Goal: Task Accomplishment & Management: Complete application form

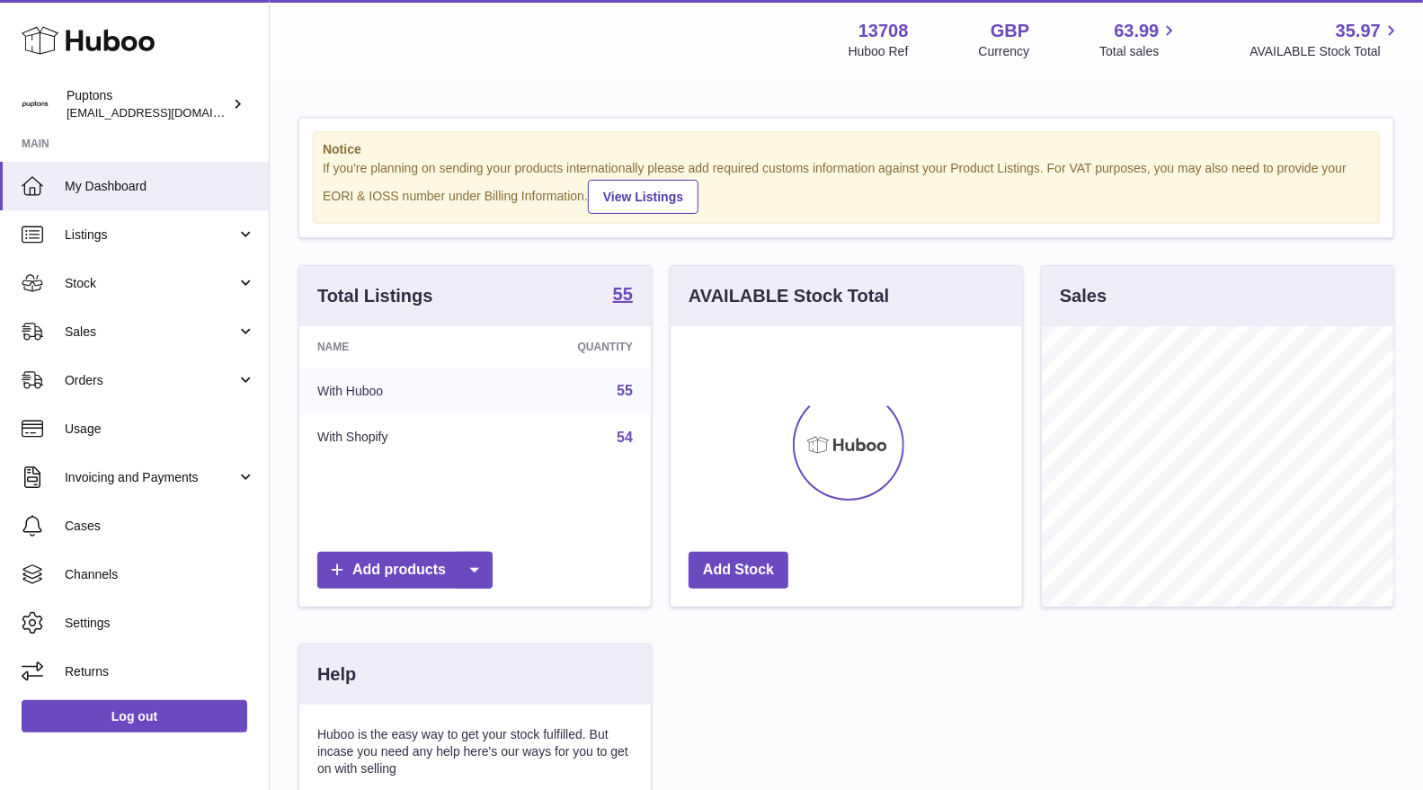
scroll to position [280, 351]
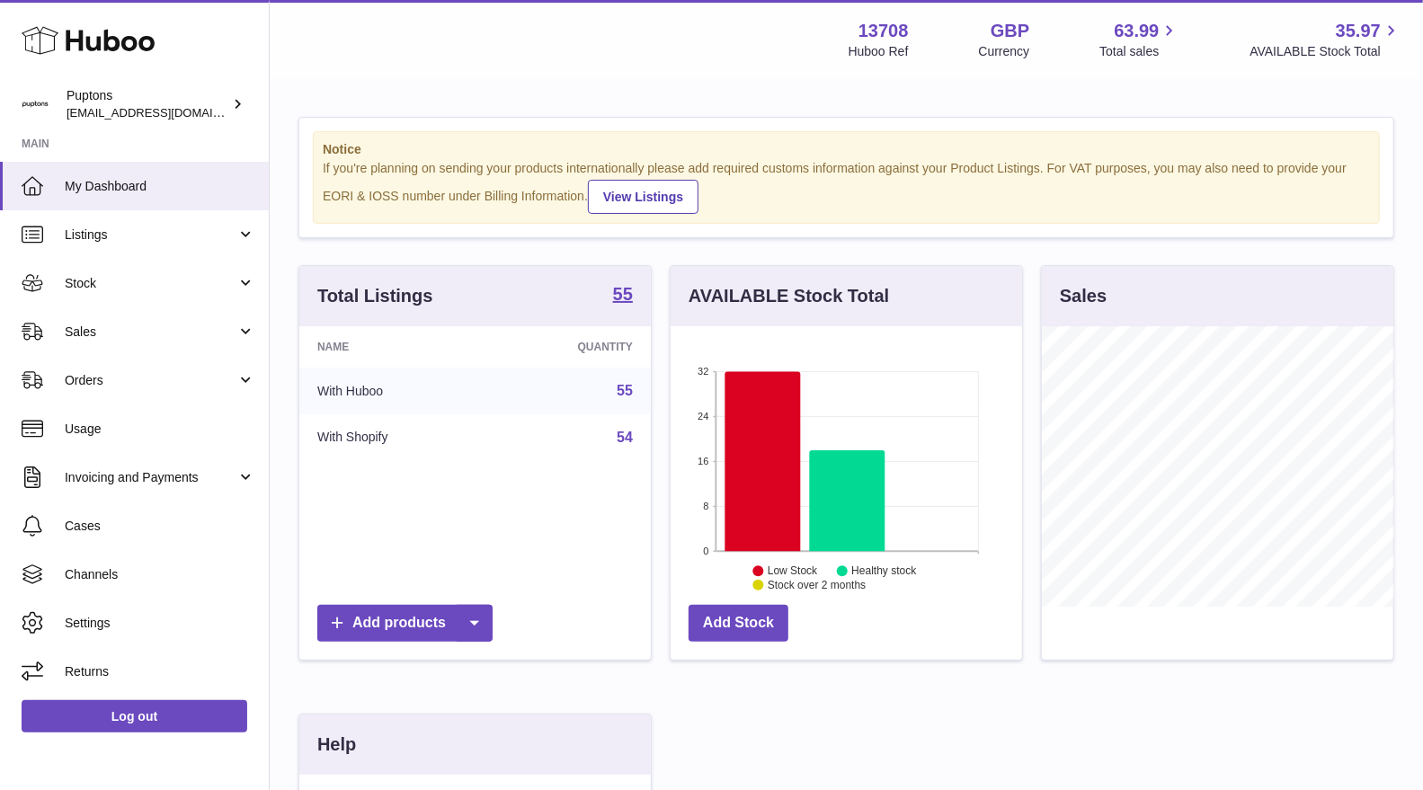
click at [121, 326] on span "Sales" at bounding box center [151, 332] width 172 height 17
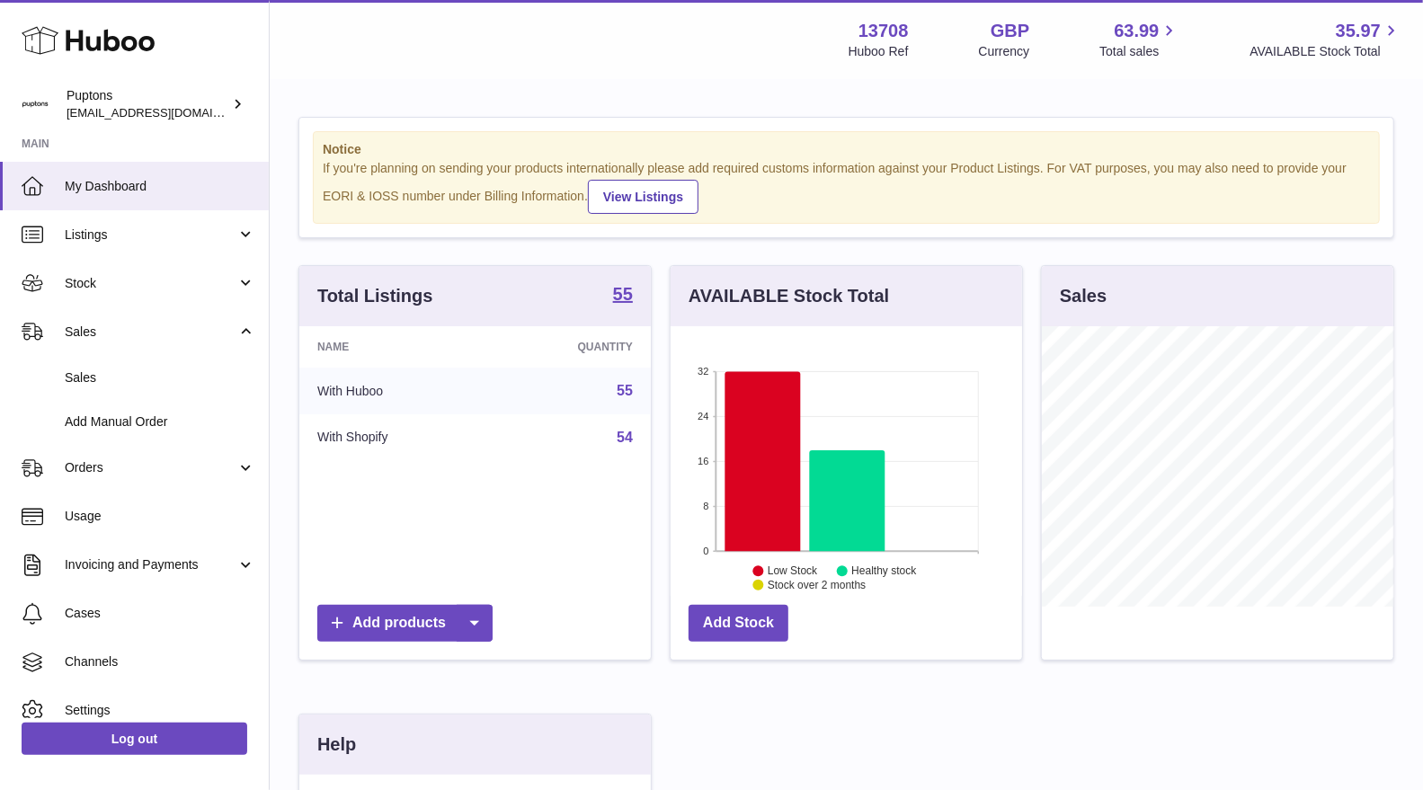
click at [94, 371] on span "Sales" at bounding box center [160, 377] width 191 height 17
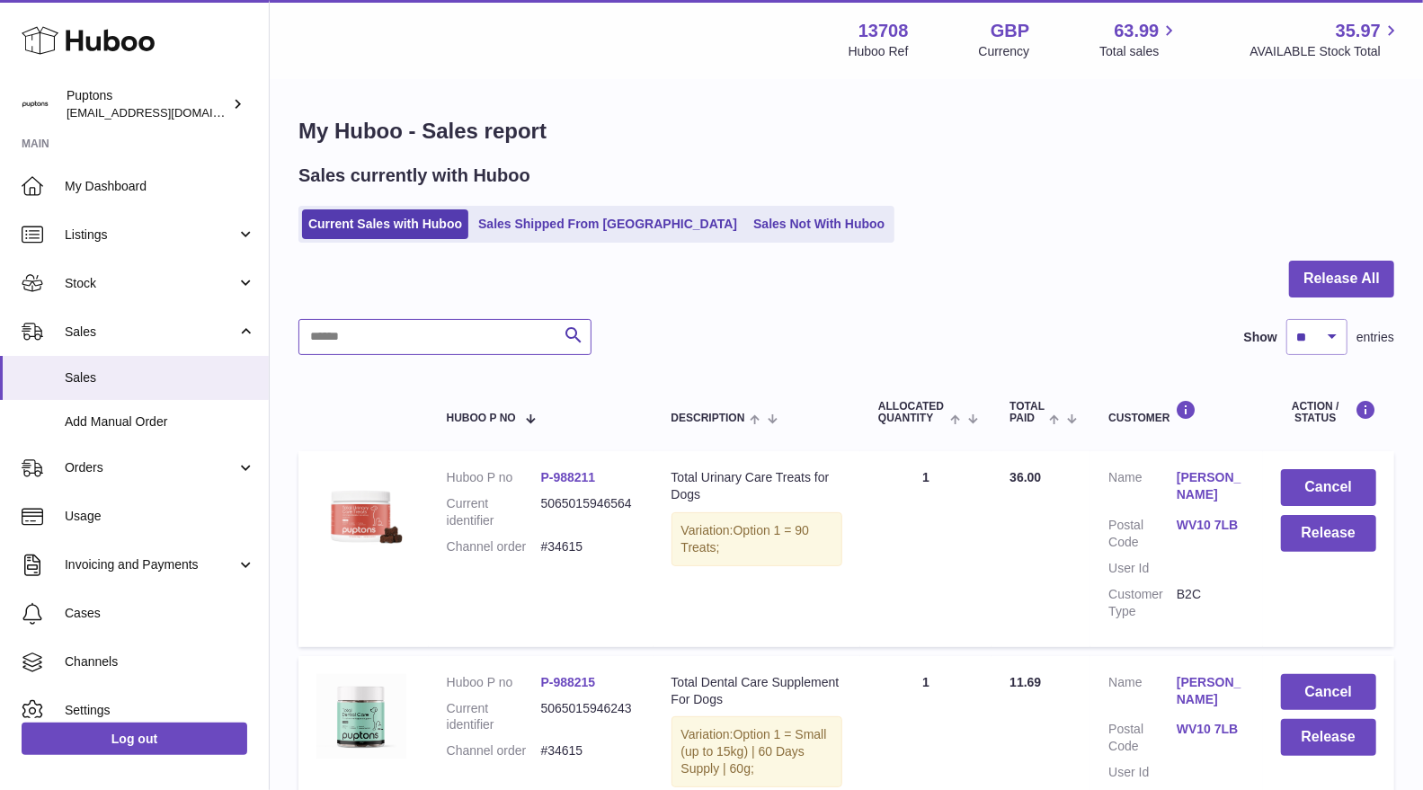
click at [441, 348] on input "text" at bounding box center [444, 337] width 293 height 36
click at [617, 236] on link "Sales Shipped From [GEOGRAPHIC_DATA]" at bounding box center [607, 224] width 271 height 30
click at [617, 222] on link "Sales Shipped From Huboo" at bounding box center [607, 224] width 271 height 30
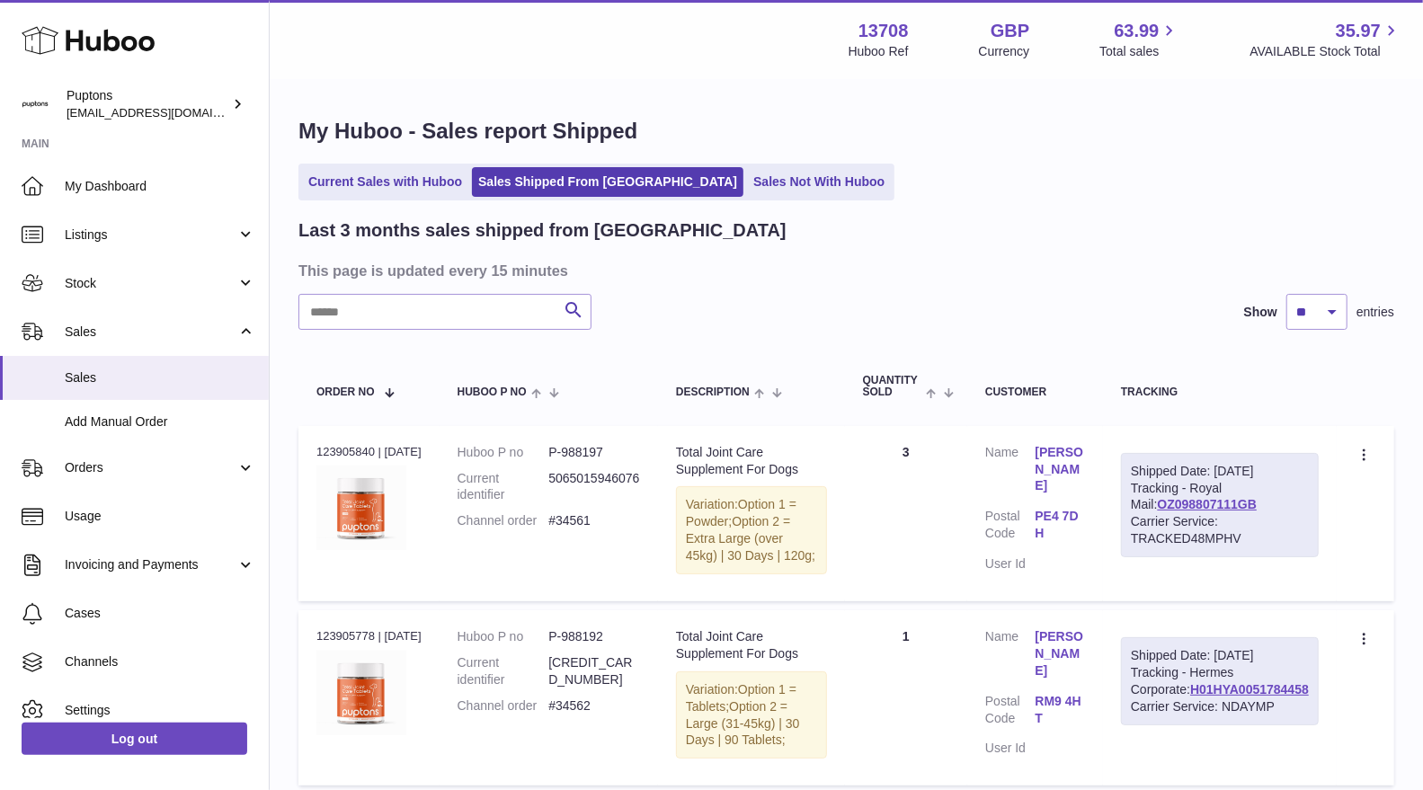
drag, startPoint x: 342, startPoint y: 337, endPoint x: 332, endPoint y: 319, distance: 20.5
click at [331, 318] on input "text" at bounding box center [444, 312] width 293 height 36
paste input "******"
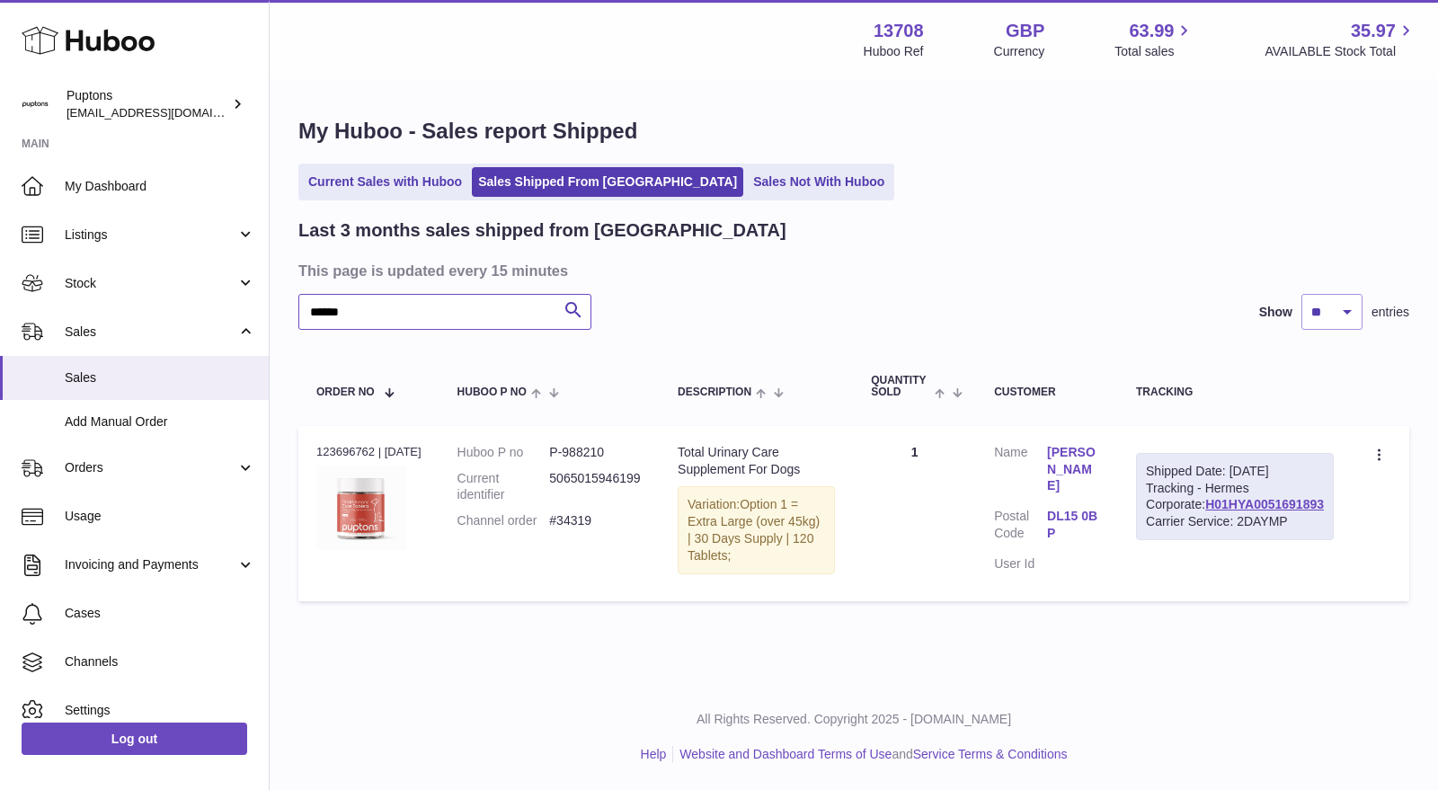
click at [321, 297] on input "******" at bounding box center [444, 312] width 293 height 36
type input "*****"
click at [1367, 451] on td "Create a ticket Duplicate Order" at bounding box center [1381, 513] width 58 height 175
click at [1378, 453] on icon at bounding box center [1381, 457] width 21 height 18
click at [1304, 537] on li "Duplicate Order" at bounding box center [1302, 533] width 180 height 39
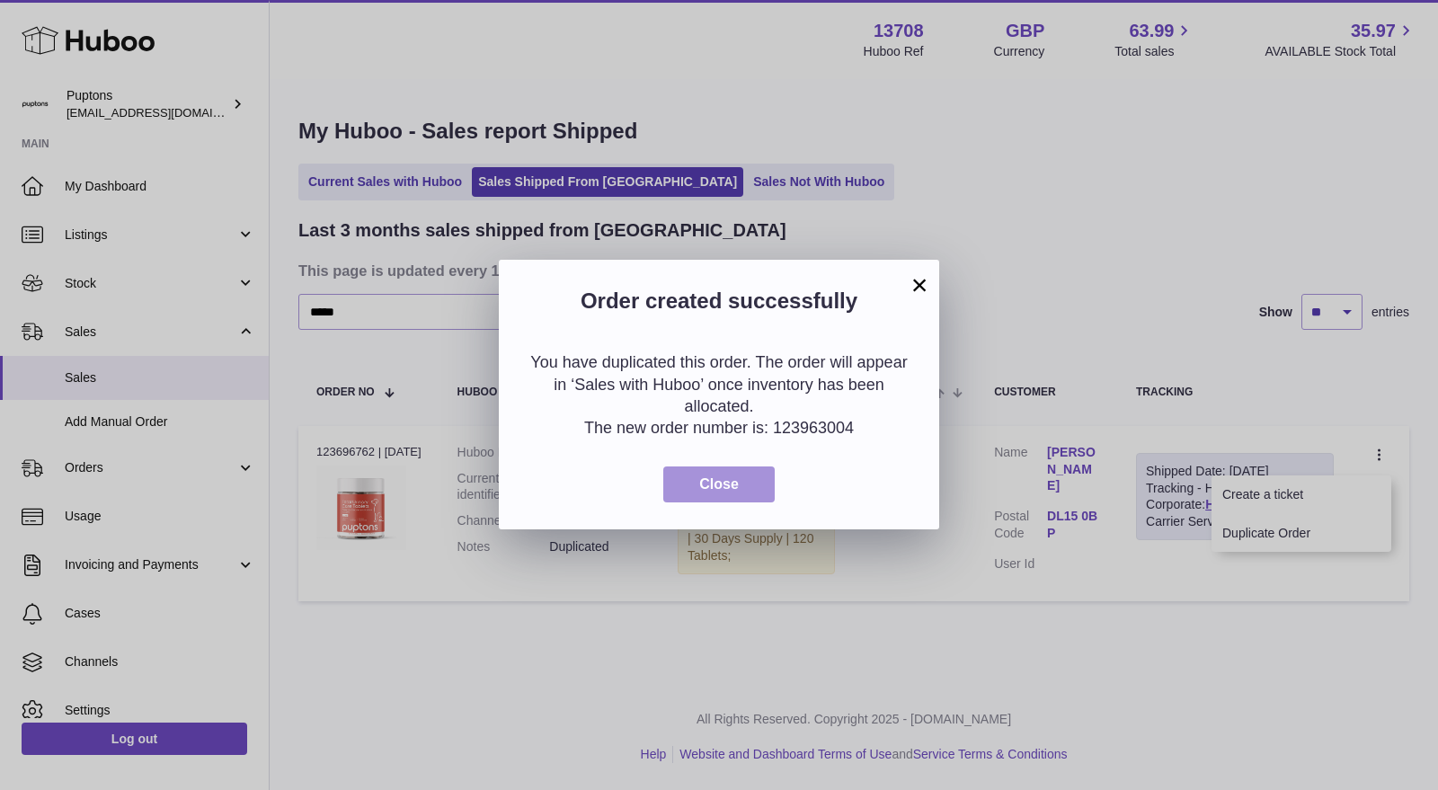
click at [749, 482] on button "Close" at bounding box center [718, 484] width 111 height 37
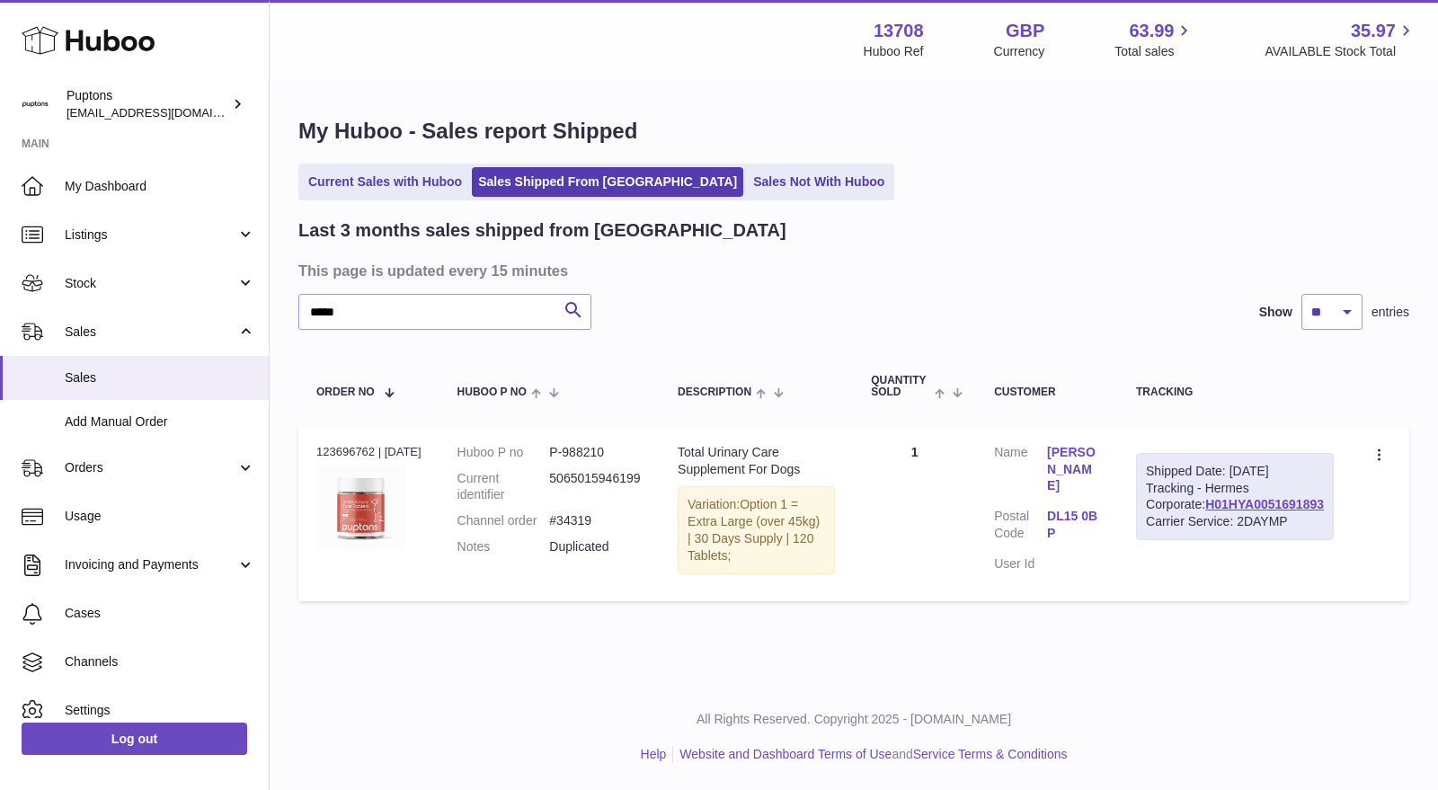
click at [421, 181] on link "Current Sales with Huboo" at bounding box center [385, 182] width 166 height 30
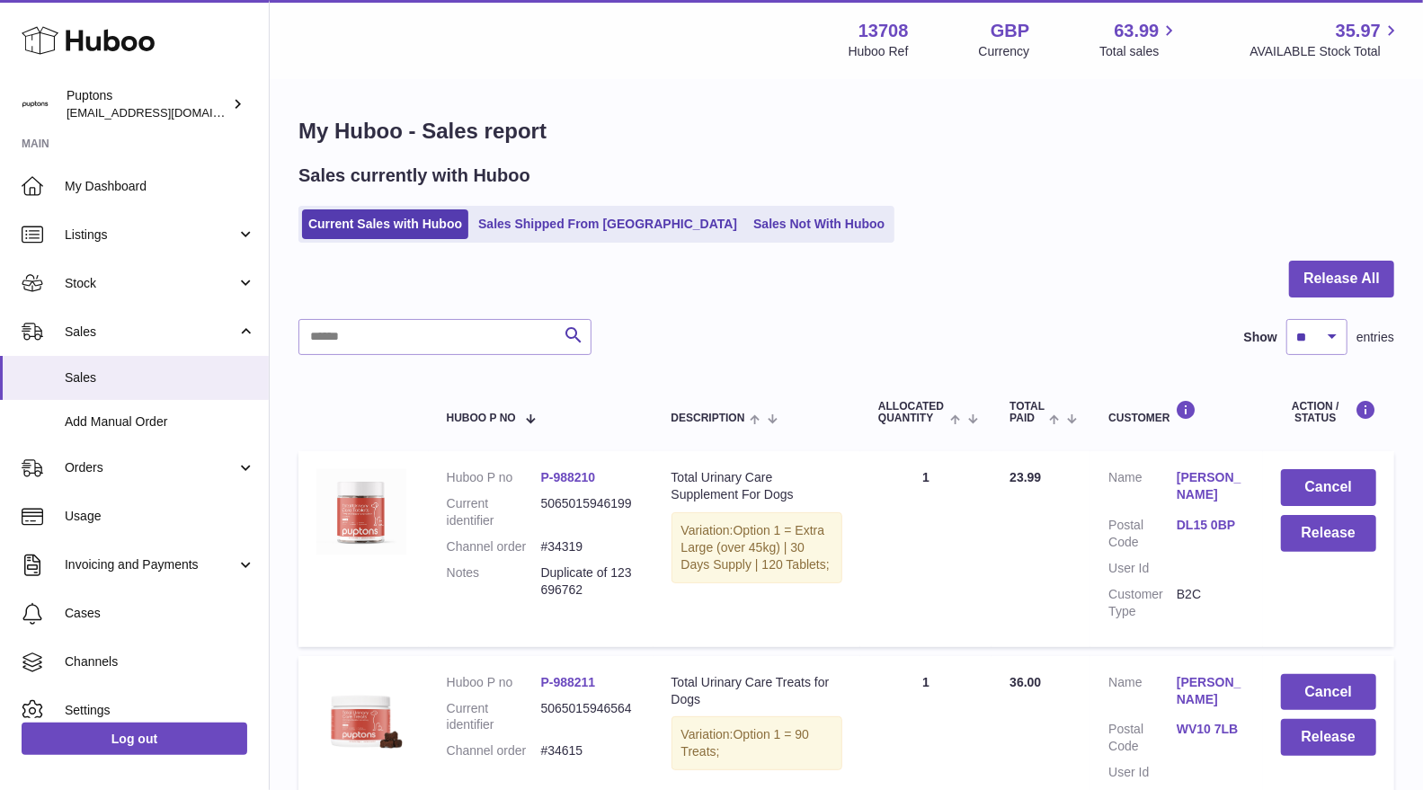
click at [747, 238] on link "Sales Not With Huboo" at bounding box center [819, 224] width 144 height 30
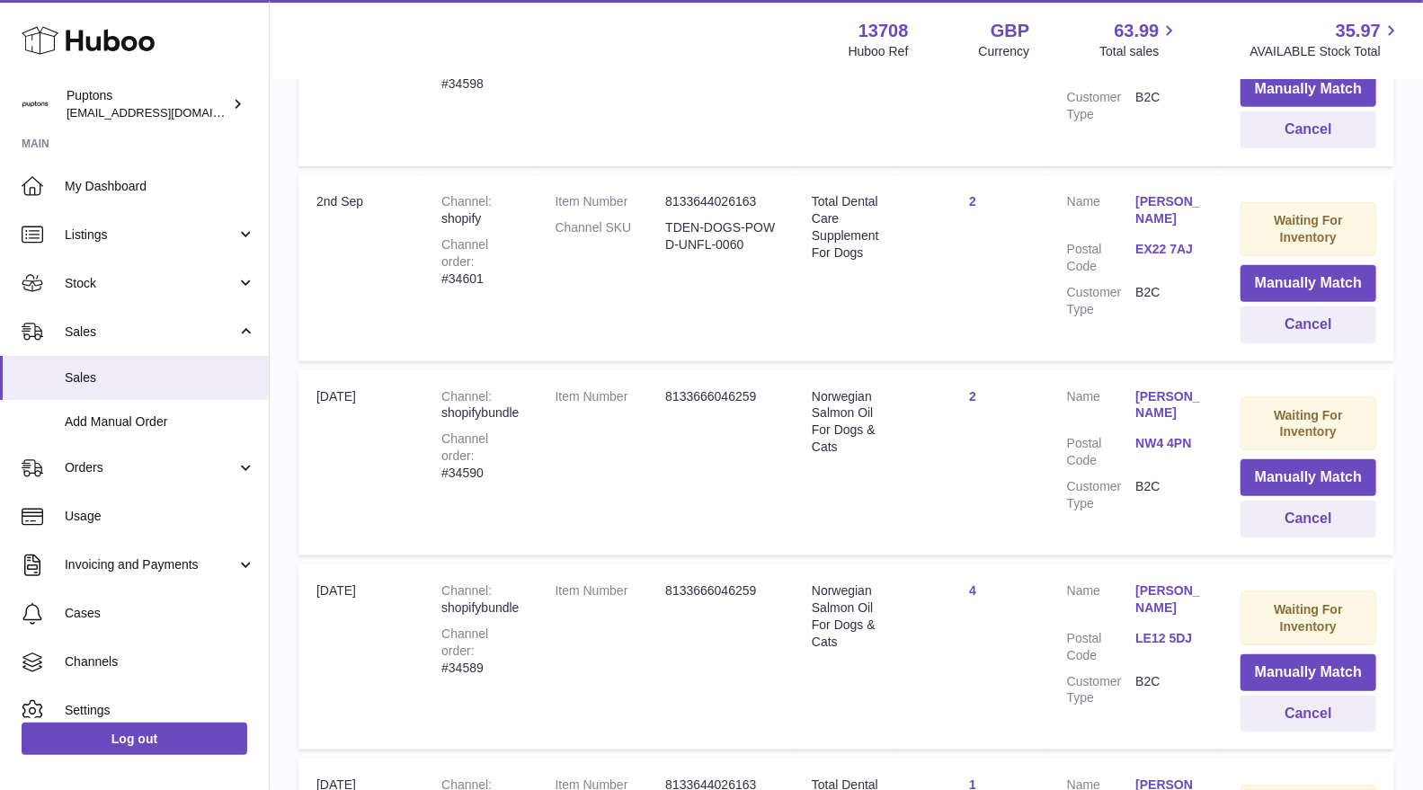
scroll to position [299, 0]
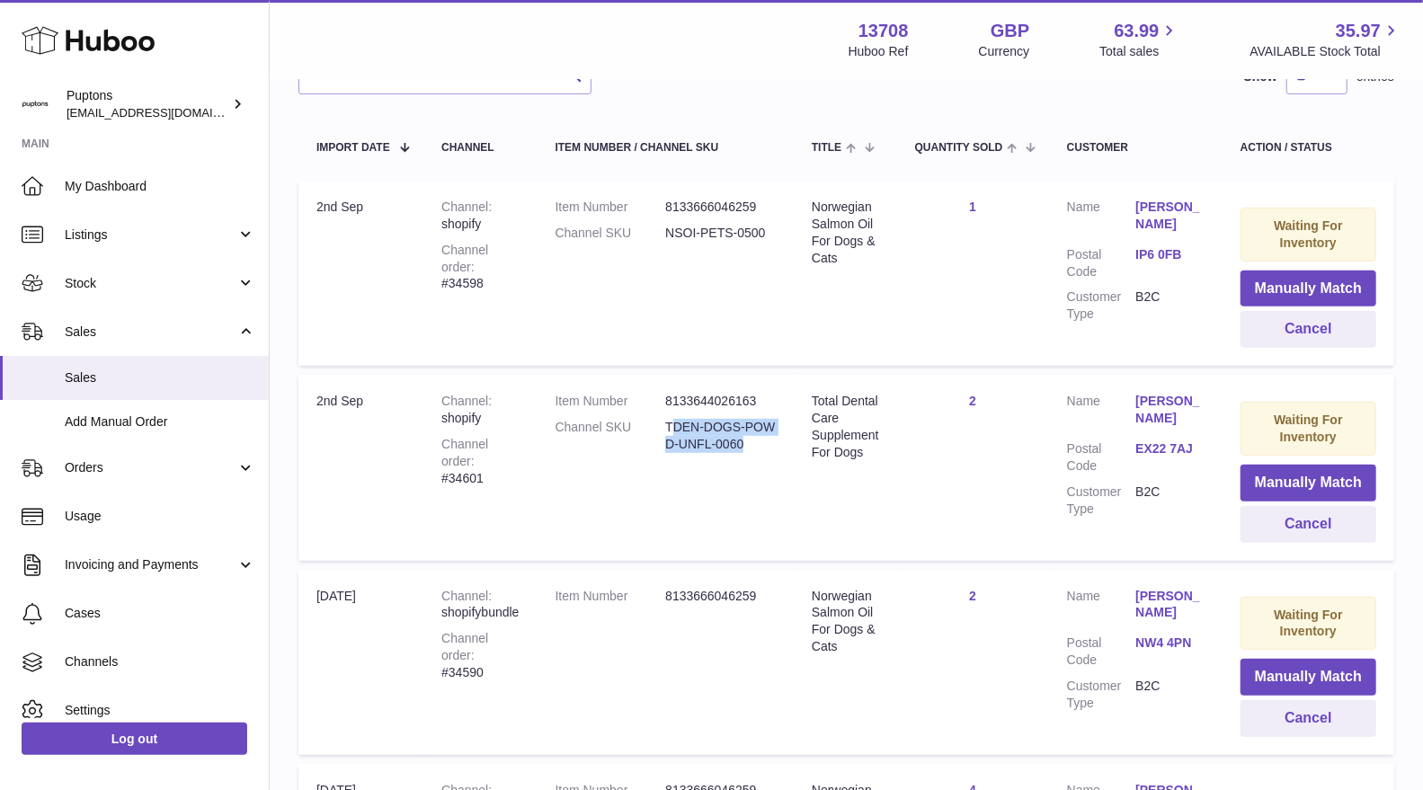
drag, startPoint x: 767, startPoint y: 440, endPoint x: 677, endPoint y: 427, distance: 90.8
click at [677, 427] on dd "TDEN-DOGS-POWD-UNFL-0060" at bounding box center [720, 436] width 111 height 34
click at [768, 440] on dd "TDEN-DOGS-POWD-UNFL-0060" at bounding box center [720, 436] width 111 height 34
click at [1243, 470] on button "Manually Match" at bounding box center [1308, 483] width 136 height 37
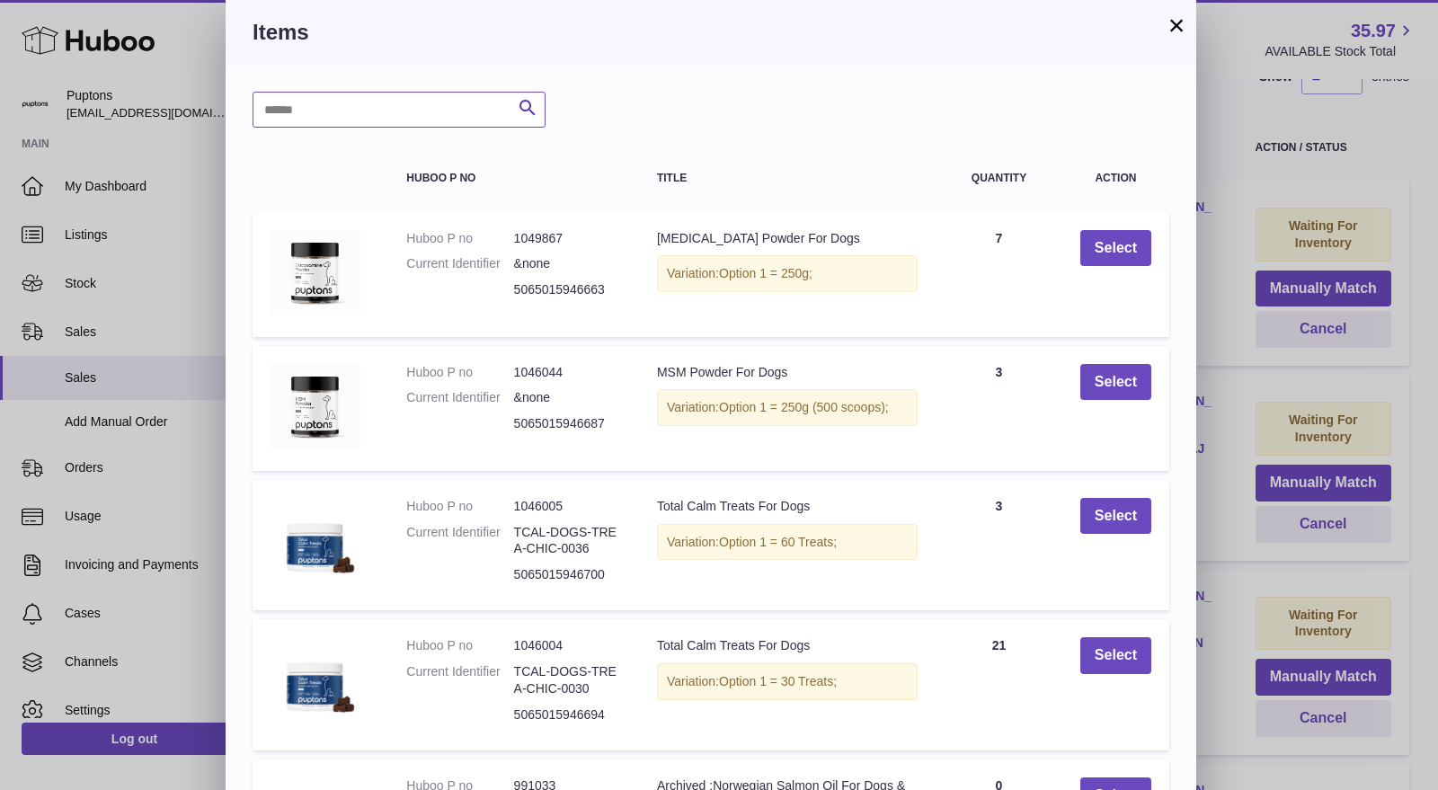
click at [340, 114] on input "text" at bounding box center [399, 110] width 293 height 36
type input "******"
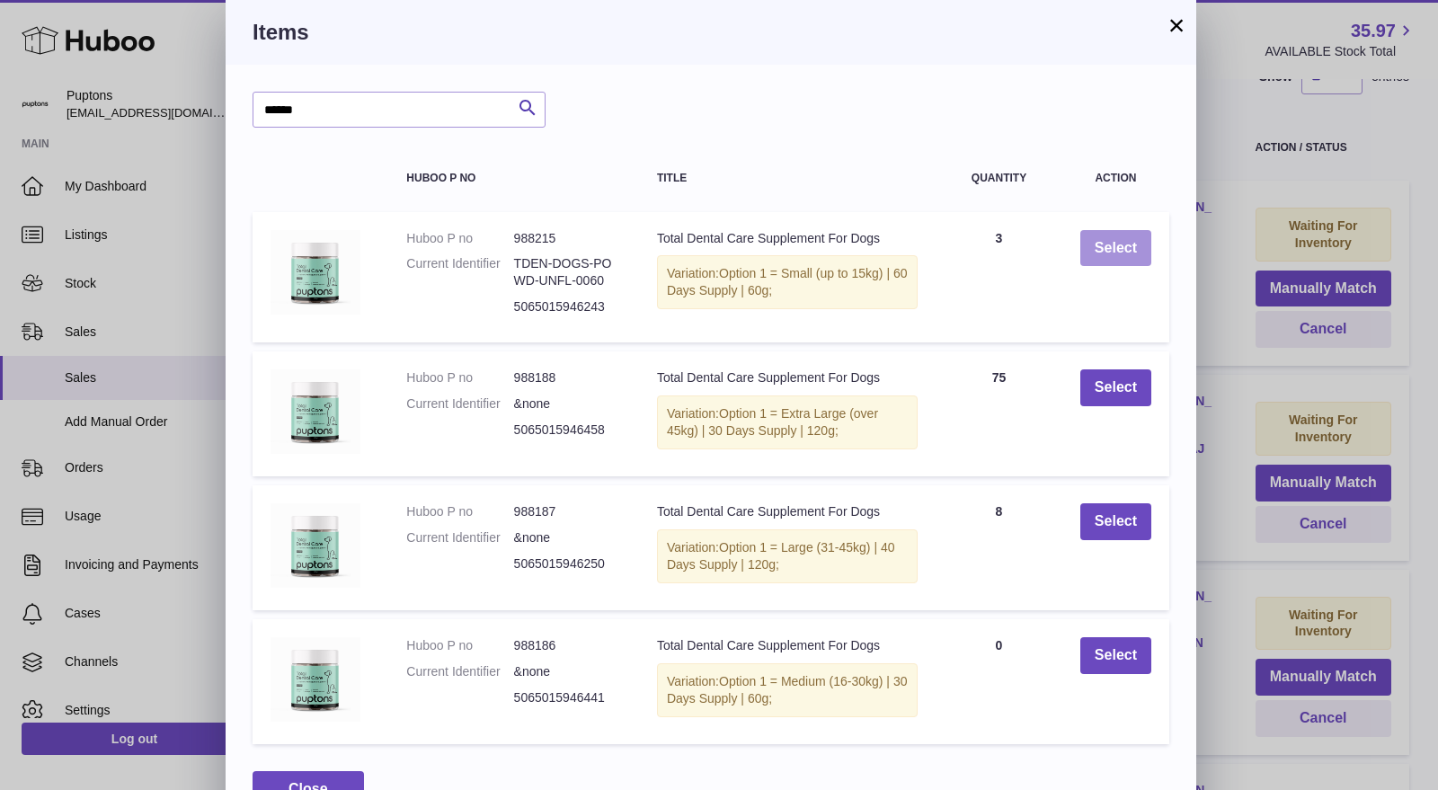
click at [1115, 253] on button "Select" at bounding box center [1115, 248] width 71 height 37
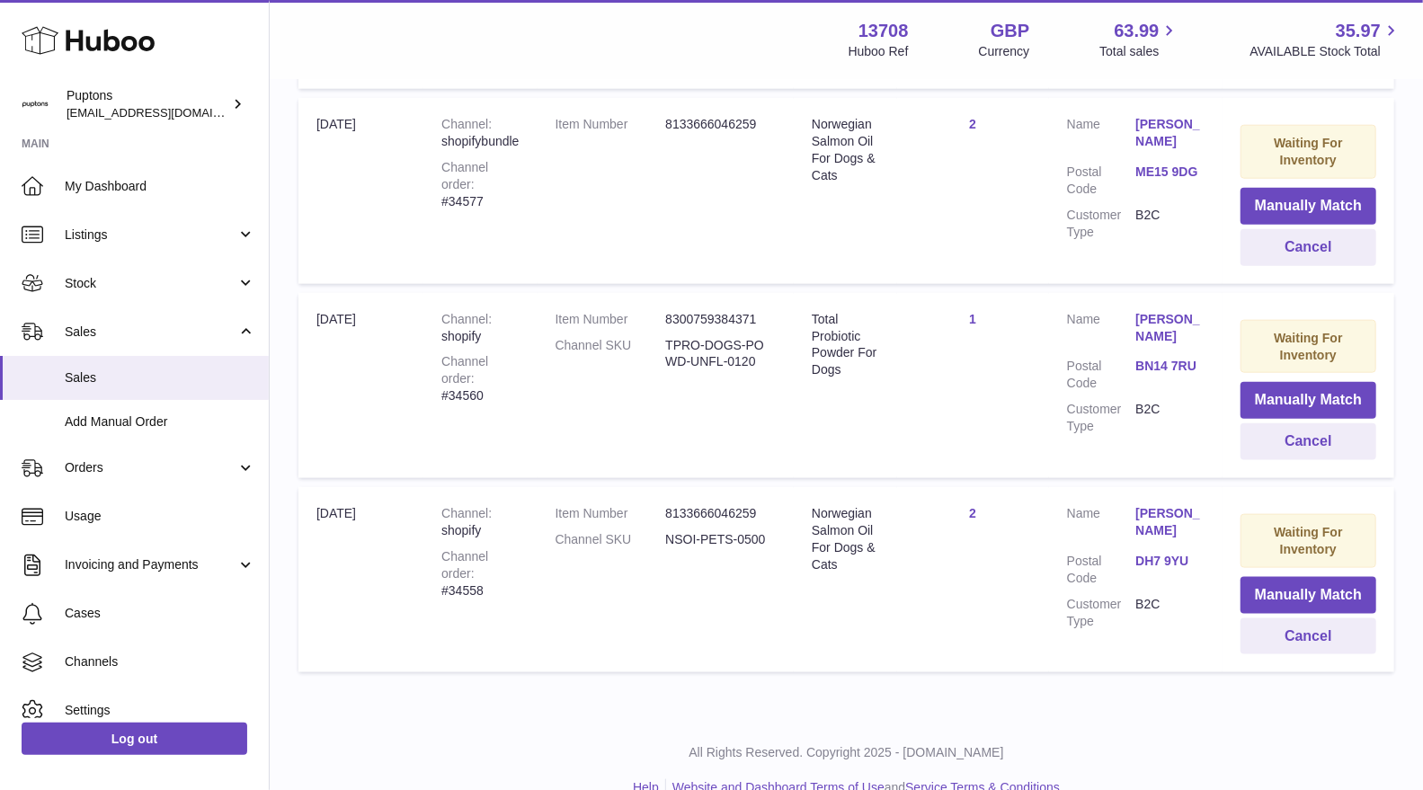
scroll to position [1193, 0]
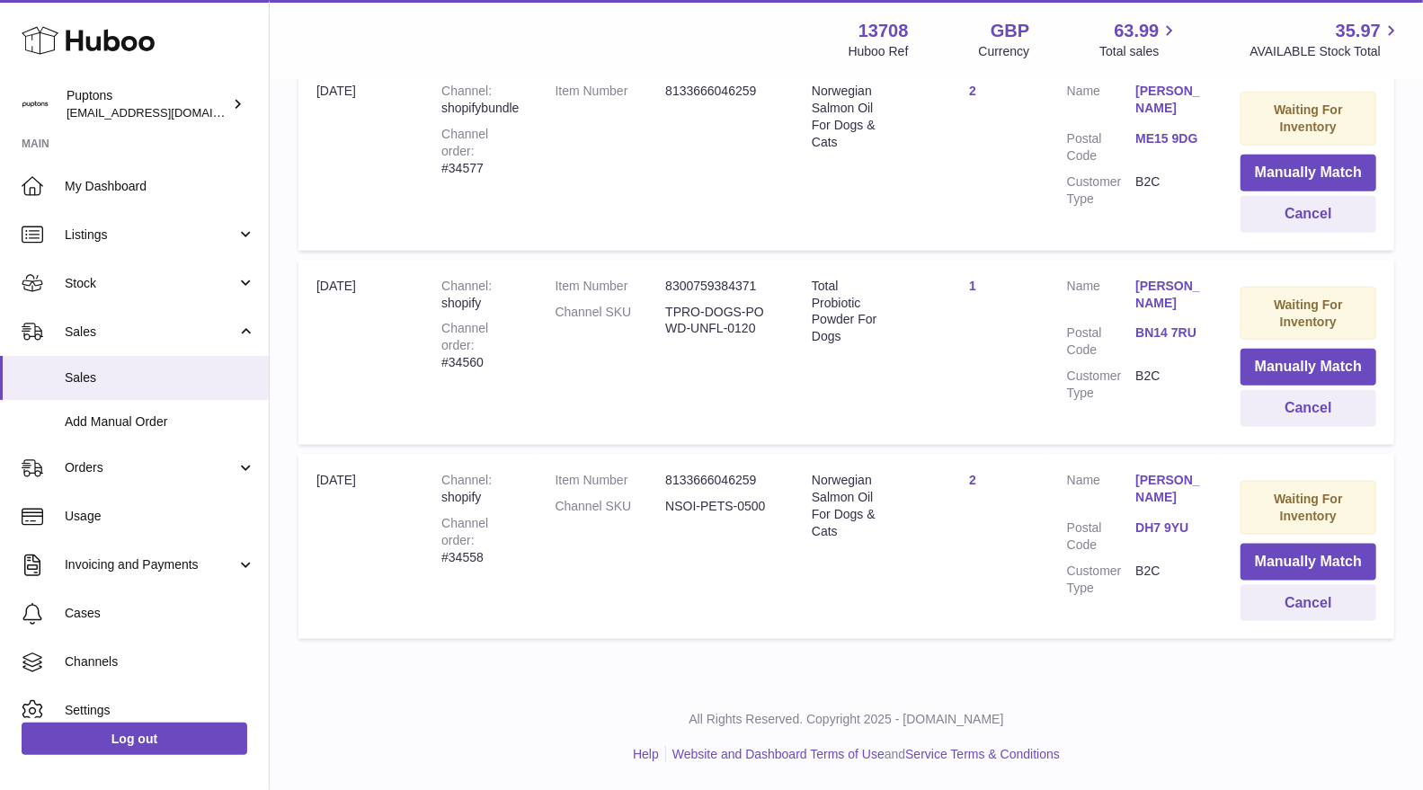
click at [507, 539] on div "Channel order #34558" at bounding box center [479, 540] width 77 height 51
copy div "34558"
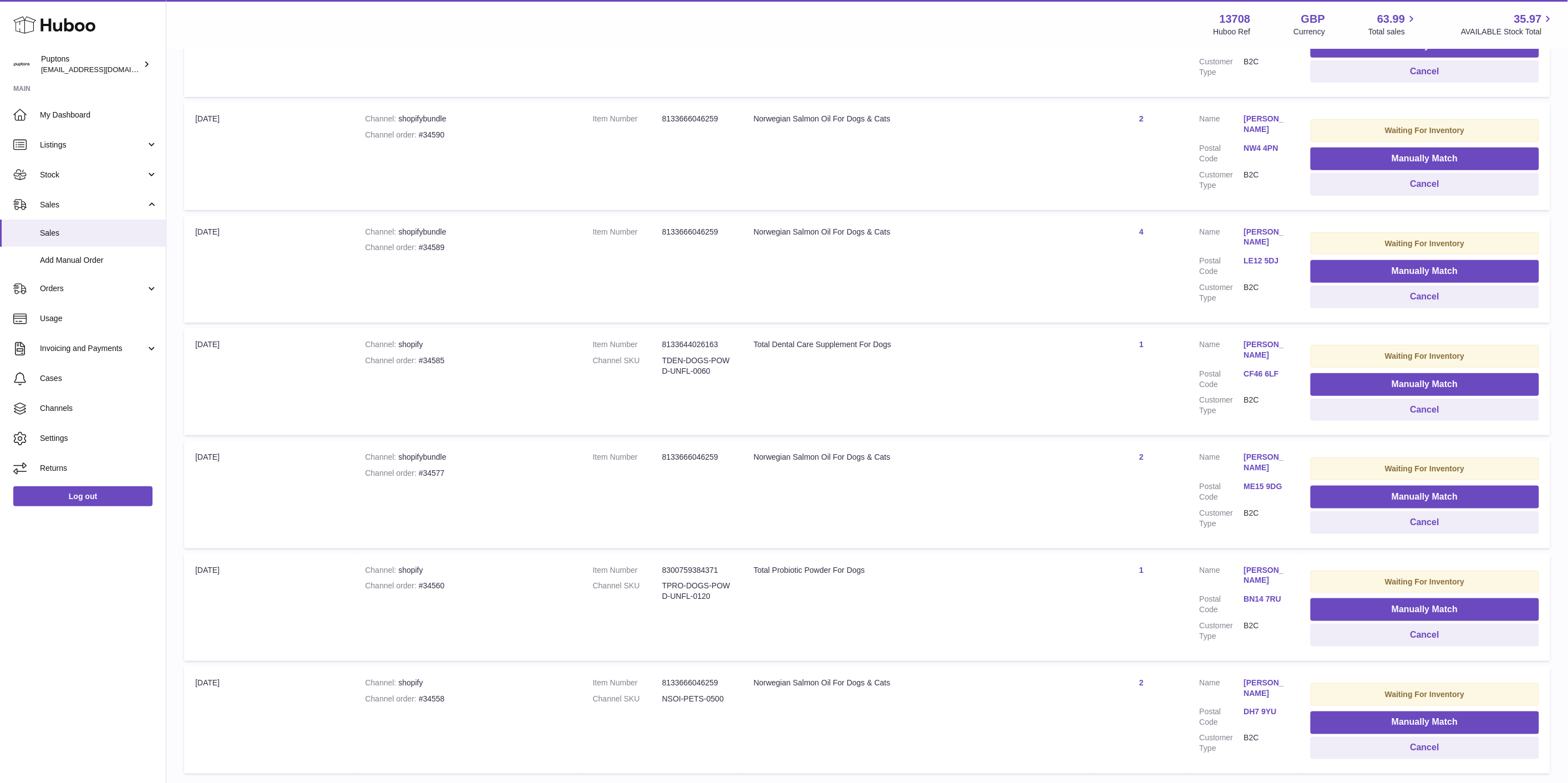
scroll to position [308, 0]
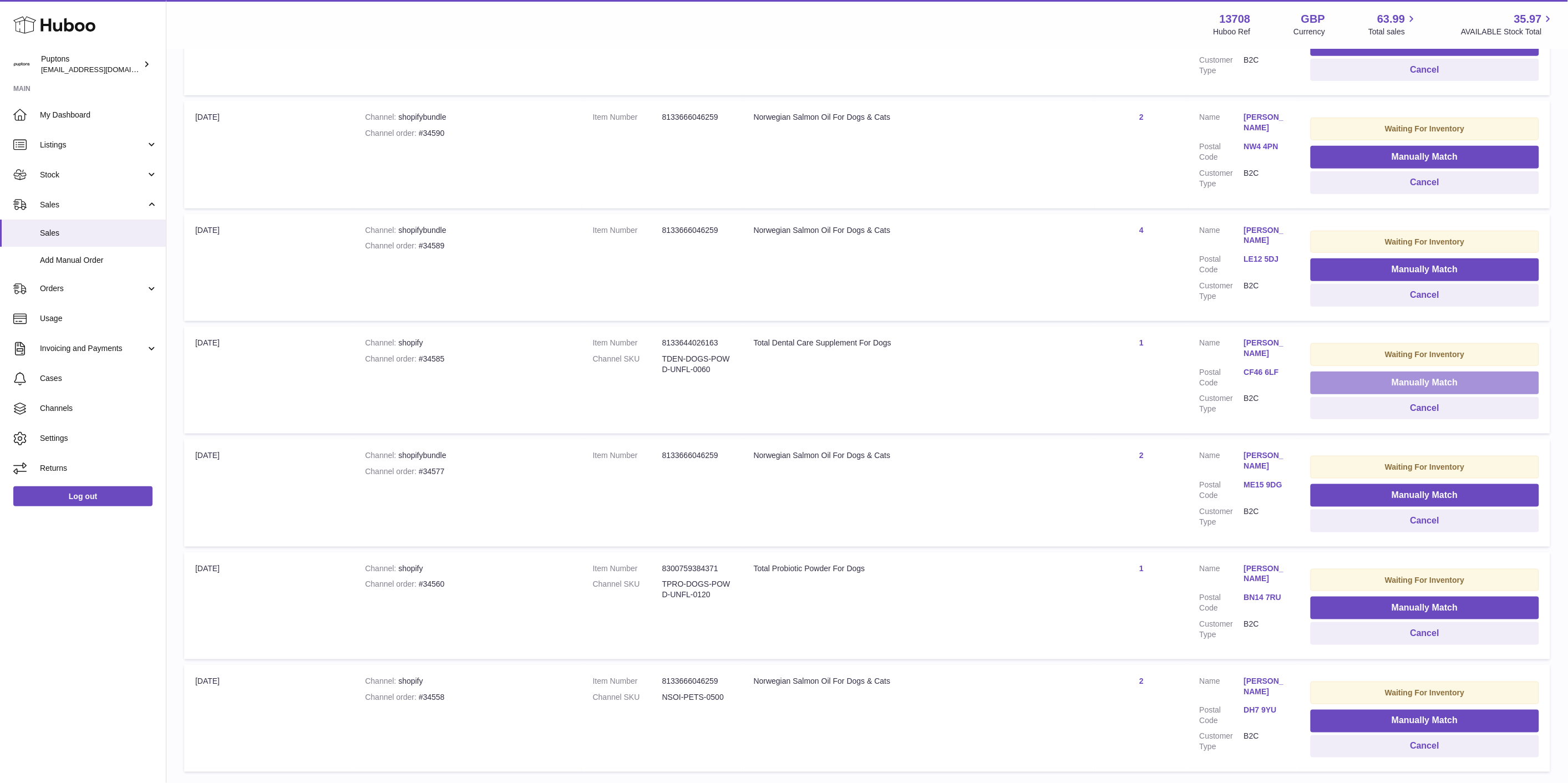
click at [887, 379] on button "Manually Match" at bounding box center [1425, 383] width 228 height 23
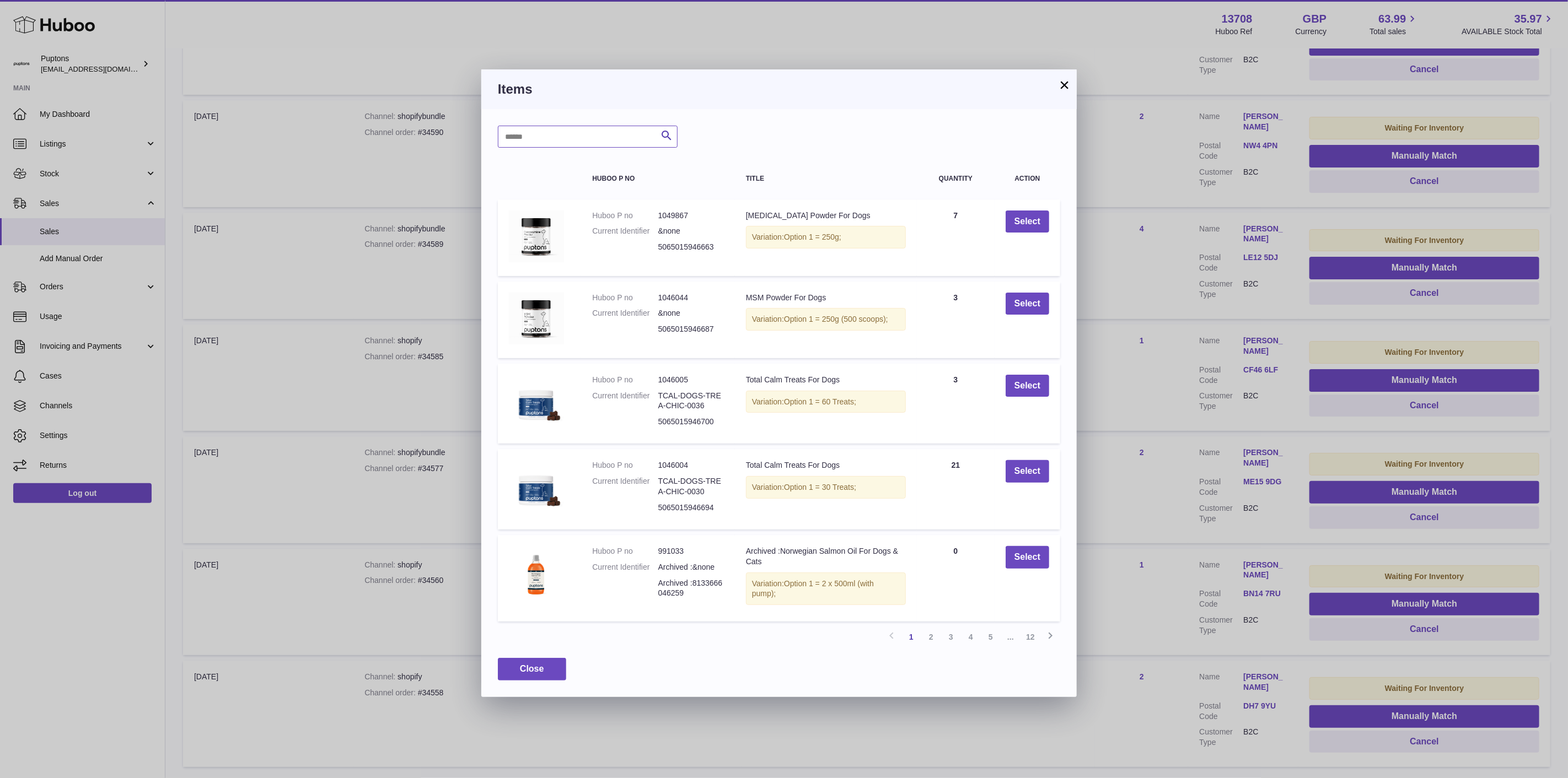
click at [569, 126] on input "text" at bounding box center [588, 137] width 180 height 22
type input "*****"
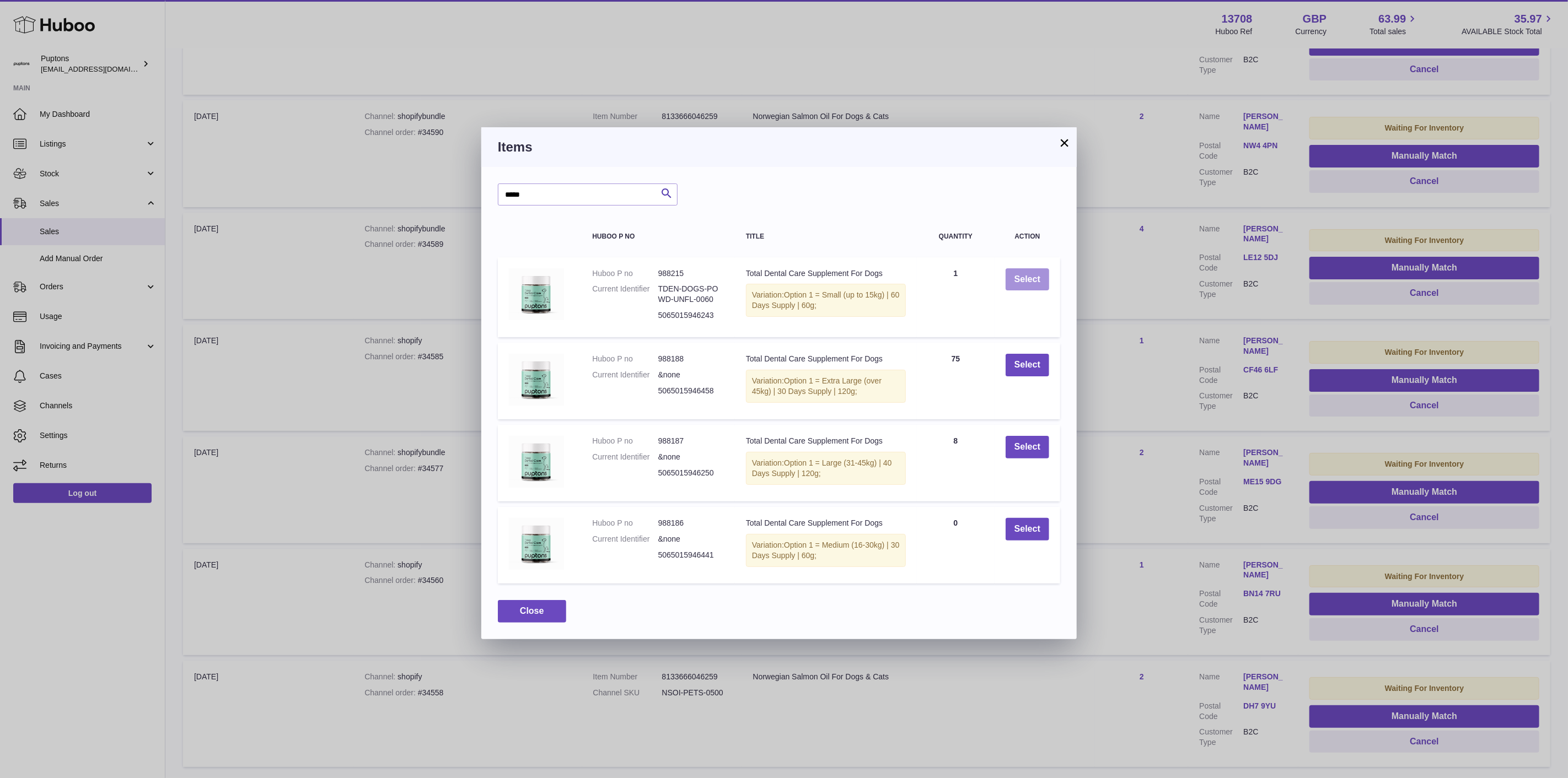
click at [882, 280] on button "Select" at bounding box center [1027, 280] width 44 height 23
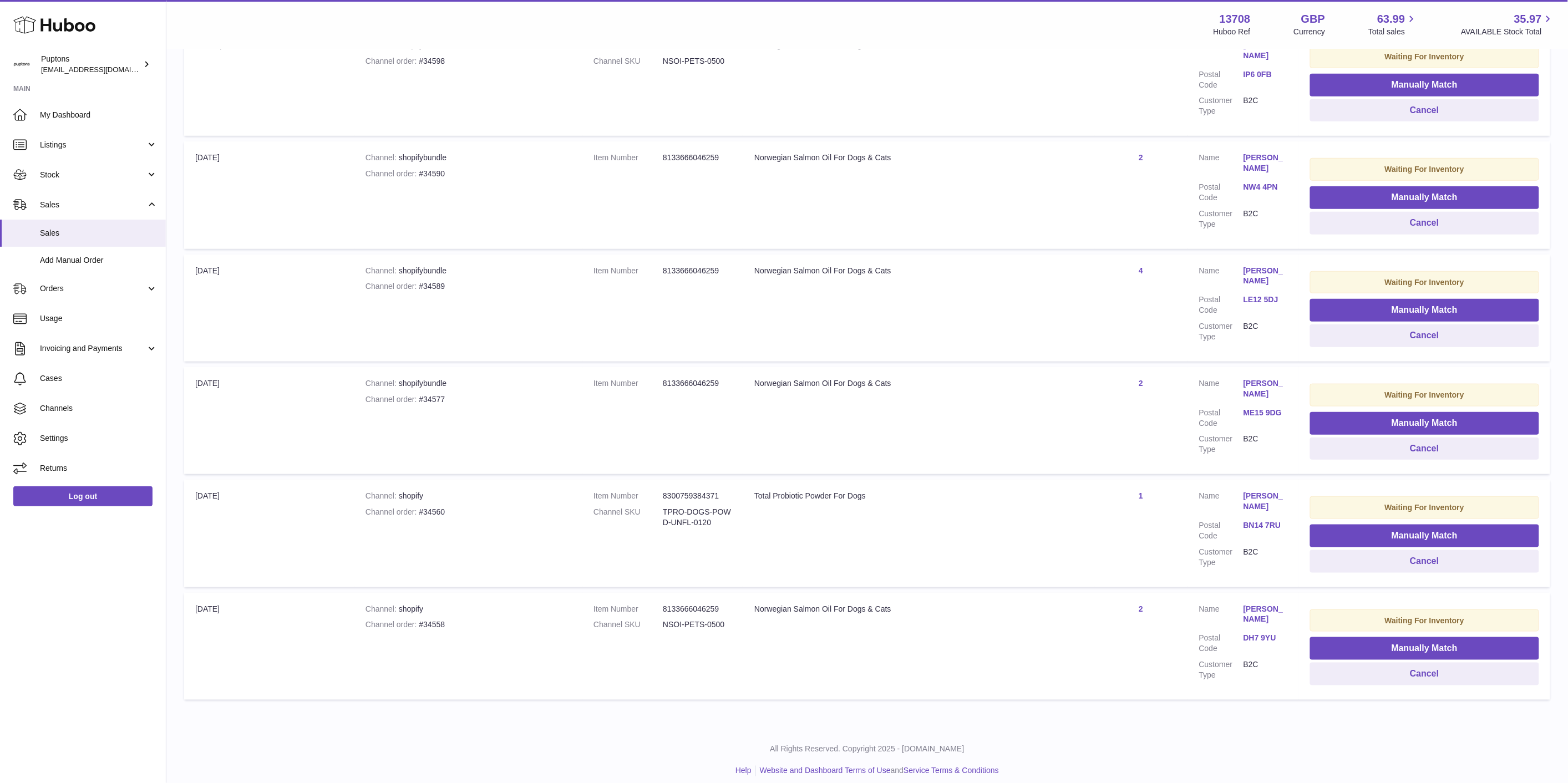
scroll to position [273, 0]
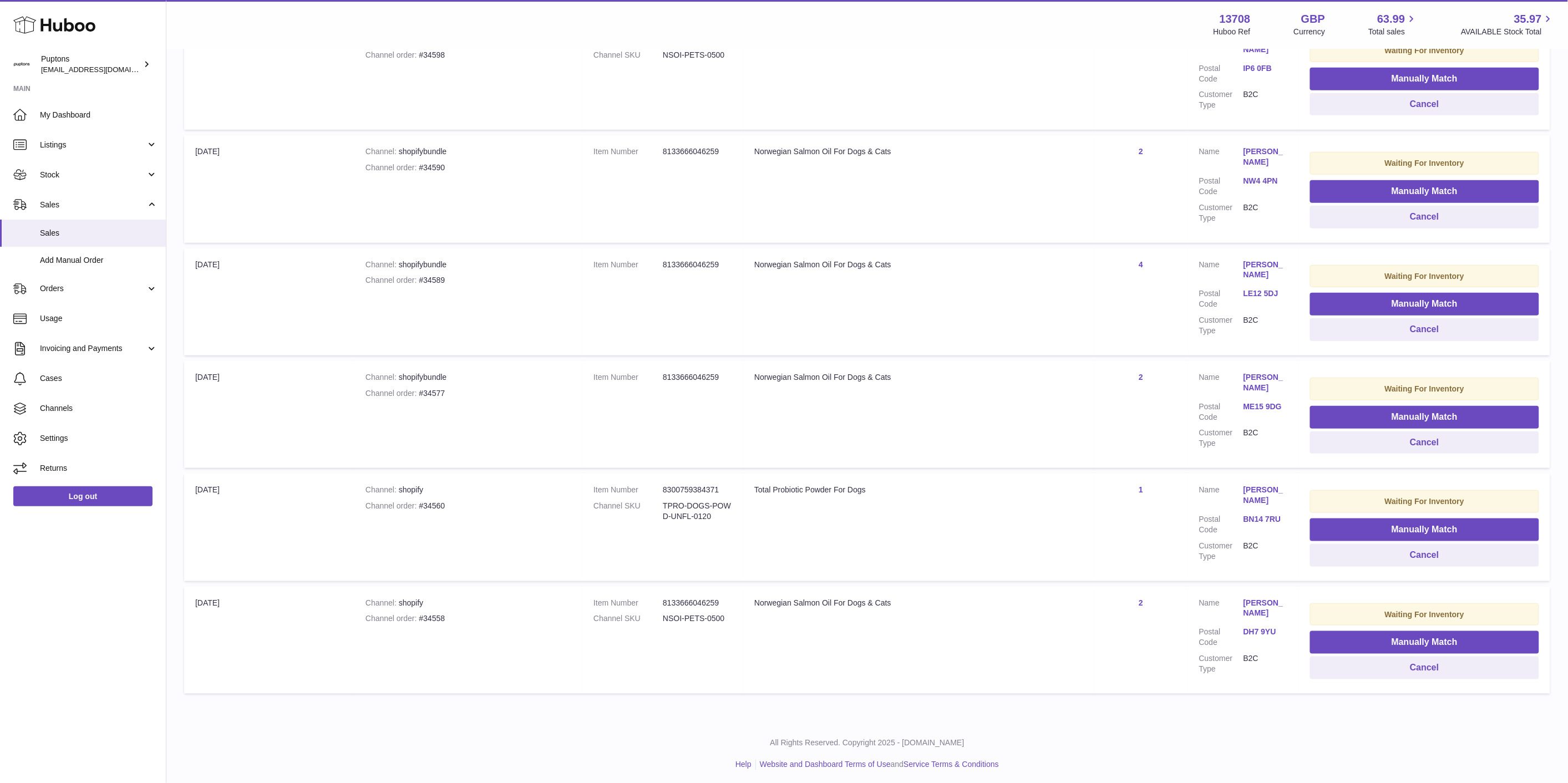
click at [436, 487] on div "Channel order #34558" at bounding box center [468, 618] width 205 height 10
click at [439, 487] on div "Channel order #34560" at bounding box center [468, 506] width 205 height 10
click at [429, 487] on div "Channel order #34560" at bounding box center [468, 506] width 205 height 10
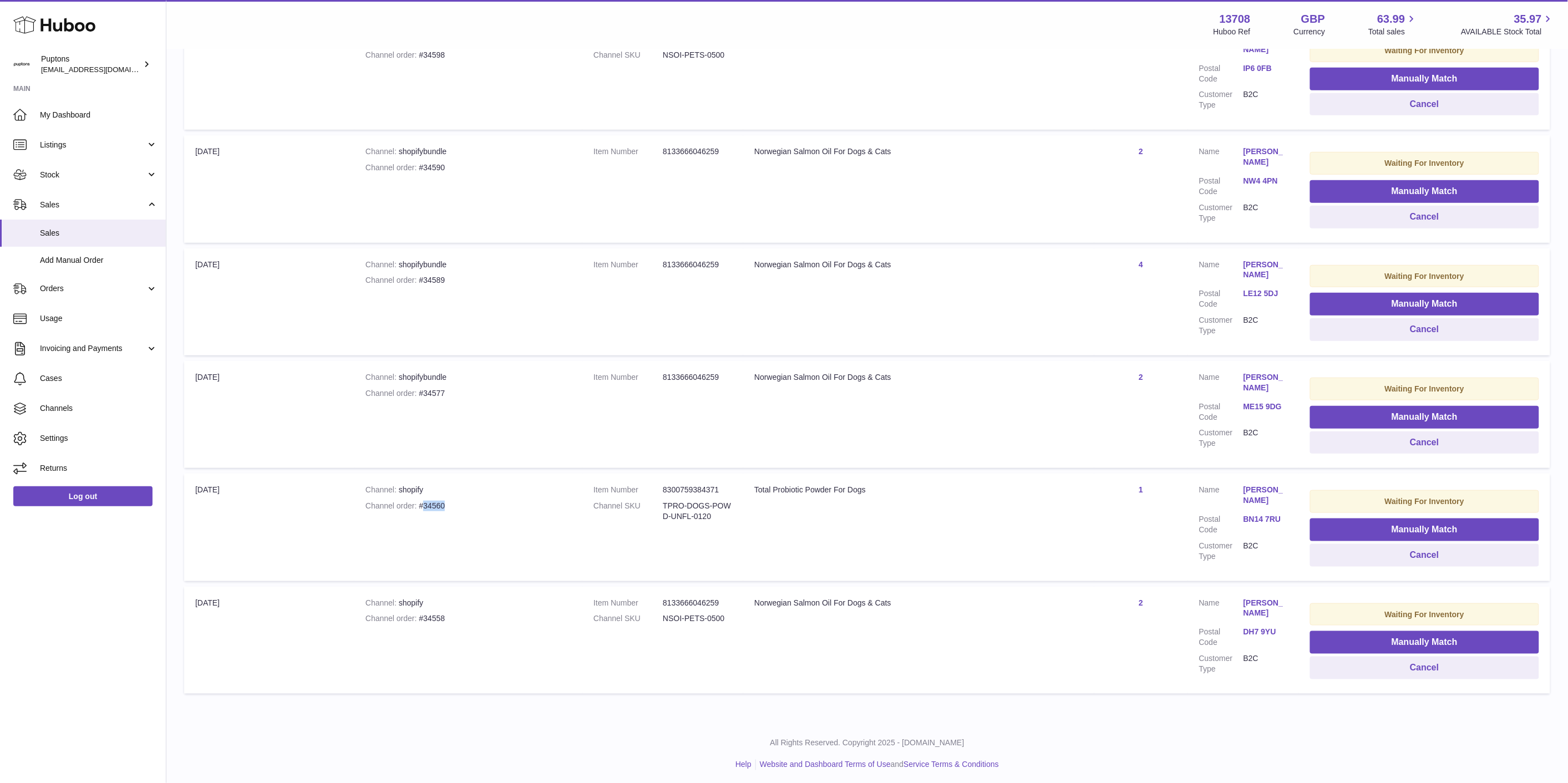
copy div "34560"
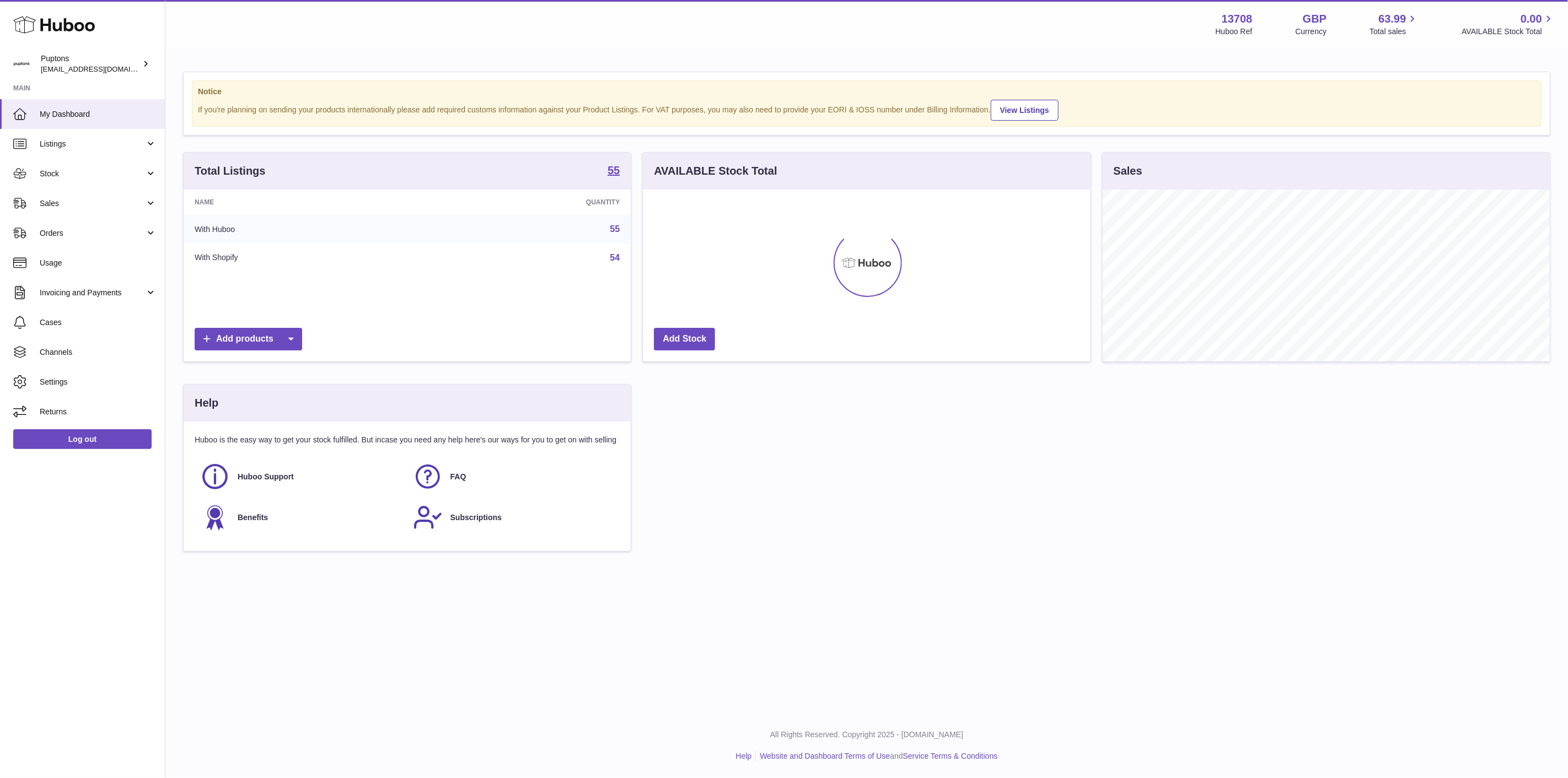
scroll to position [172, 447]
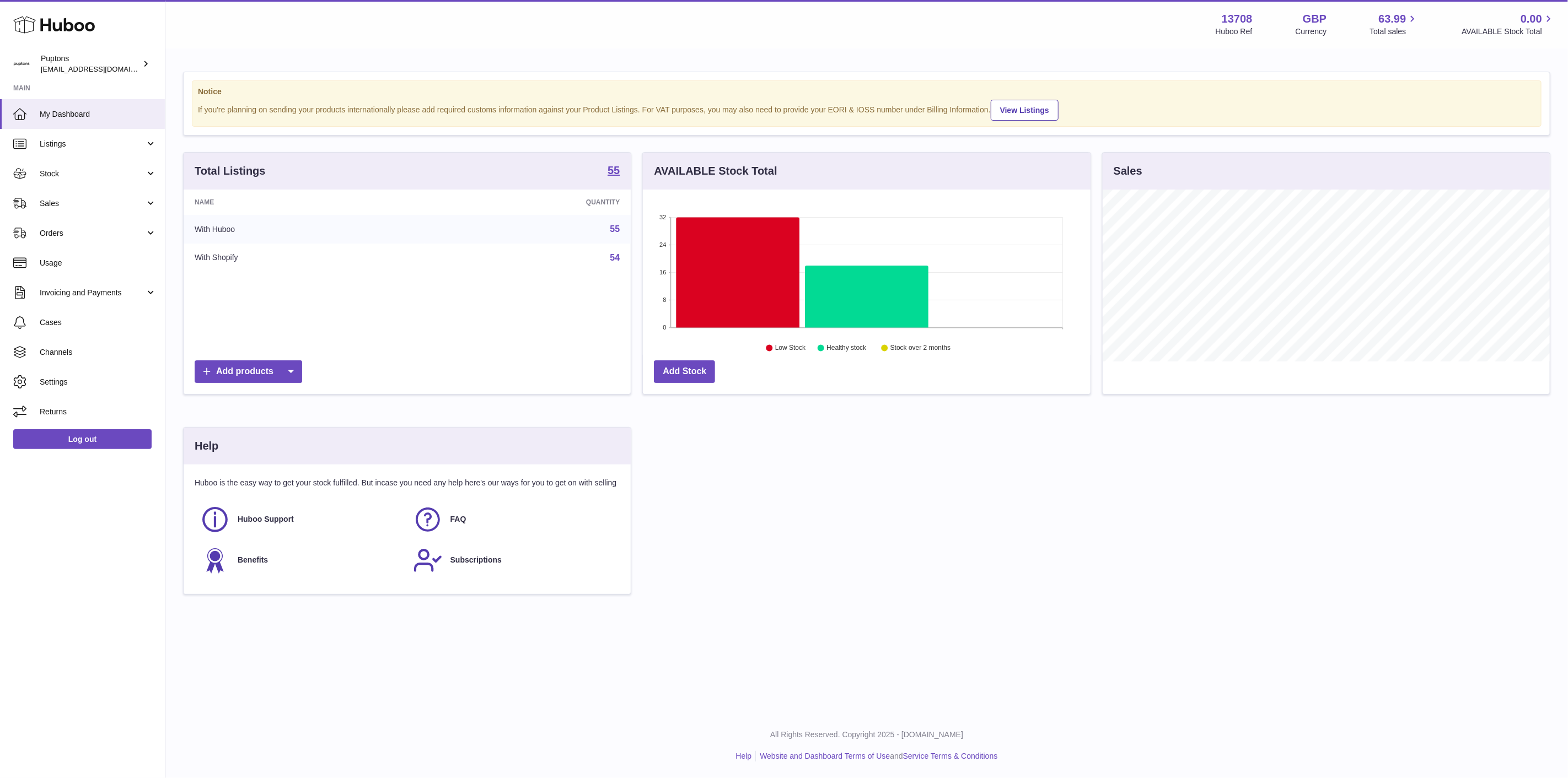
click at [69, 208] on span "Sales" at bounding box center [93, 204] width 106 height 10
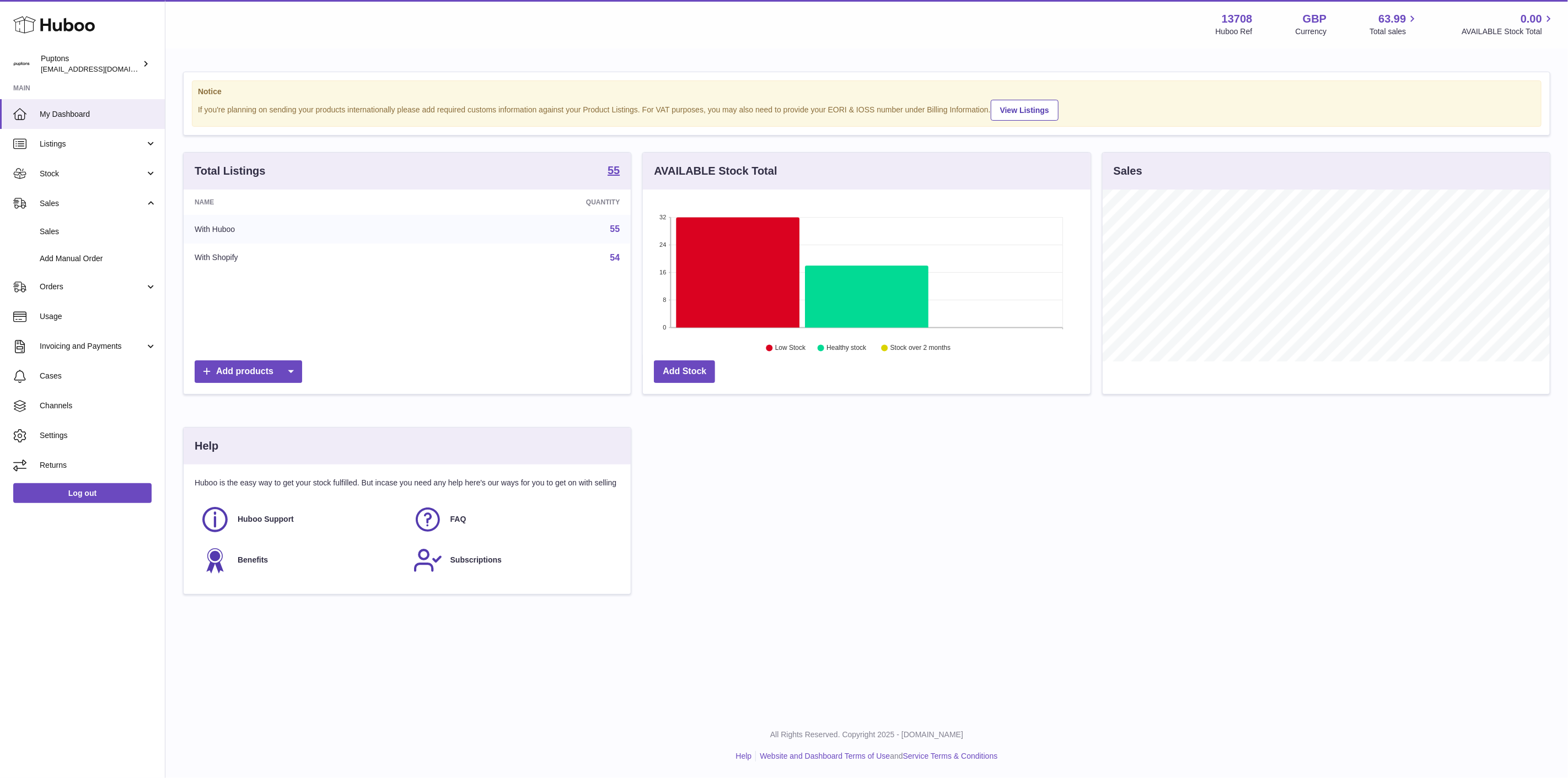
click at [79, 227] on span "Sales" at bounding box center [98, 231] width 117 height 10
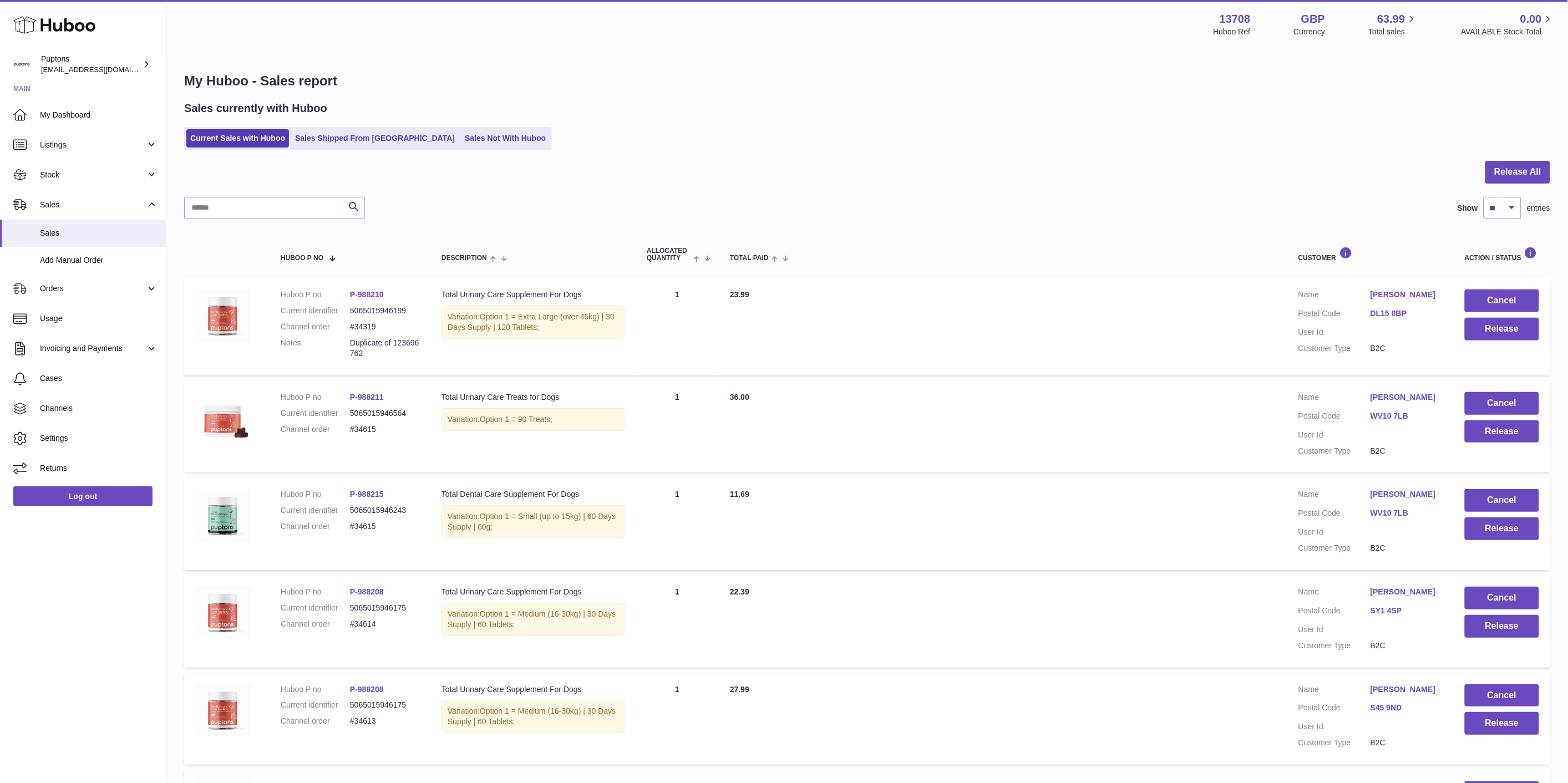
drag, startPoint x: 434, startPoint y: 152, endPoint x: 439, endPoint y: 141, distance: 12.1
click at [436, 145] on div "My Huboo - Sales report Sales currently with Huboo Current Sales with Huboo Sal…" at bounding box center [867, 679] width 1401 height 1258
click at [461, 141] on link "Sales Not With Huboo" at bounding box center [505, 138] width 89 height 19
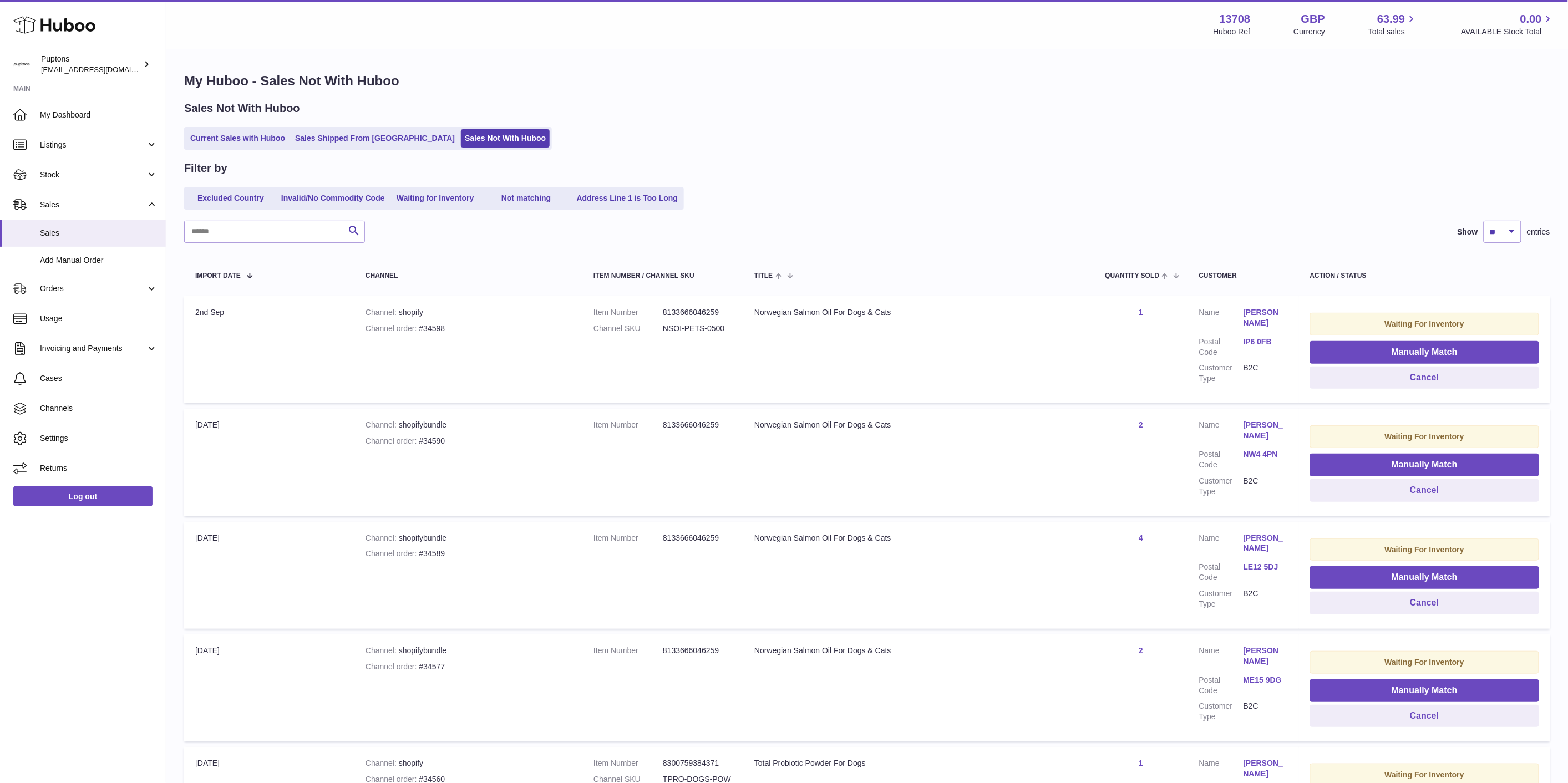
click at [436, 327] on div "Channel order #34598" at bounding box center [468, 328] width 205 height 10
copy div "34598"
click at [1411, 381] on button "Cancel" at bounding box center [1424, 378] width 229 height 23
click at [431, 330] on div "Channel order #34590" at bounding box center [468, 328] width 205 height 10
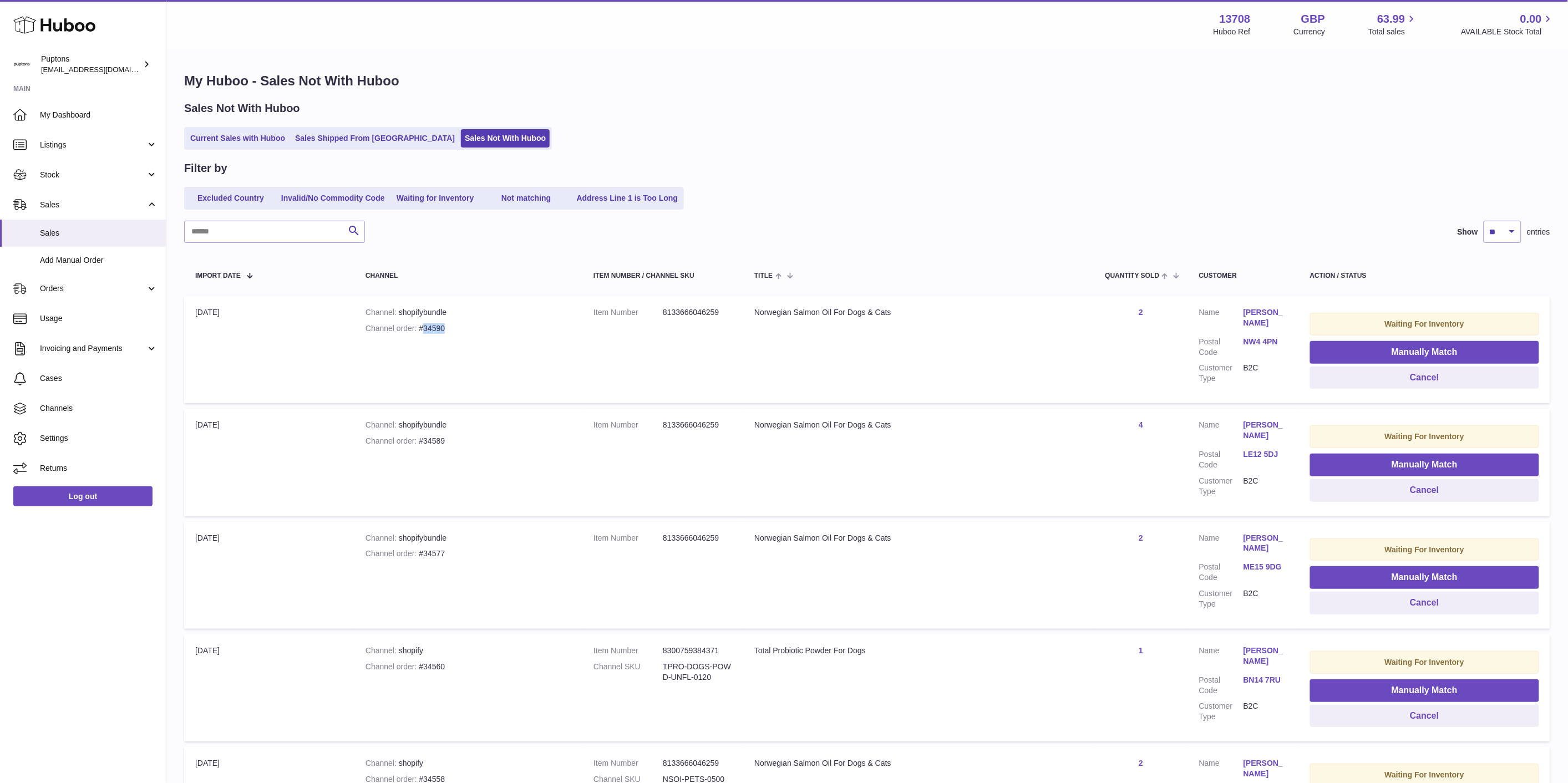
click at [431, 330] on div "Channel order #34590" at bounding box center [468, 328] width 205 height 10
copy div "34590"
click at [1367, 381] on button "Cancel" at bounding box center [1424, 378] width 229 height 23
click at [440, 329] on div "Channel order #34589" at bounding box center [468, 328] width 205 height 10
click at [441, 329] on div "Channel order #34589" at bounding box center [468, 328] width 205 height 10
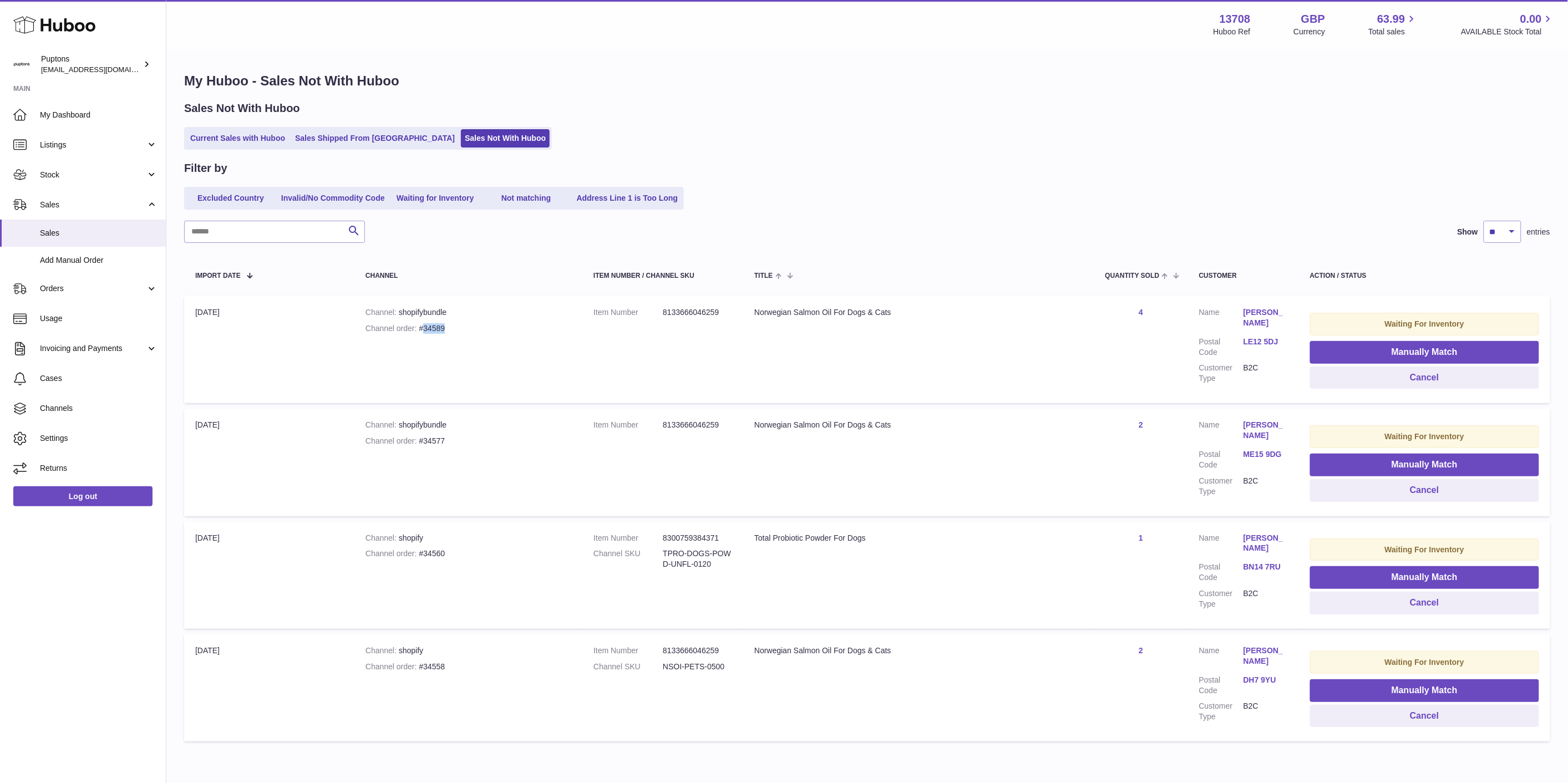
copy div "34589"
click at [424, 321] on td "Channel shopifybundle Channel order #34589" at bounding box center [468, 349] width 228 height 107
click at [429, 327] on div "Channel order #34589" at bounding box center [468, 328] width 205 height 10
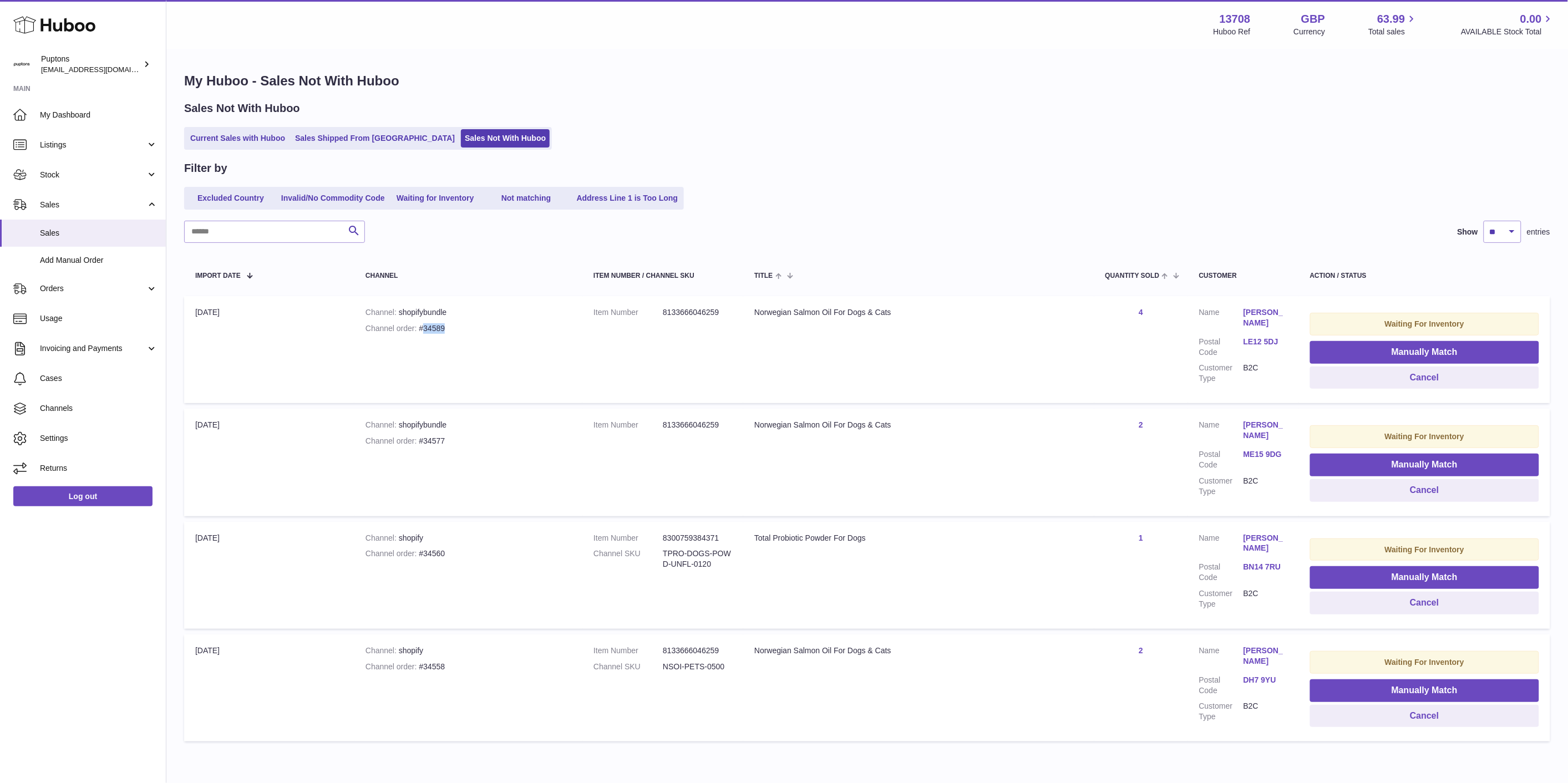
copy div "34589"
click at [1362, 383] on button "Cancel" at bounding box center [1424, 378] width 229 height 23
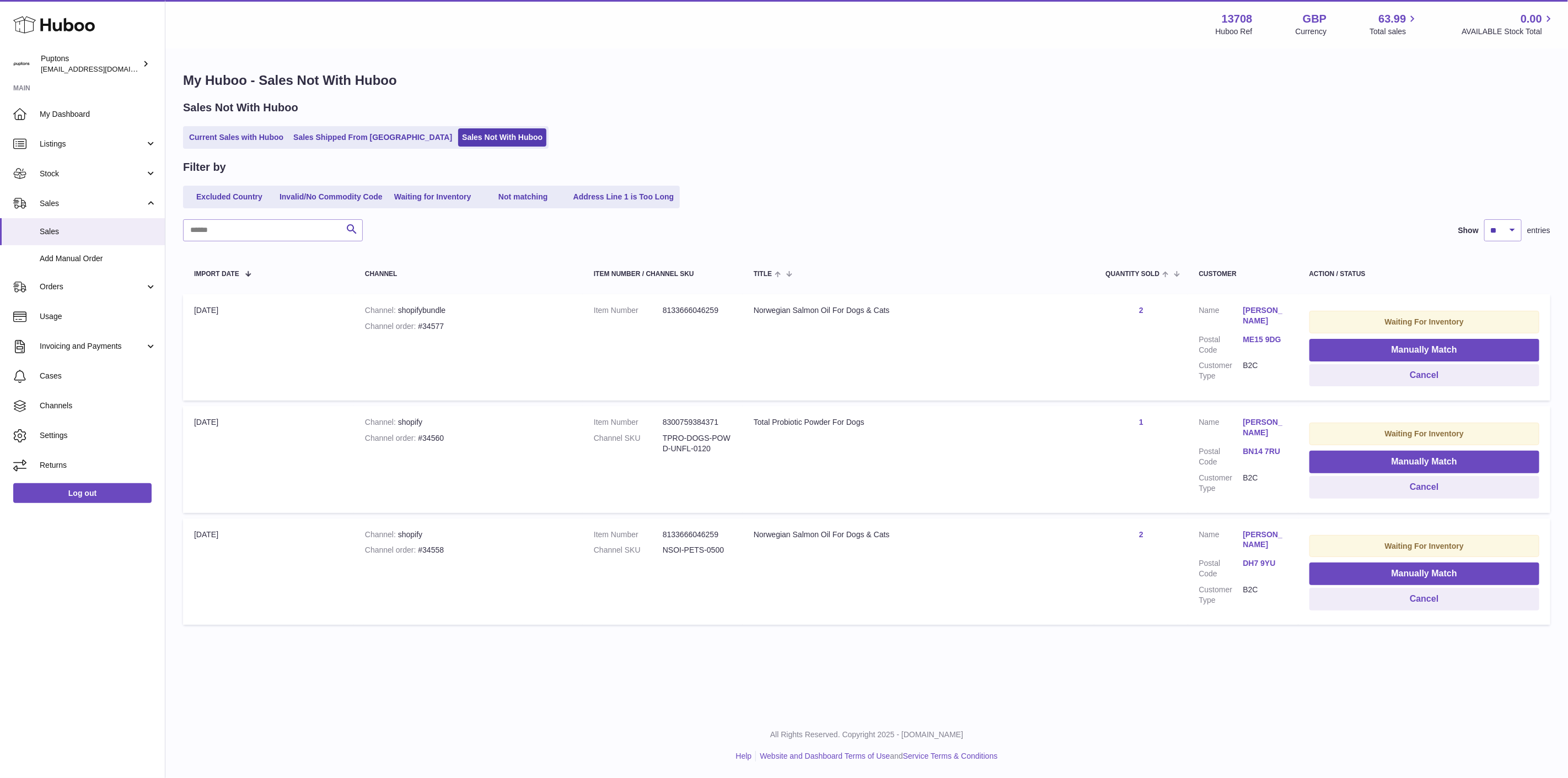
click at [232, 137] on link "Current Sales with Huboo" at bounding box center [236, 137] width 102 height 18
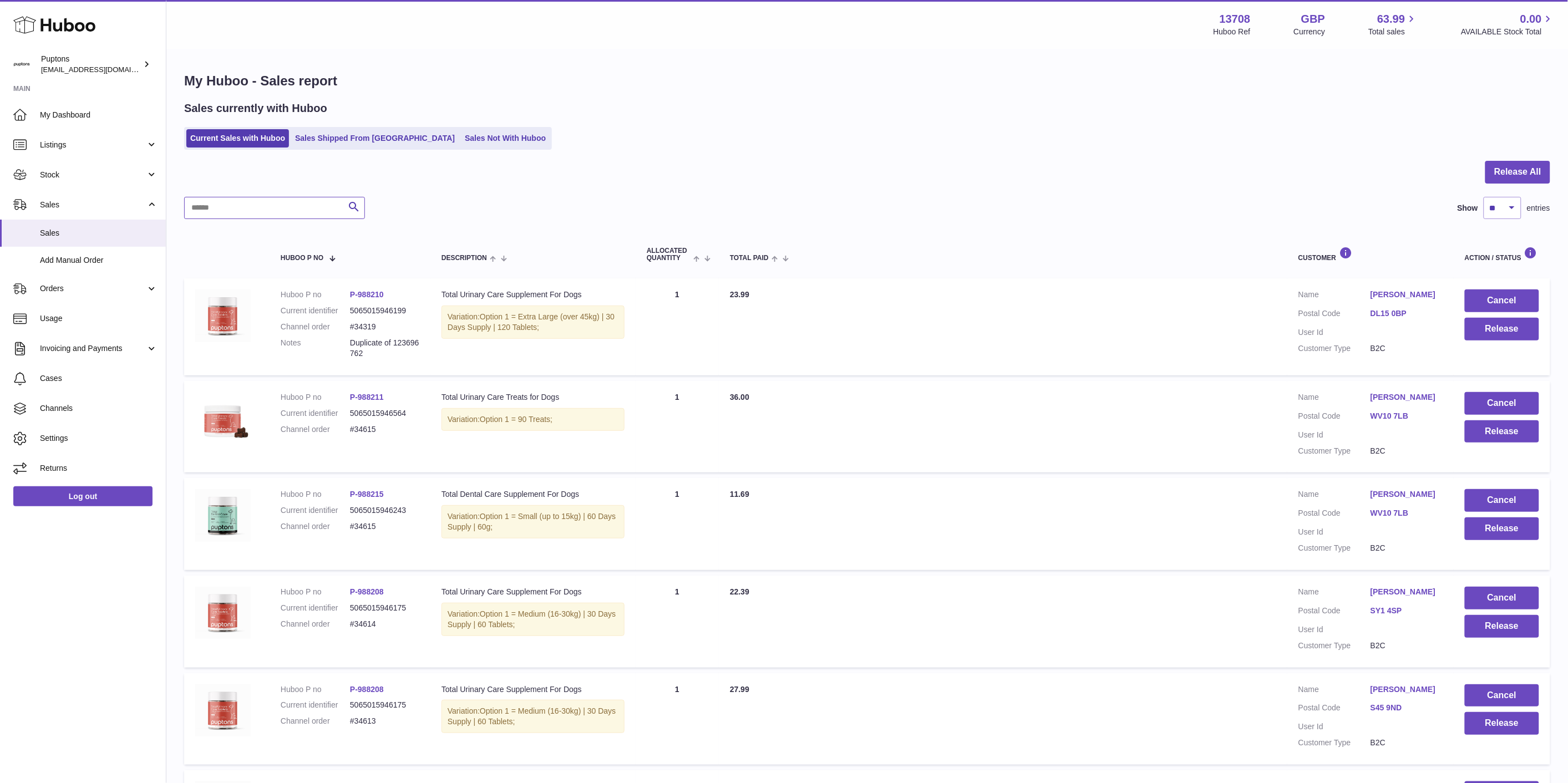
click at [280, 205] on input "text" at bounding box center [274, 208] width 181 height 22
paste input "*****"
click at [0, 203] on div at bounding box center [0, 391] width 0 height 783
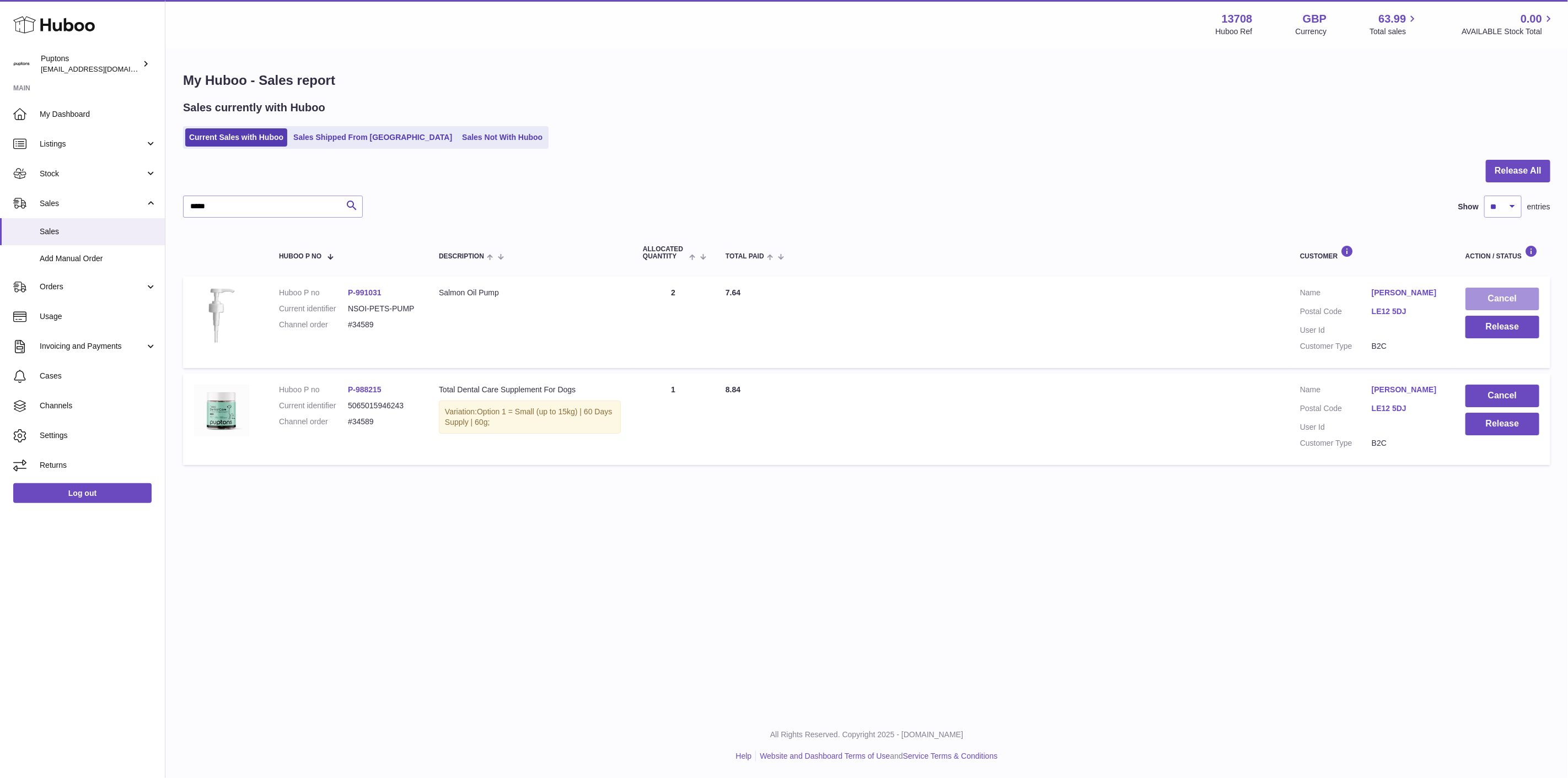
click at [1475, 299] on button "Cancel" at bounding box center [1502, 299] width 74 height 23
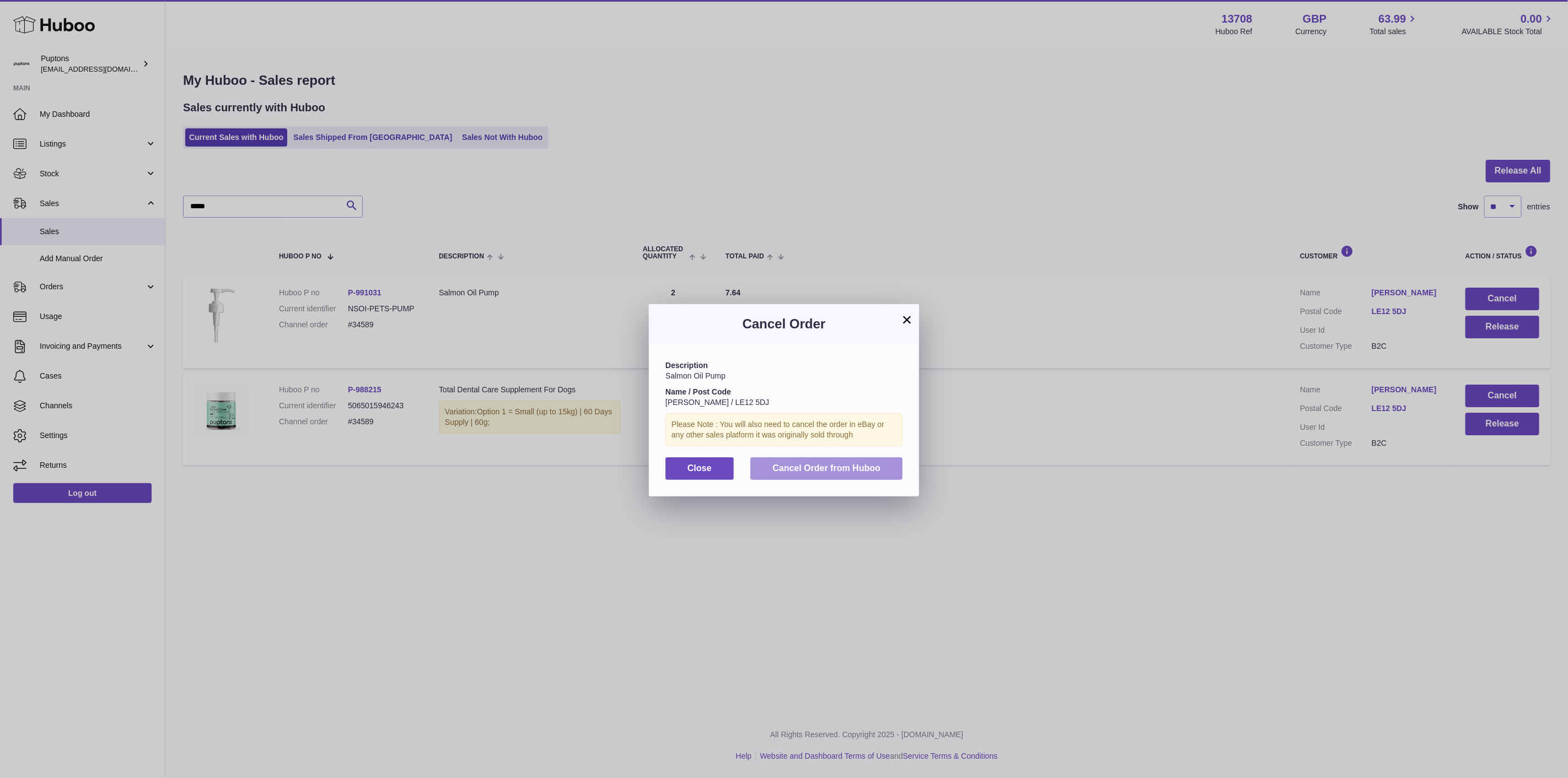
click at [847, 473] on span "Cancel Order from Huboo" at bounding box center [826, 468] width 108 height 9
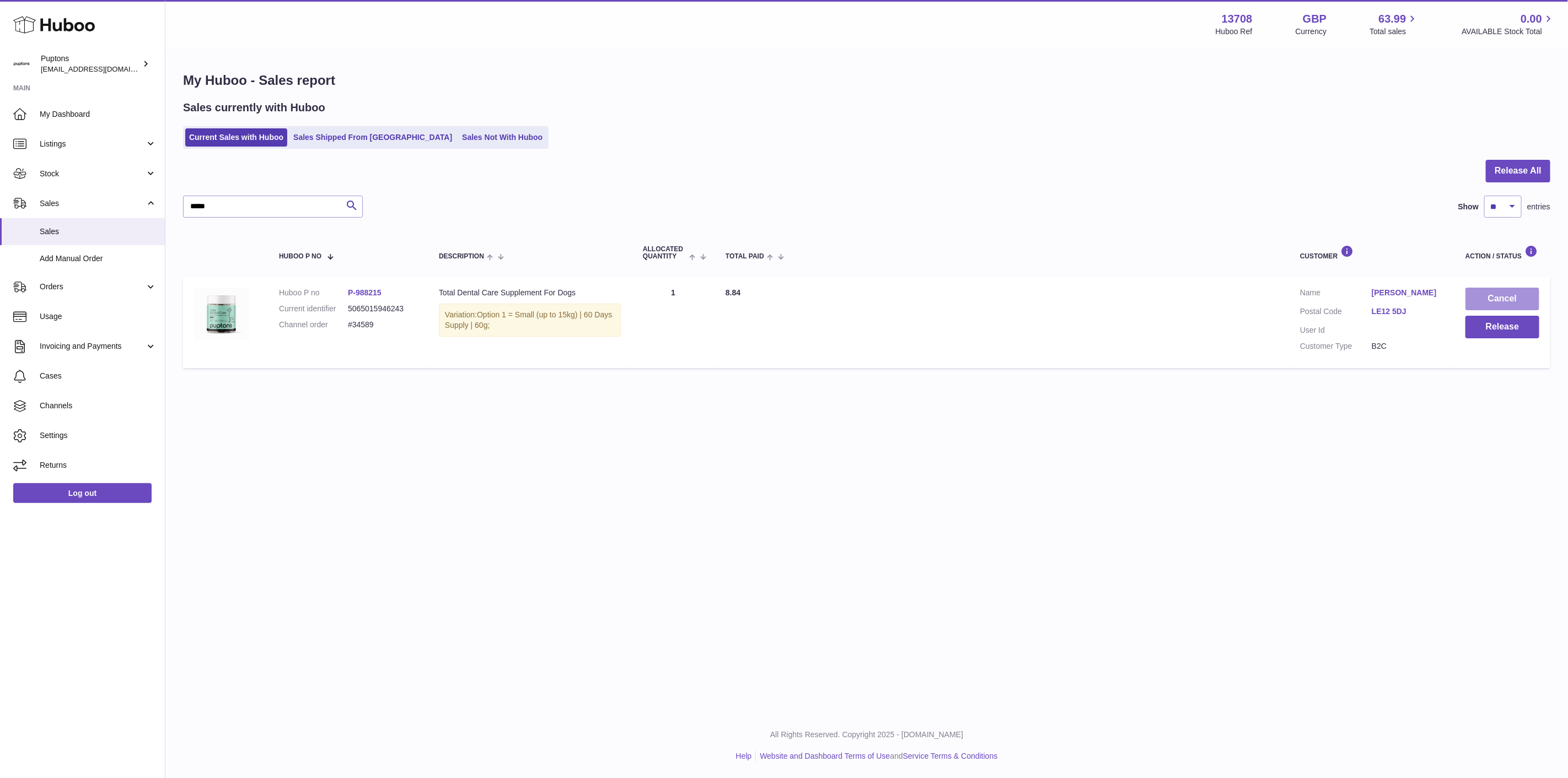
click at [1501, 302] on button "Cancel" at bounding box center [1502, 299] width 74 height 23
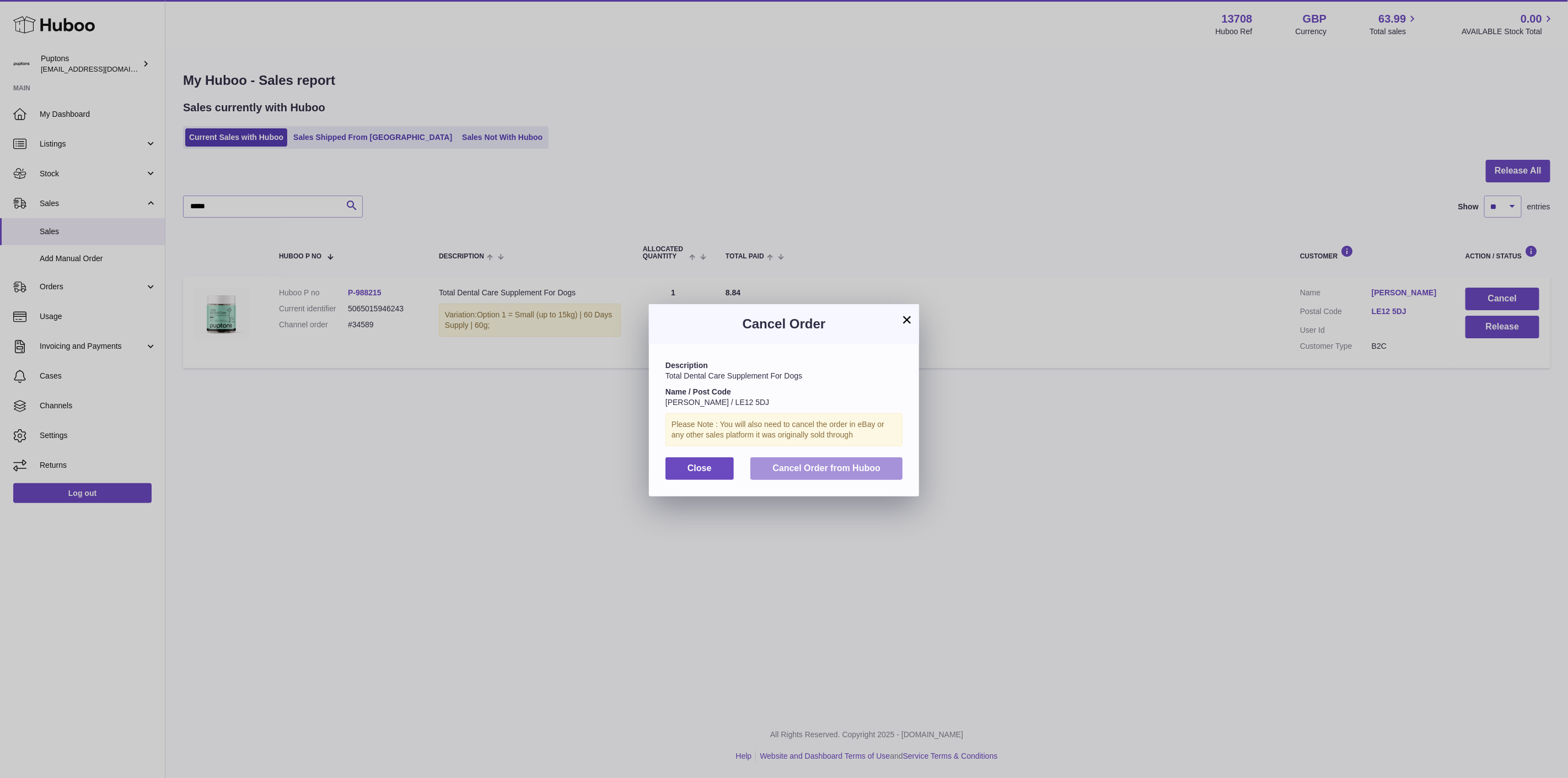
click at [812, 473] on span "Cancel Order from Huboo" at bounding box center [826, 468] width 108 height 9
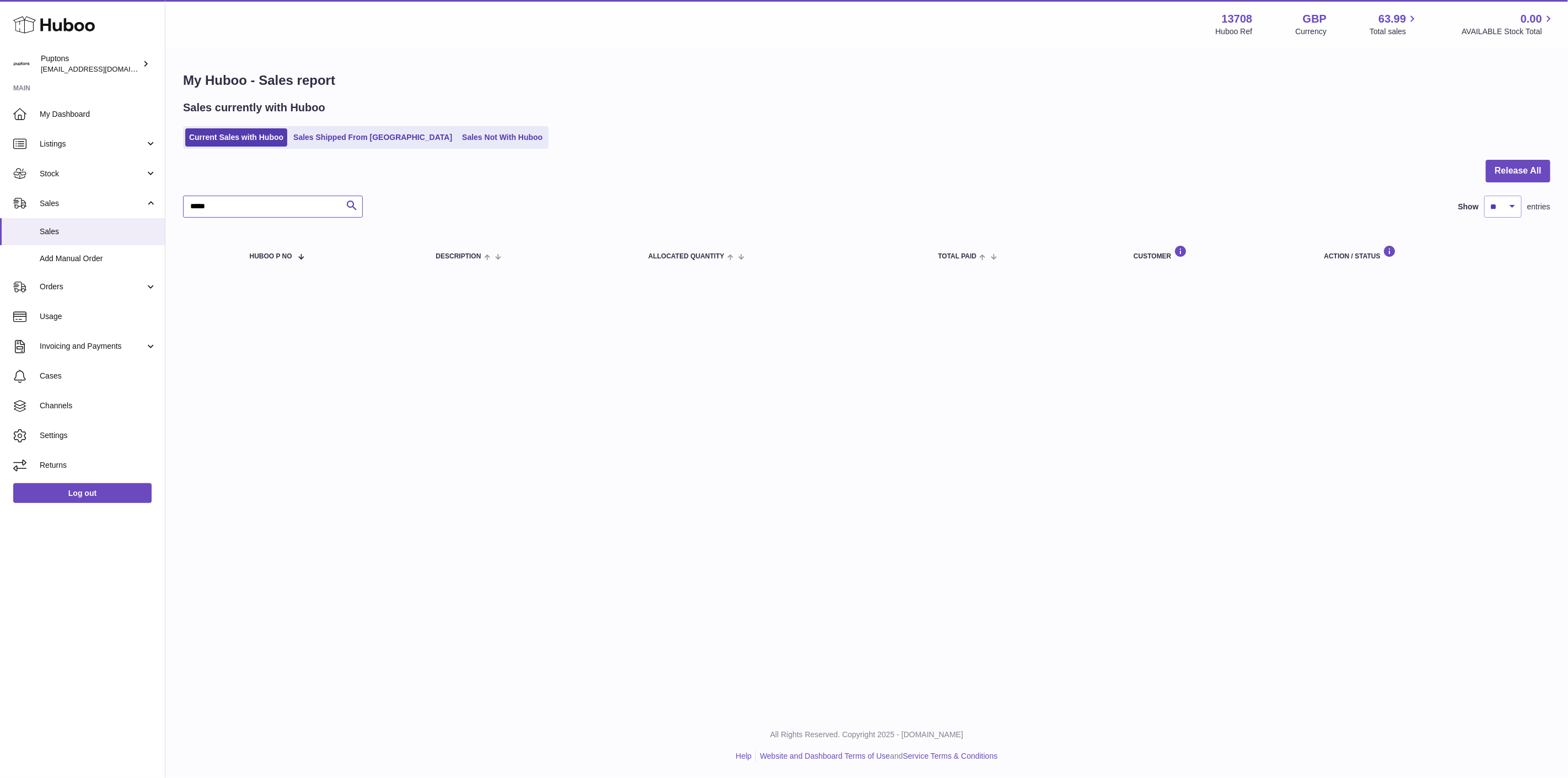
click at [278, 206] on input "*****" at bounding box center [272, 207] width 180 height 22
drag, startPoint x: 241, startPoint y: 211, endPoint x: 185, endPoint y: 214, distance: 56.1
click at [185, 214] on input "*****" at bounding box center [272, 207] width 180 height 22
paste input "text"
type input "*****"
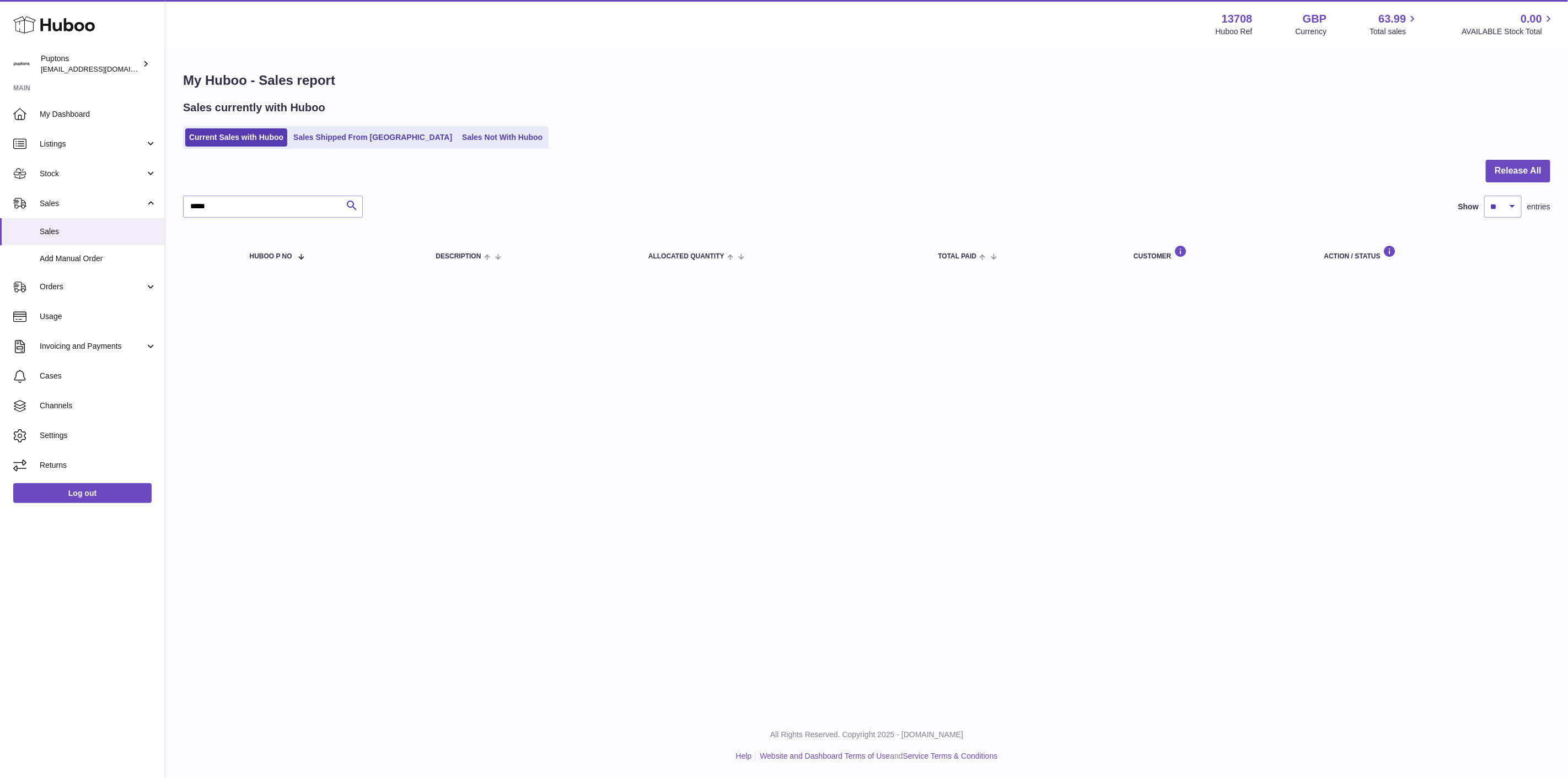
click at [384, 210] on div "Menu Huboo 13708 Huboo Ref GBP Currency 63.99 Total sales 0.00 AVAILABLE Stock …" at bounding box center [867, 149] width 1403 height 299
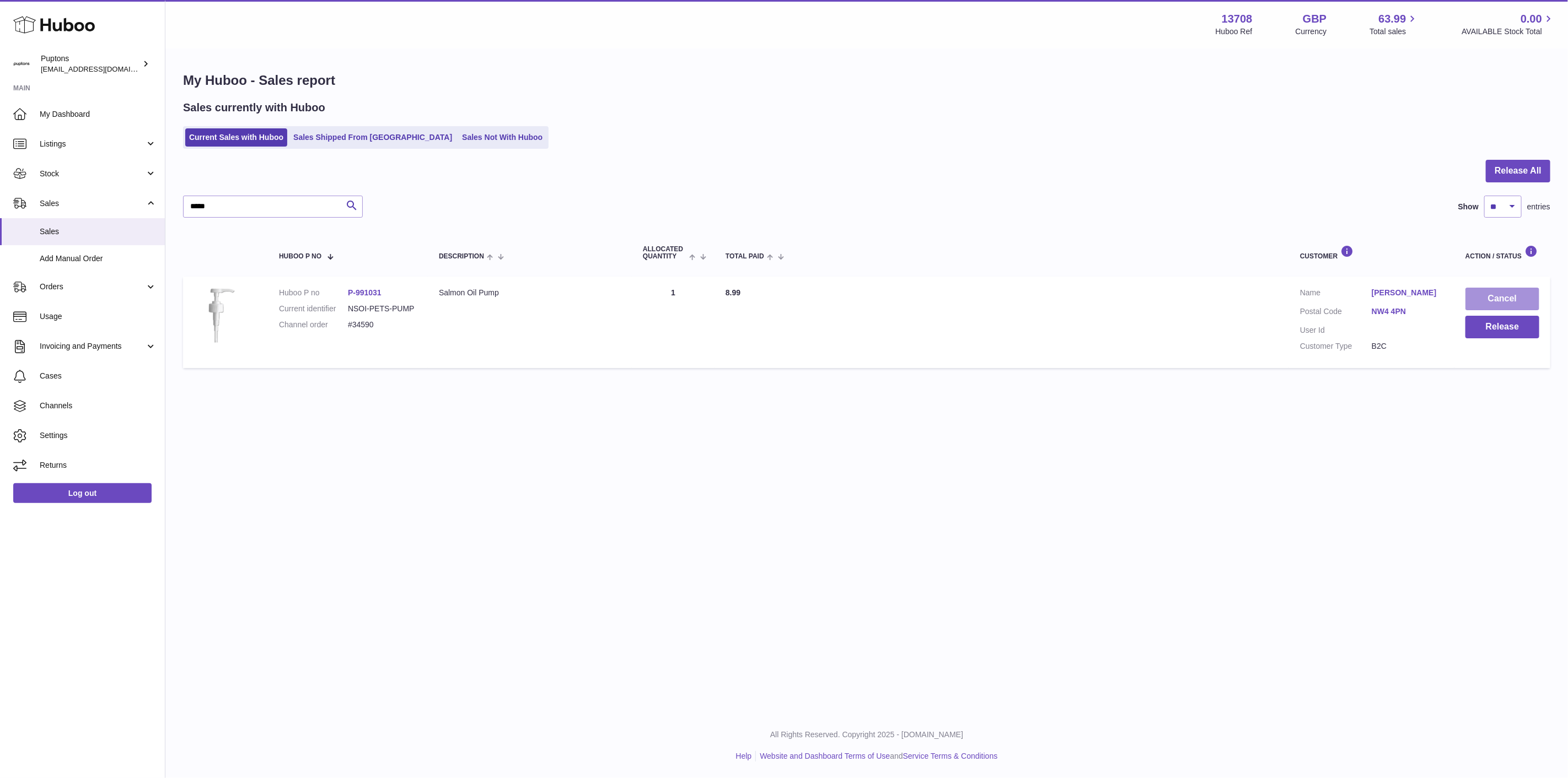
click at [1492, 296] on button "Cancel" at bounding box center [1502, 299] width 74 height 23
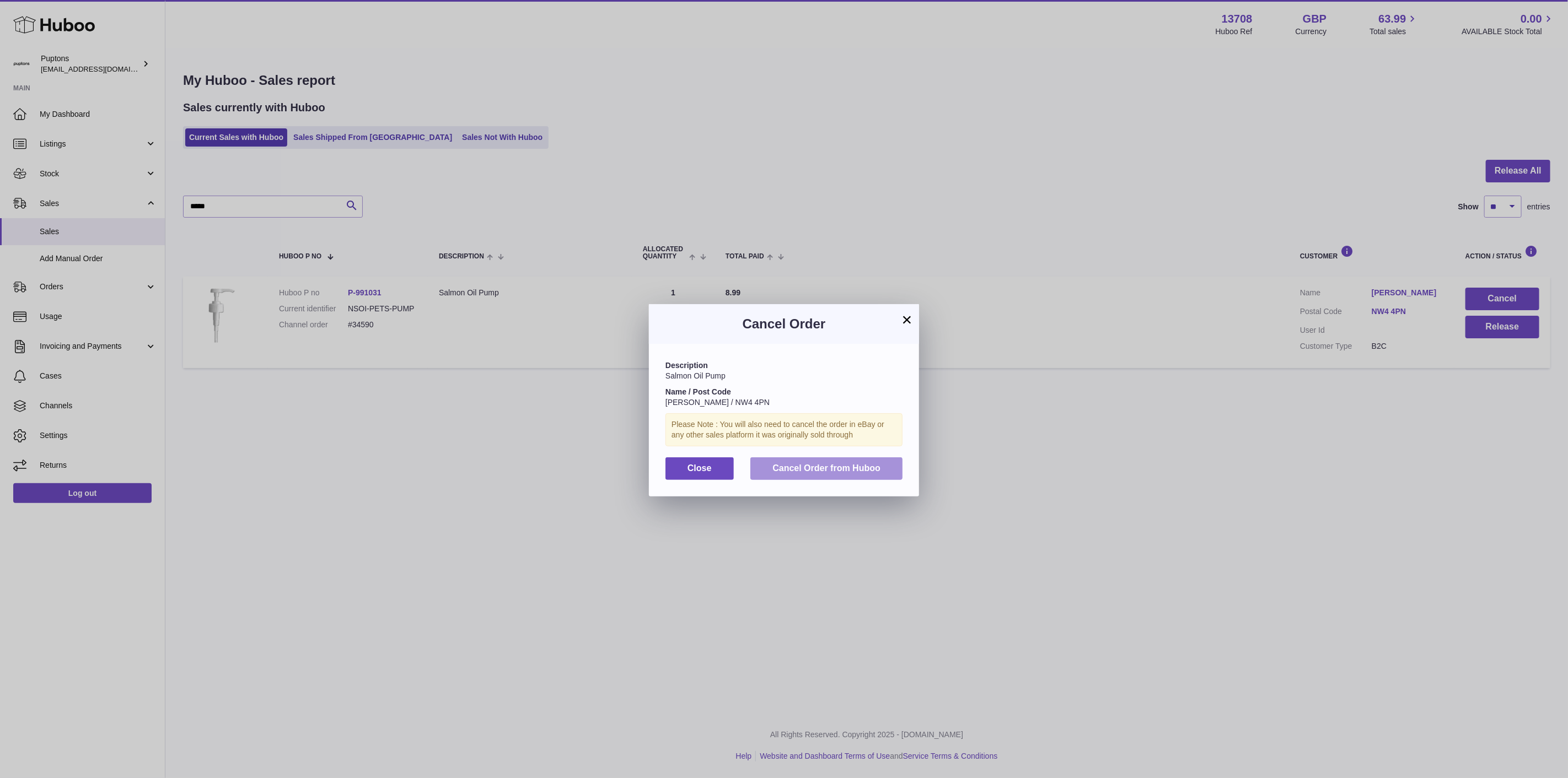
click at [841, 470] on button "Cancel Order from Huboo" at bounding box center [826, 468] width 152 height 23
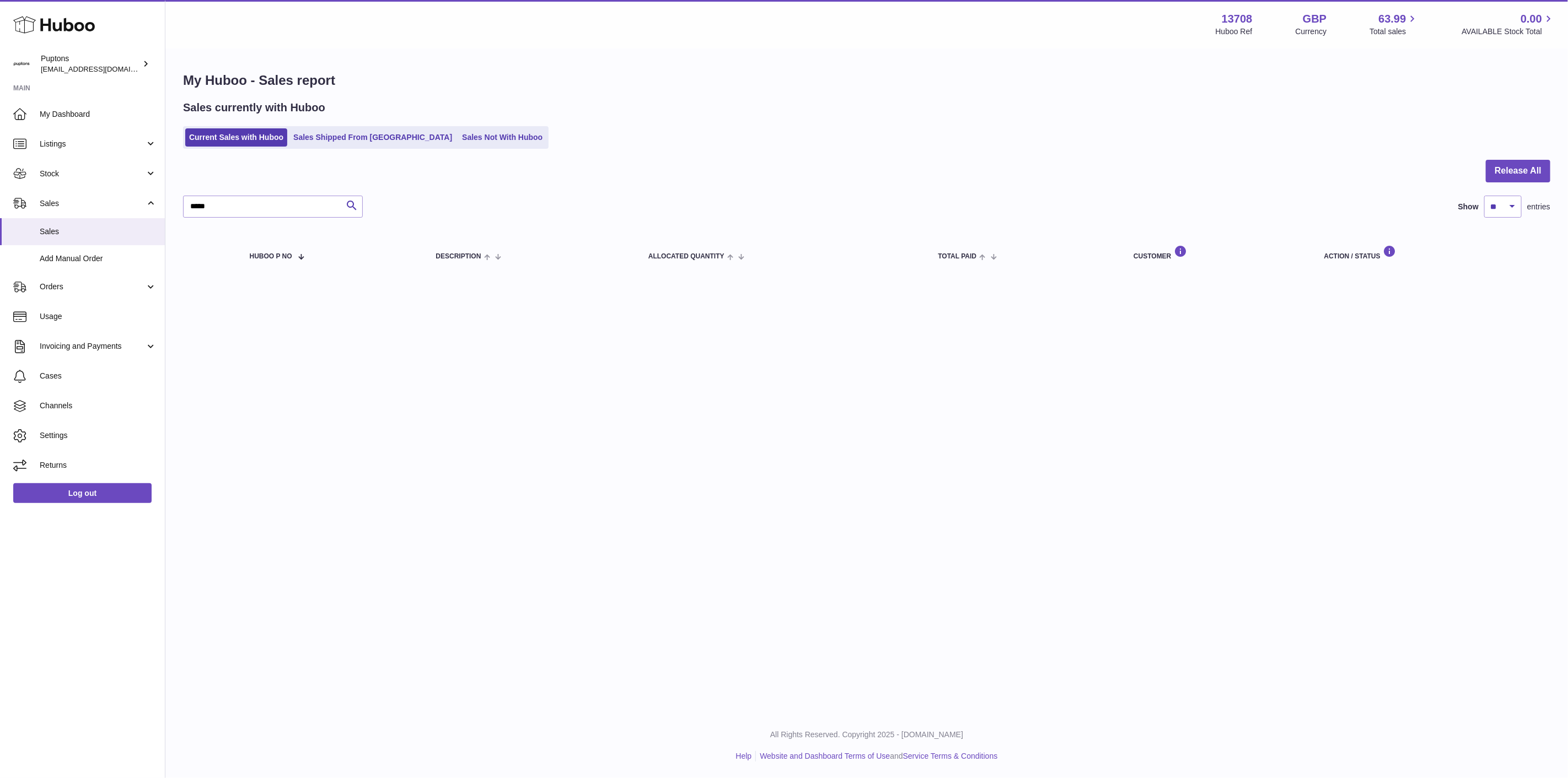
click at [458, 135] on link "Sales Not With Huboo" at bounding box center [502, 137] width 88 height 18
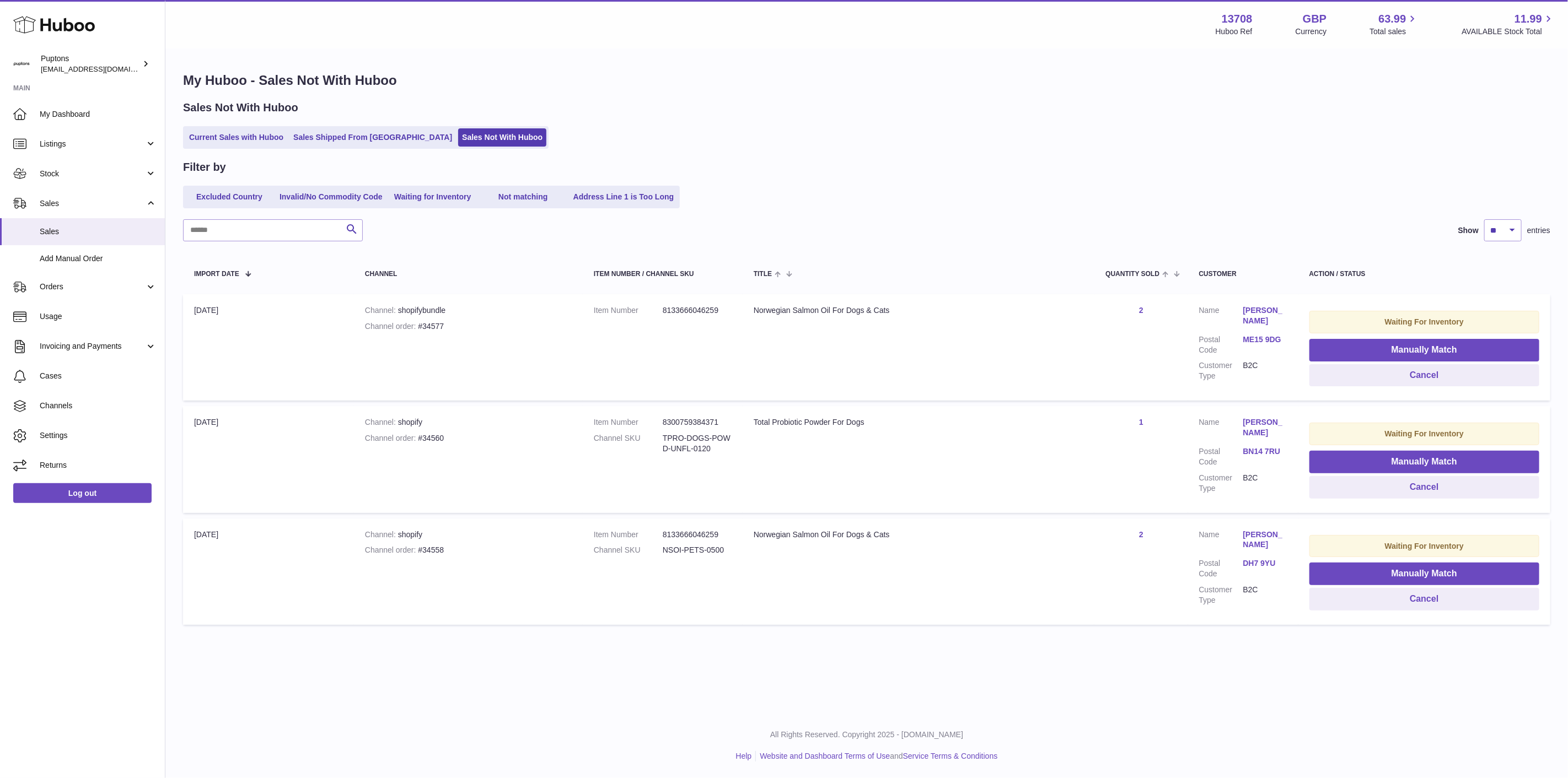
click at [431, 329] on div "Channel order #34577" at bounding box center [468, 326] width 207 height 10
copy div "34577"
click at [1402, 383] on button "Cancel" at bounding box center [1424, 375] width 230 height 23
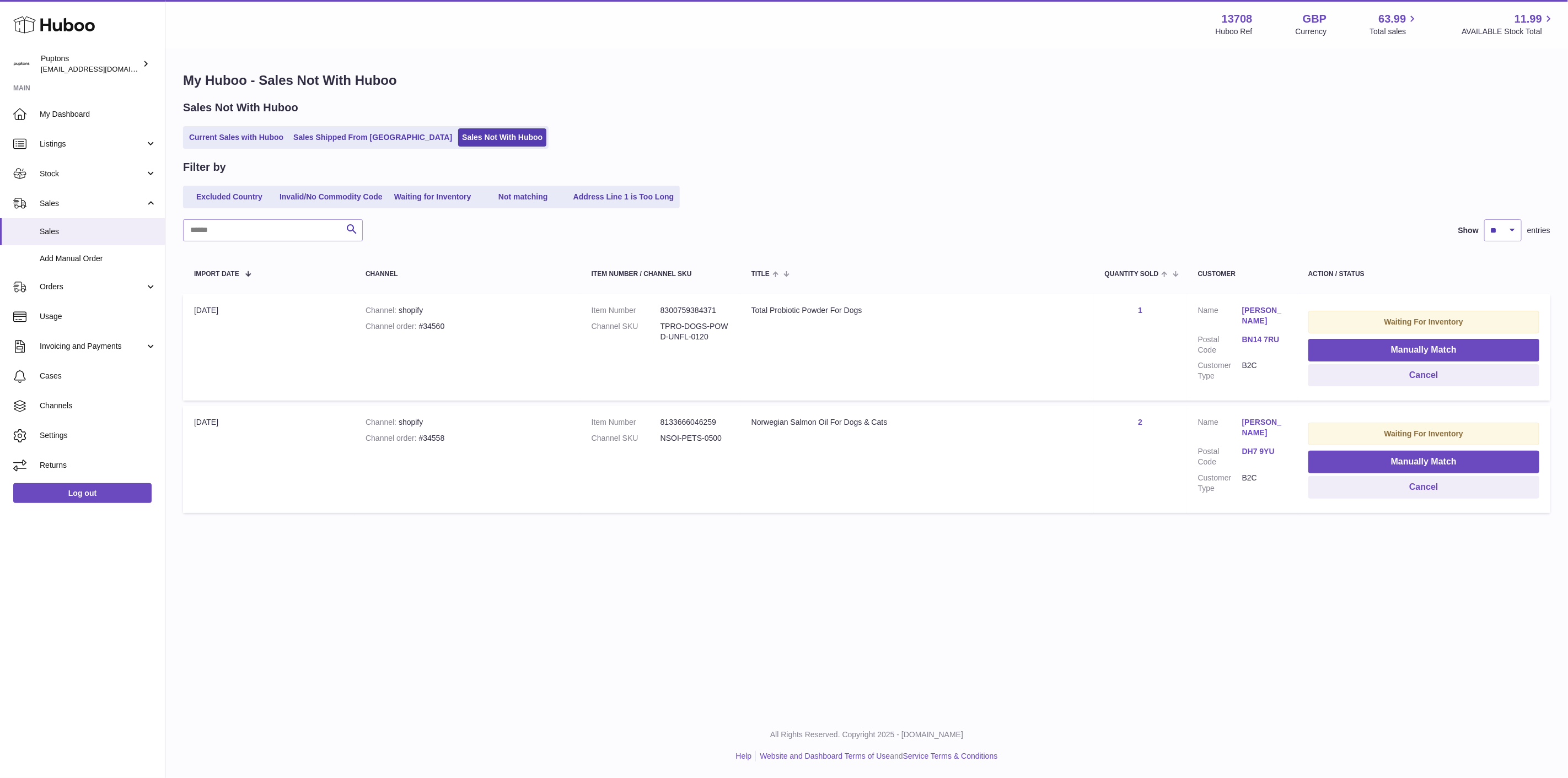
click at [233, 144] on link "Current Sales with Huboo" at bounding box center [236, 137] width 102 height 18
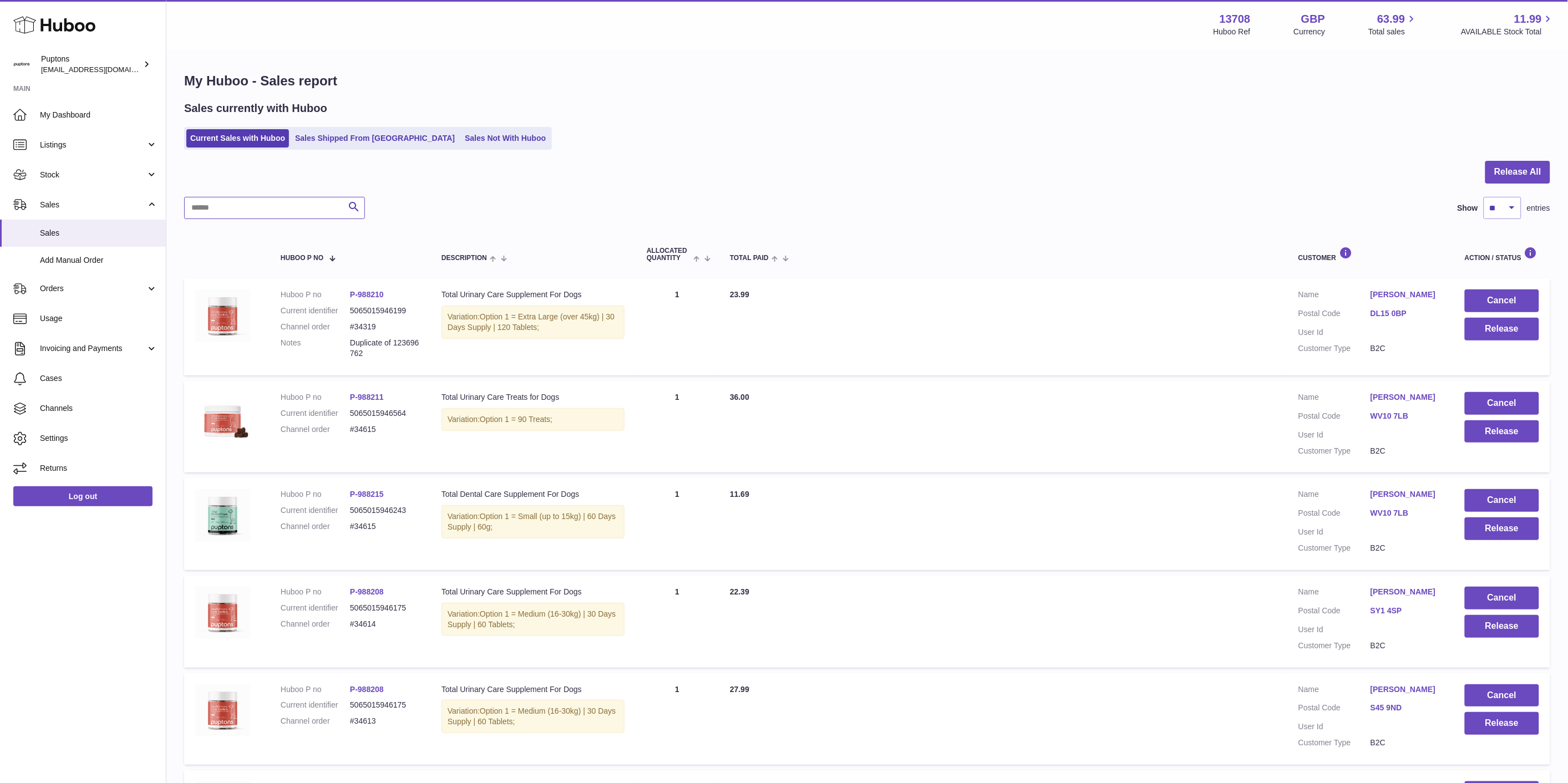
click at [288, 211] on input "text" at bounding box center [274, 208] width 181 height 22
paste input "*****"
type input "*****"
click at [349, 205] on div "Menu Huboo 13708 Huboo Ref GBP Currency 63.99 Total sales 11.99 AVAILABLE Stock…" at bounding box center [867, 653] width 1401 height 1307
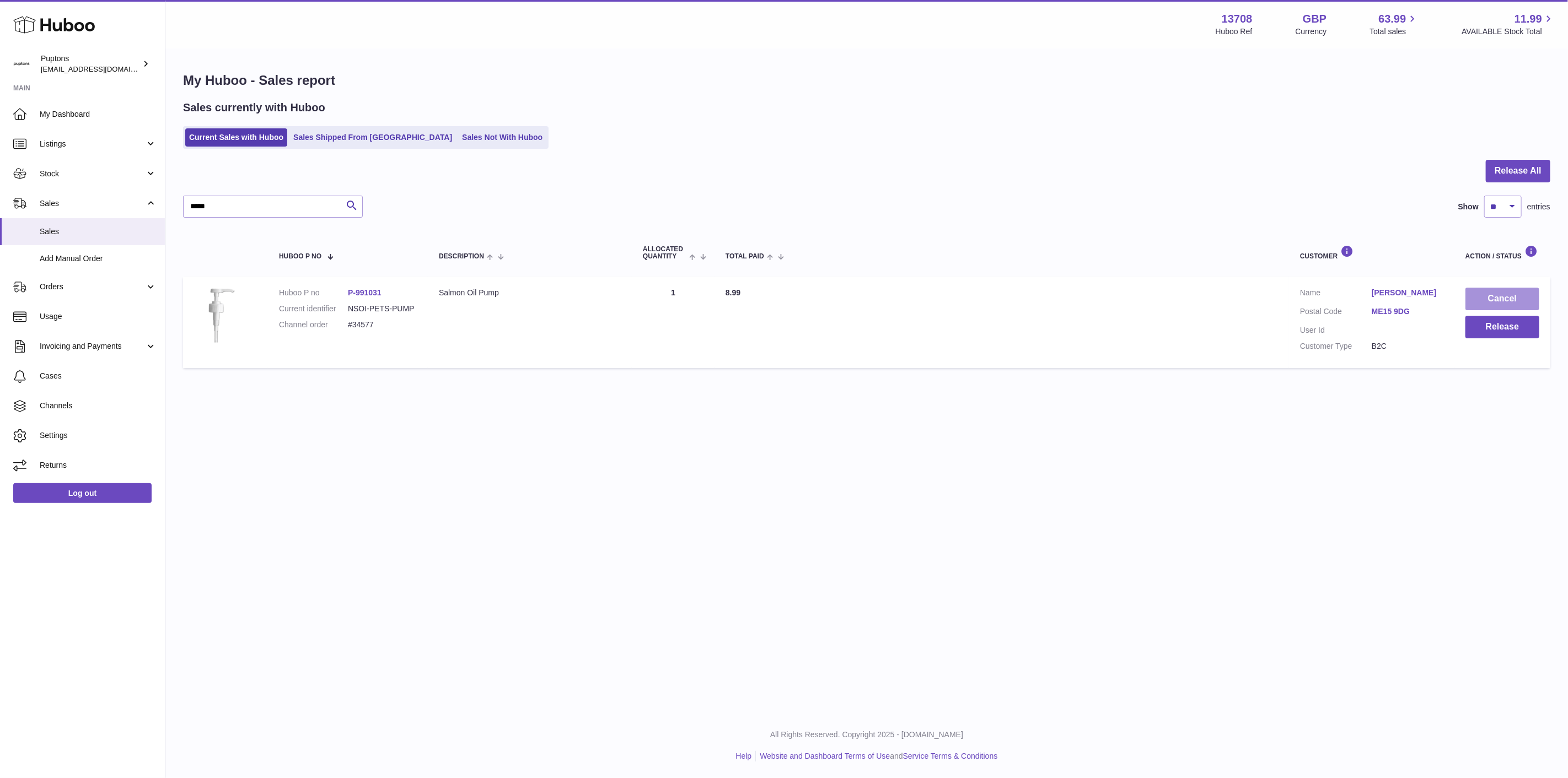
click at [1496, 309] on button "Cancel" at bounding box center [1502, 299] width 74 height 23
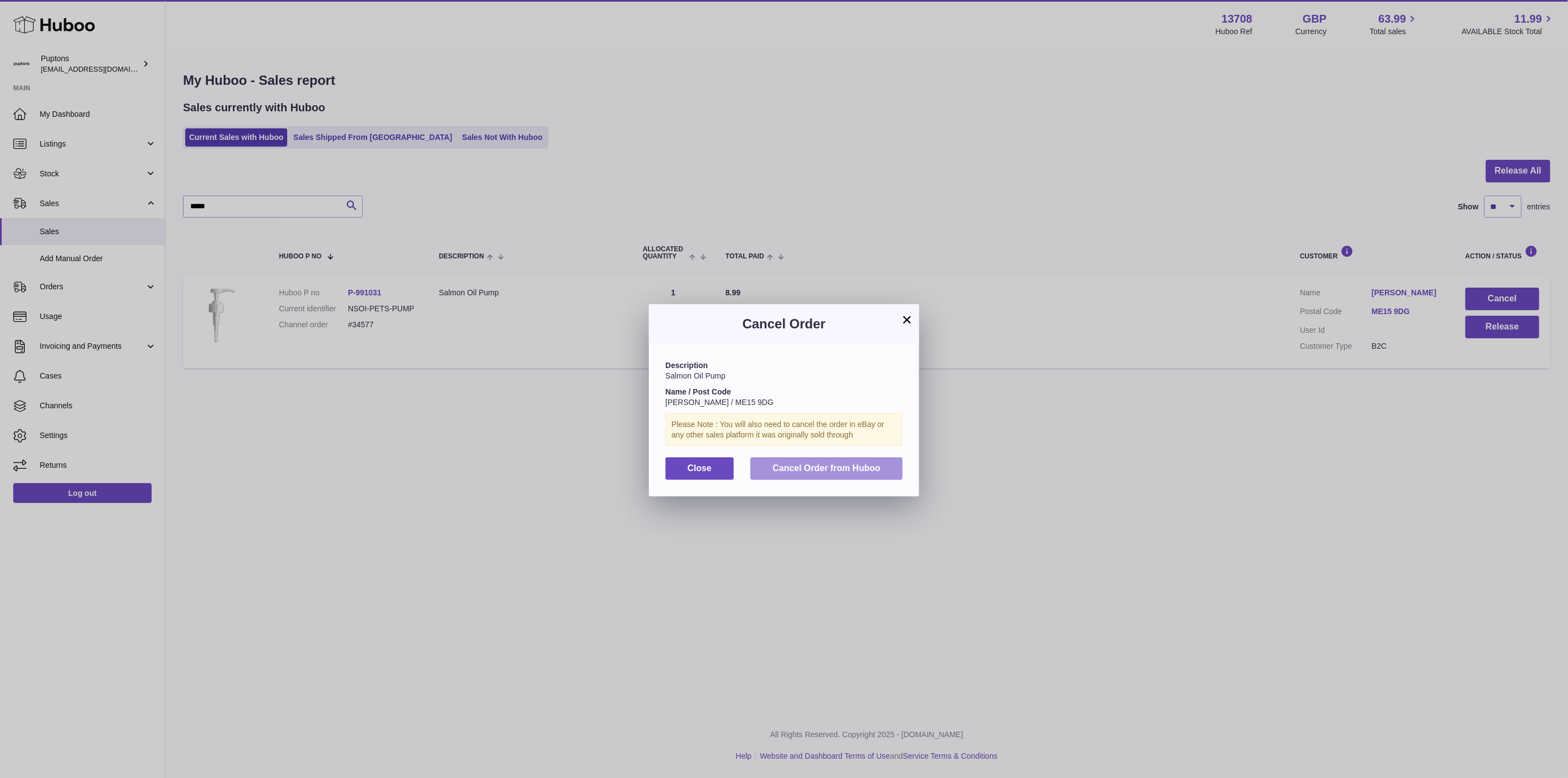
click at [785, 473] on span "Cancel Order from Huboo" at bounding box center [826, 468] width 108 height 9
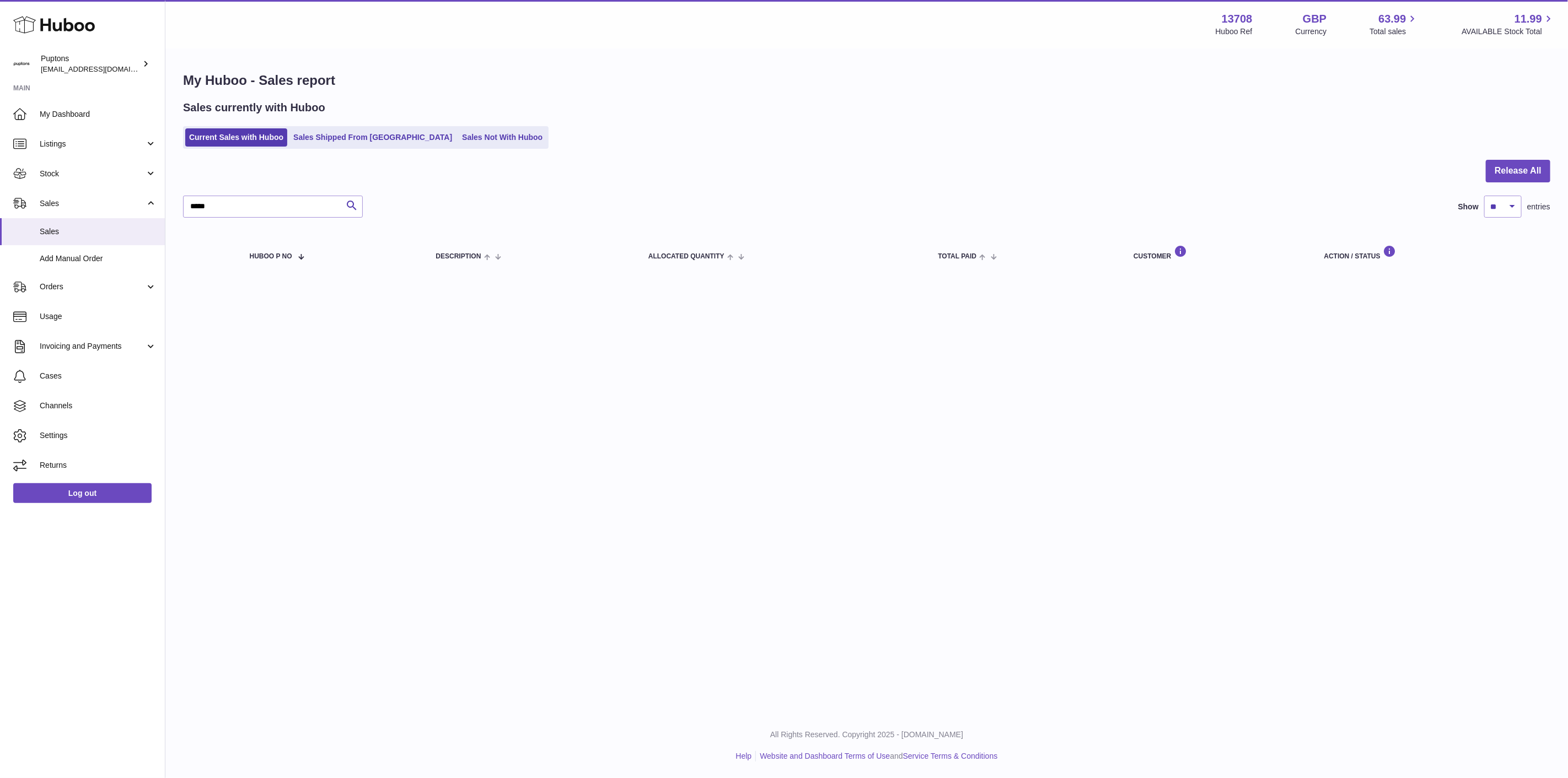
click at [462, 143] on link "Sales Not With Huboo" at bounding box center [502, 137] width 88 height 18
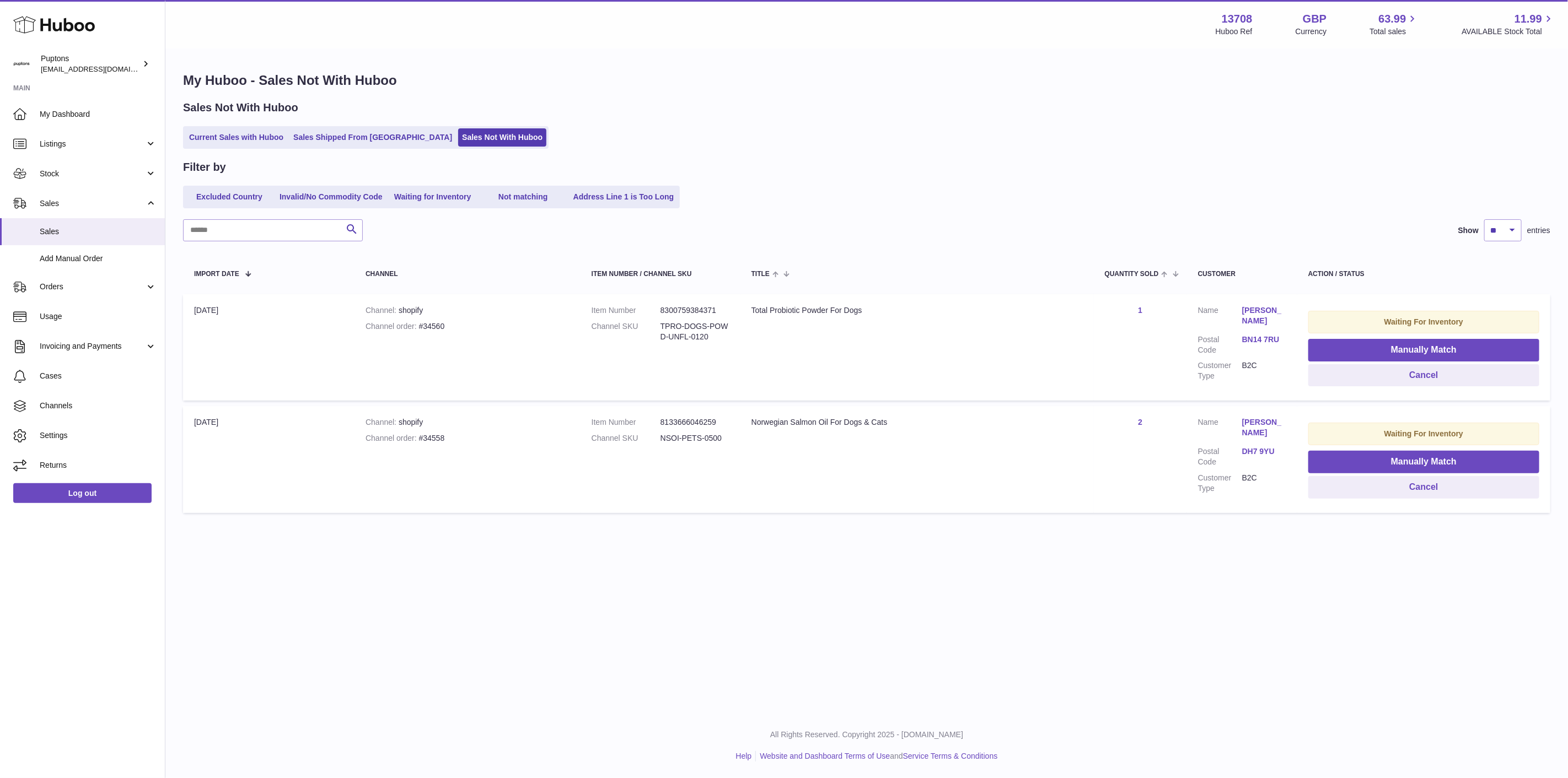
click at [426, 321] on div "Channel order #34560" at bounding box center [467, 326] width 204 height 10
click at [426, 321] on div "Channel order #34560" at bounding box center [467, 326] width 204 height 10
copy div "34560"
click at [1386, 378] on button "Cancel" at bounding box center [1424, 375] width 231 height 23
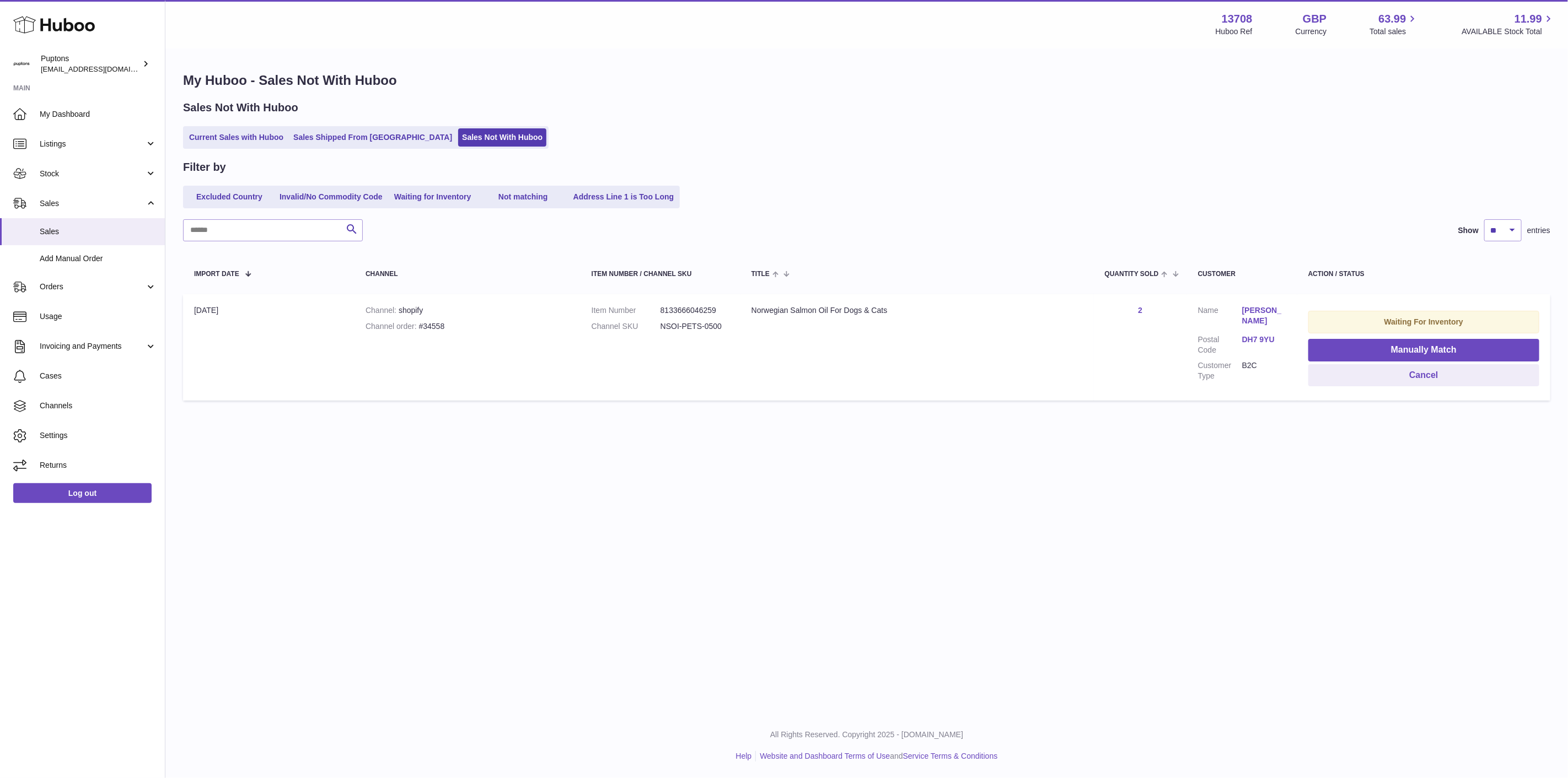
click at [245, 141] on link "Current Sales with Huboo" at bounding box center [236, 137] width 102 height 18
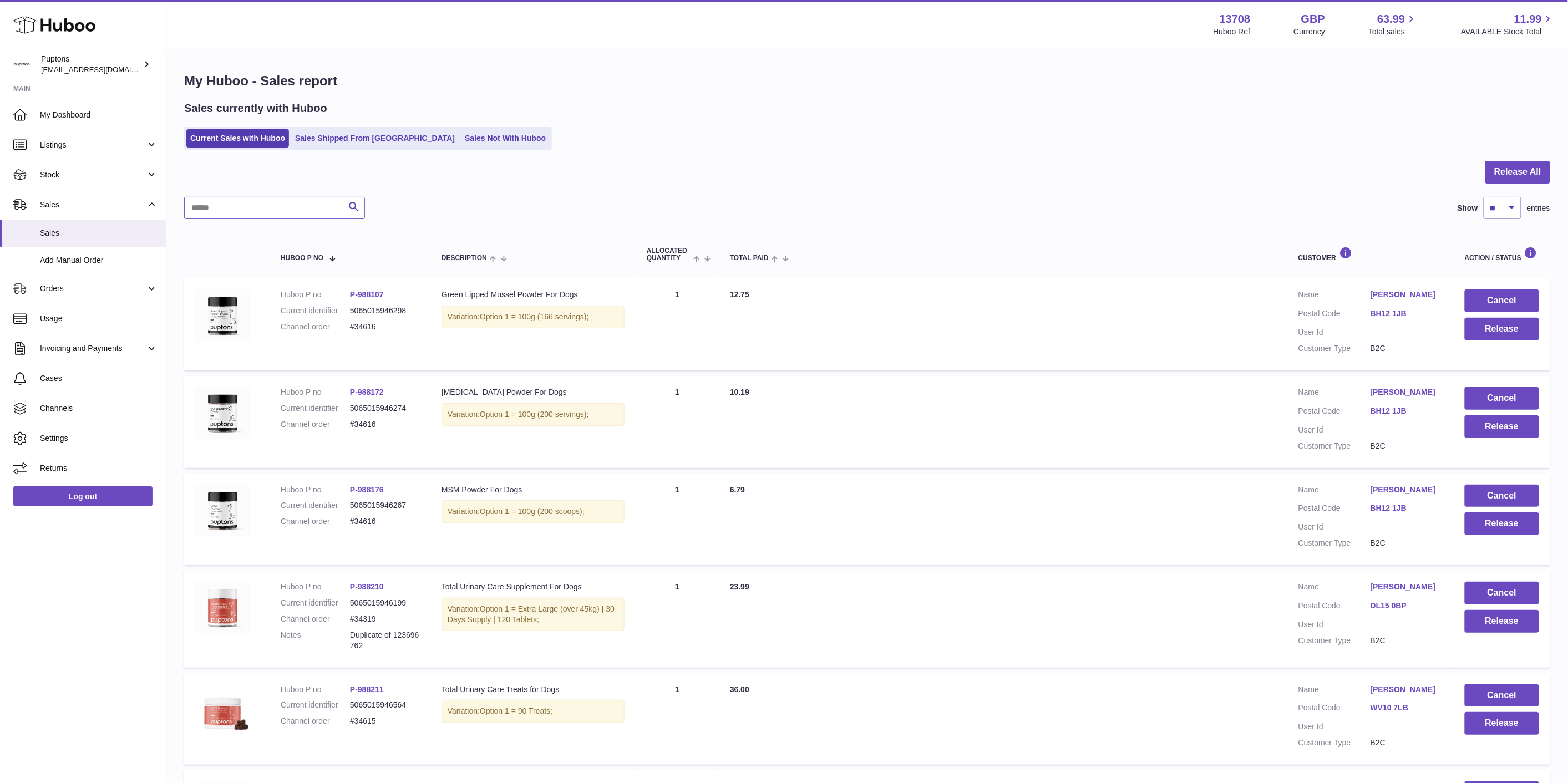
click at [271, 214] on input "text" at bounding box center [274, 208] width 181 height 22
paste input "*****"
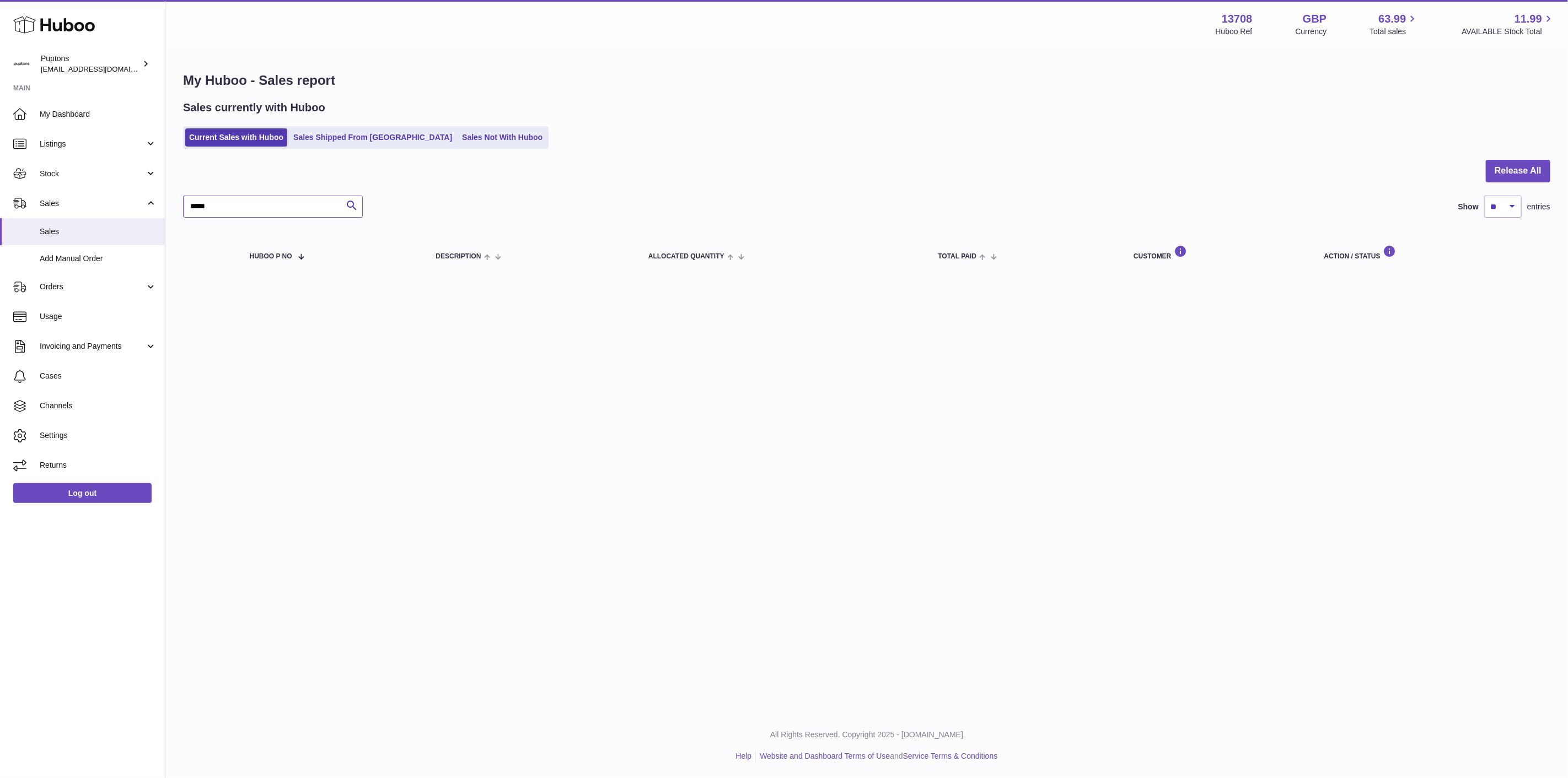
type input "*****"
drag, startPoint x: 423, startPoint y: 128, endPoint x: 429, endPoint y: 129, distance: 6.1
click at [458, 128] on link "Sales Not With Huboo" at bounding box center [502, 137] width 88 height 18
click at [458, 129] on link "Sales Not With Huboo" at bounding box center [502, 137] width 88 height 18
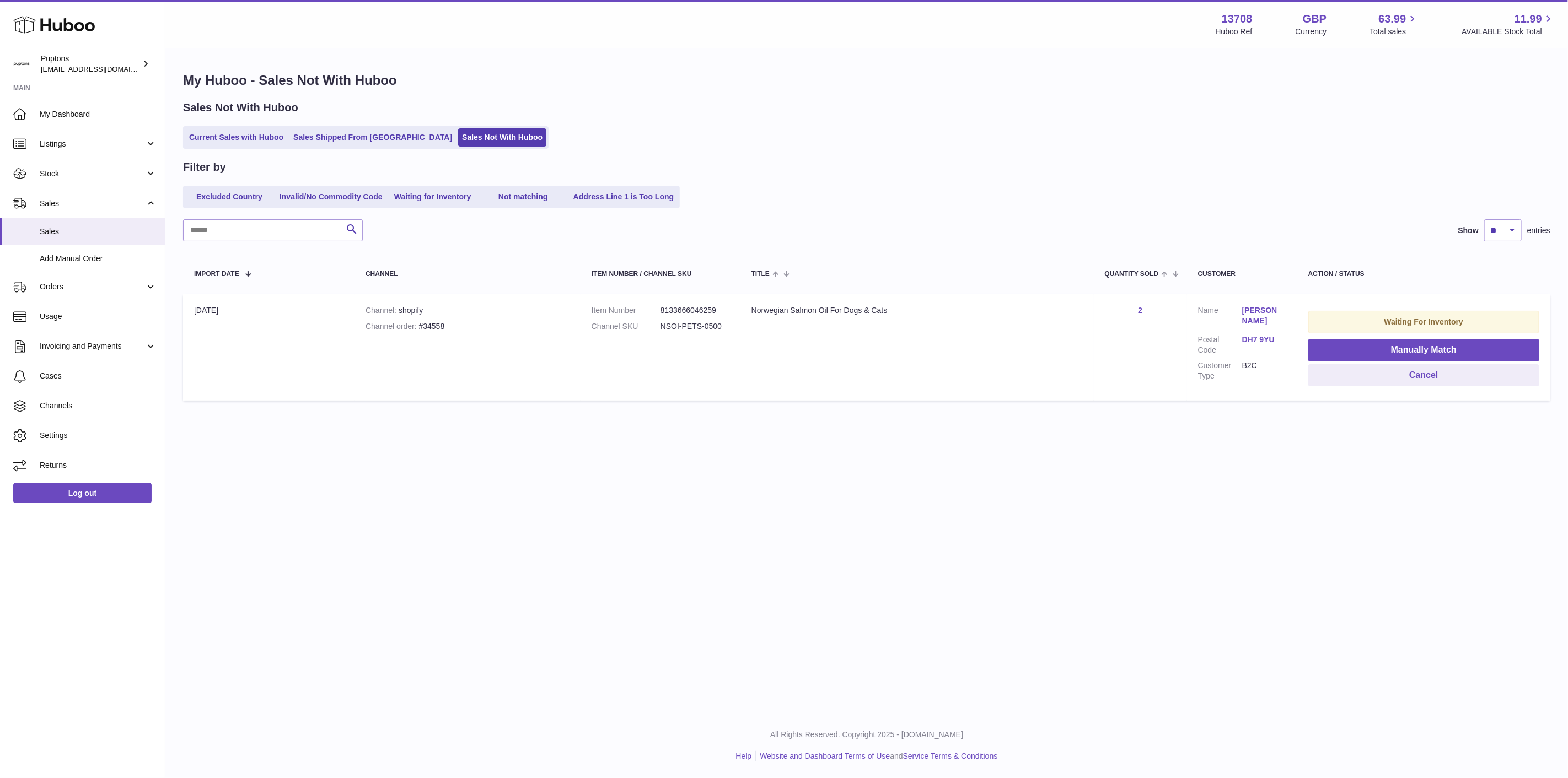
click at [422, 327] on div "Channel order #34558" at bounding box center [467, 326] width 204 height 10
click at [425, 327] on div "Channel order #34558" at bounding box center [467, 326] width 204 height 10
copy div "34558"
click at [267, 130] on link "Current Sales with Huboo" at bounding box center [236, 137] width 102 height 18
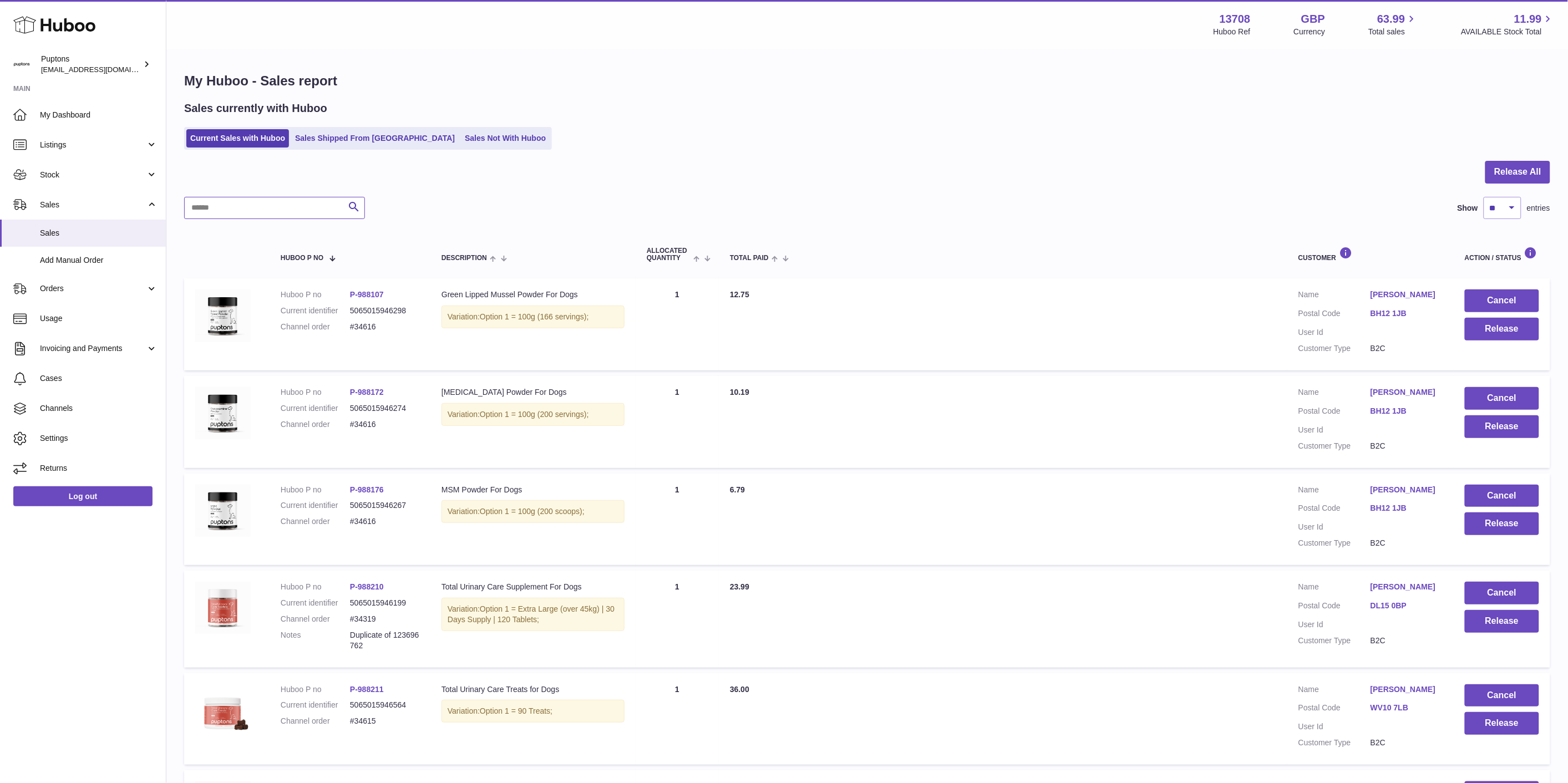
click at [278, 213] on input "text" at bounding box center [274, 208] width 181 height 22
paste input "*****"
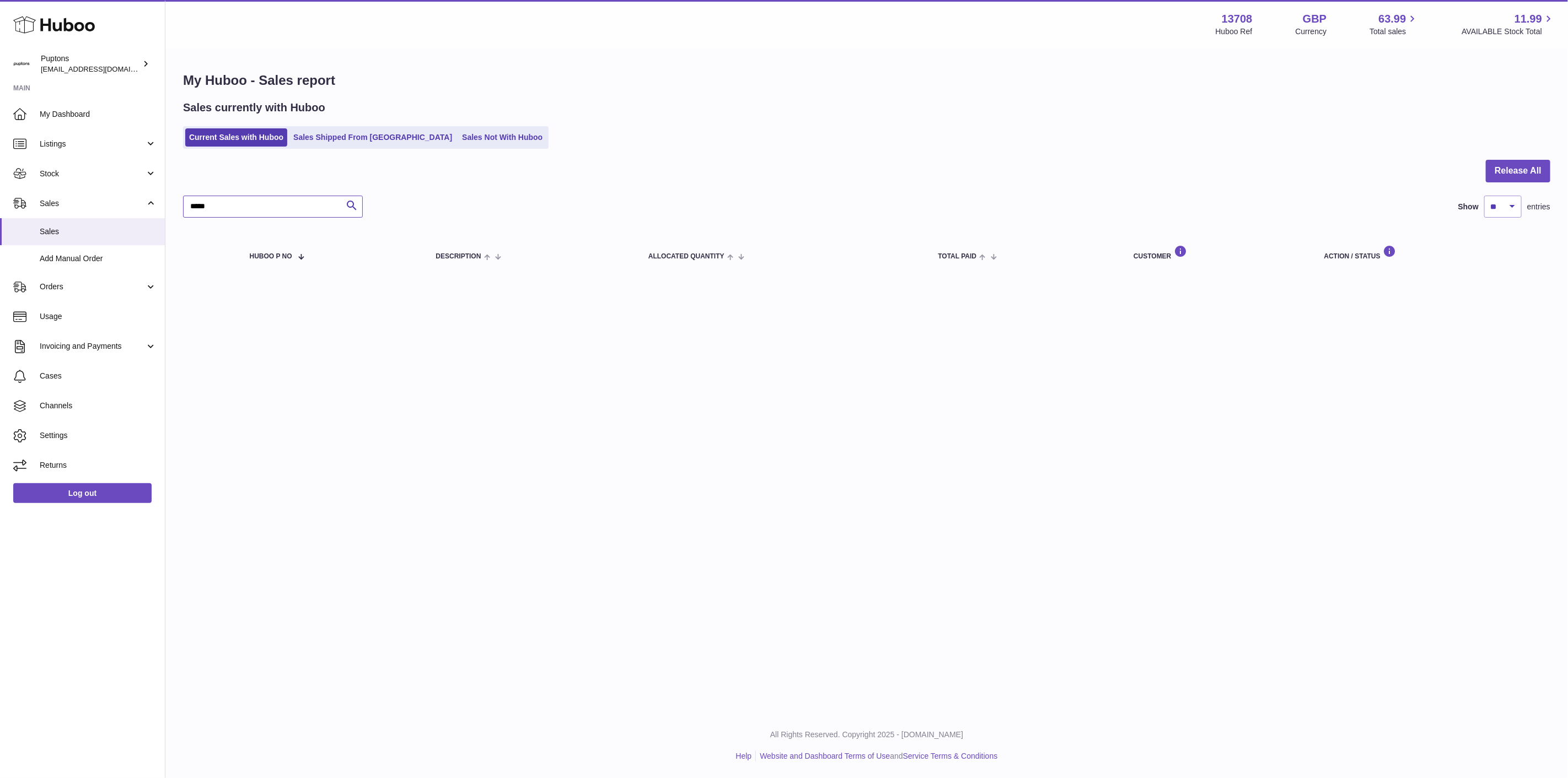
type input "*****"
click at [458, 136] on link "Sales Not With Huboo" at bounding box center [502, 137] width 88 height 18
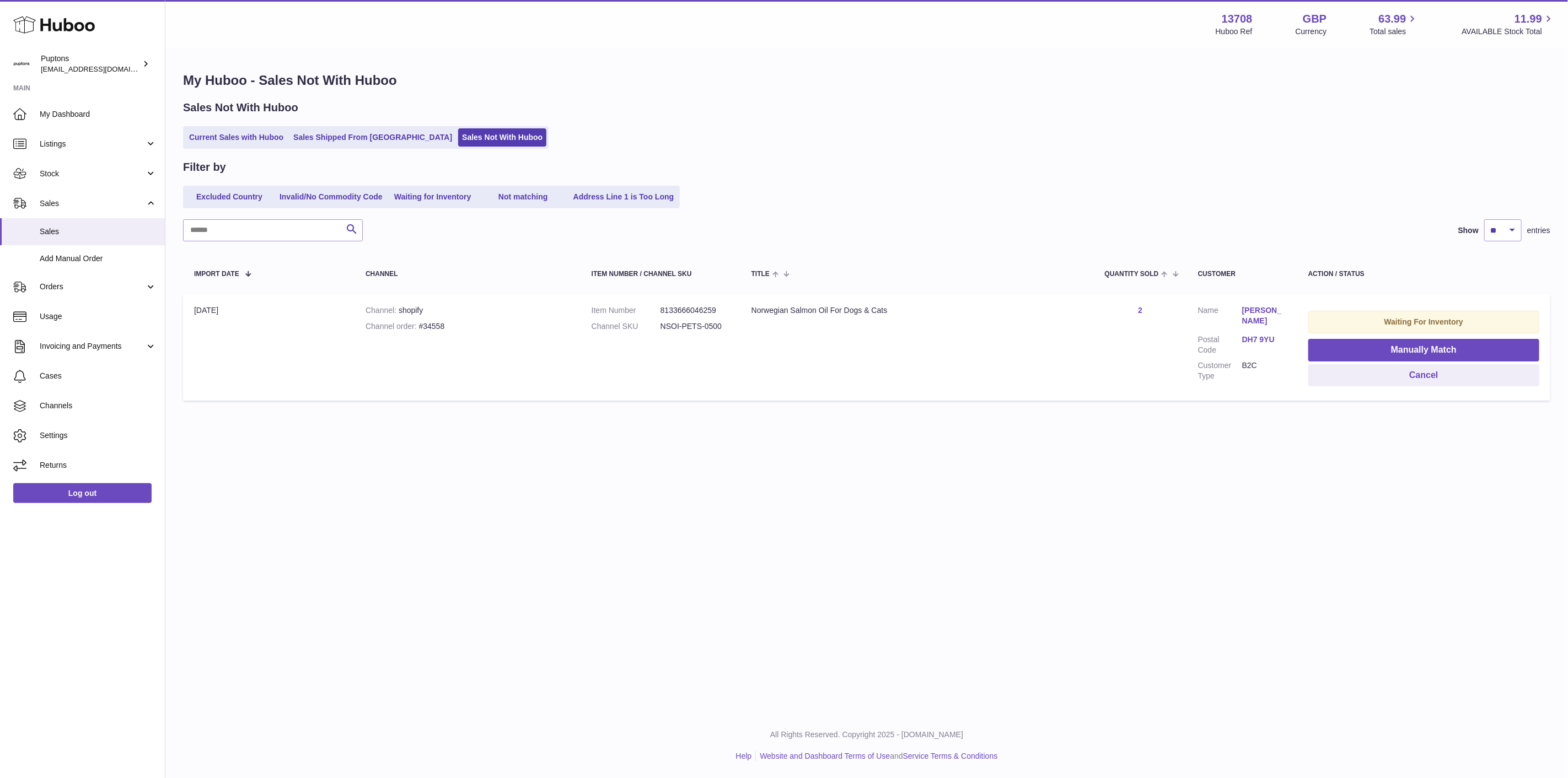
click at [254, 133] on link "Current Sales with Huboo" at bounding box center [236, 137] width 102 height 18
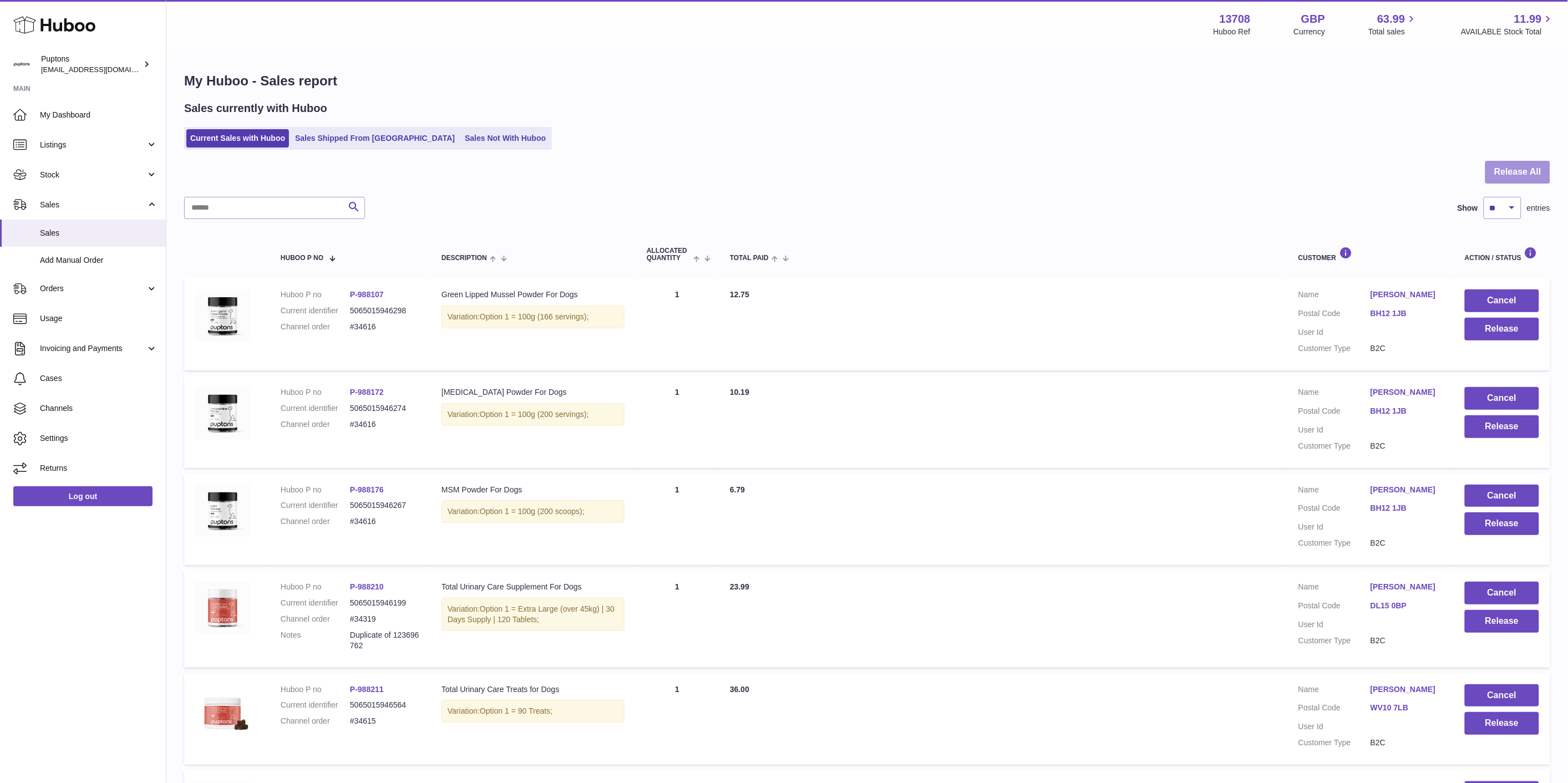
click at [1531, 176] on button "Release All" at bounding box center [1517, 172] width 65 height 23
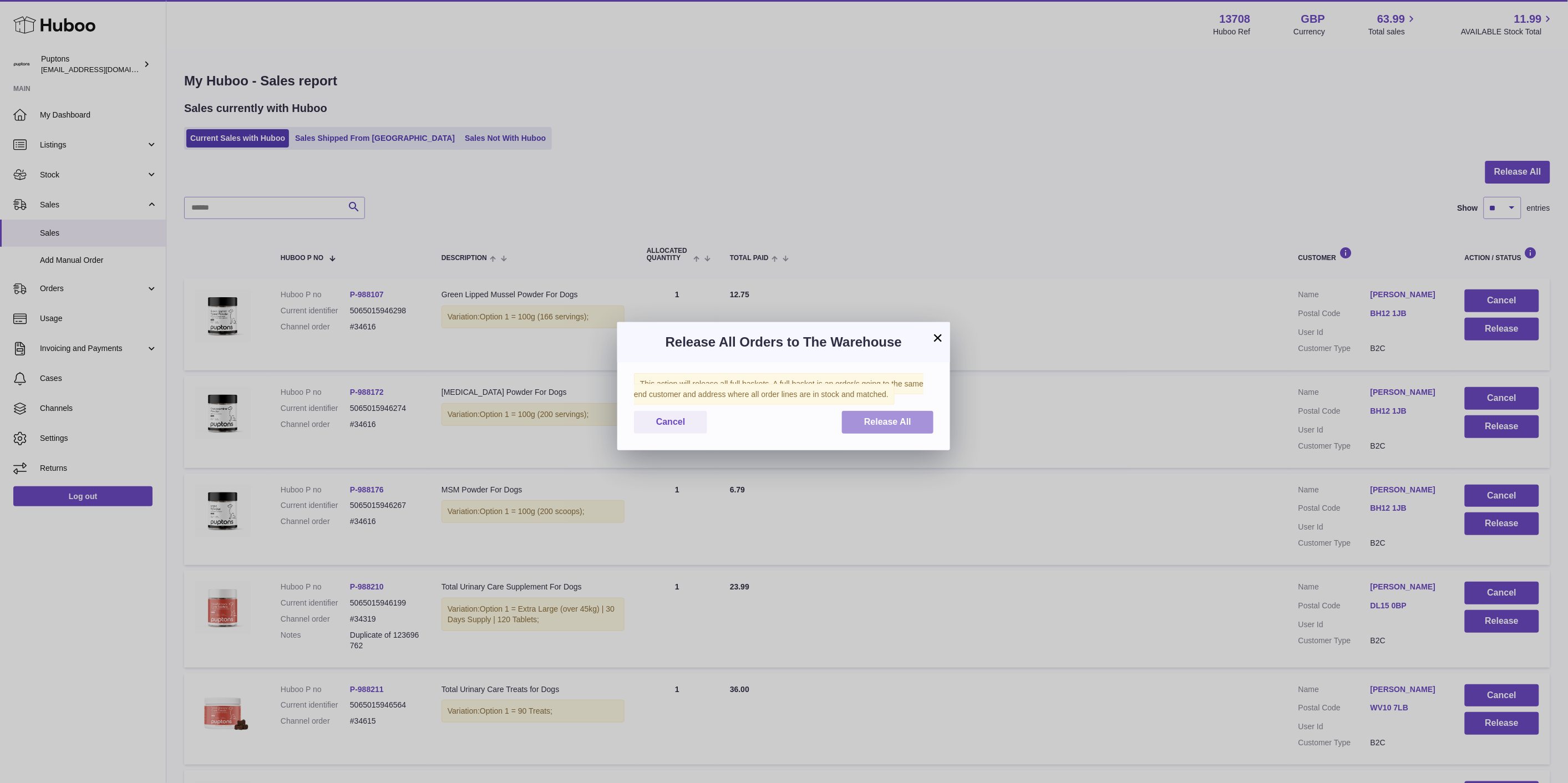
click at [913, 426] on button "Release All" at bounding box center [887, 422] width 91 height 23
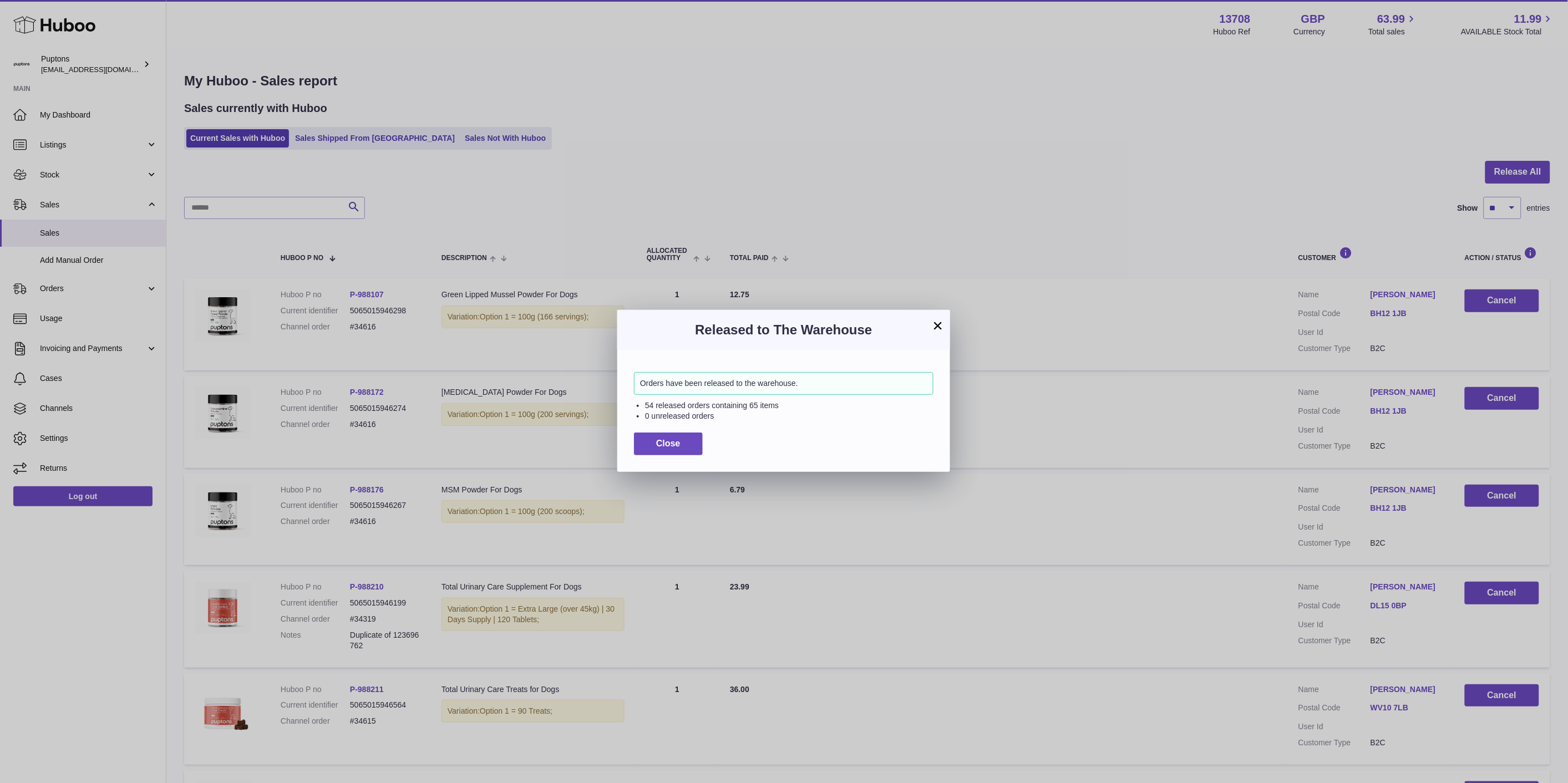
click at [939, 321] on button "×" at bounding box center [938, 326] width 14 height 14
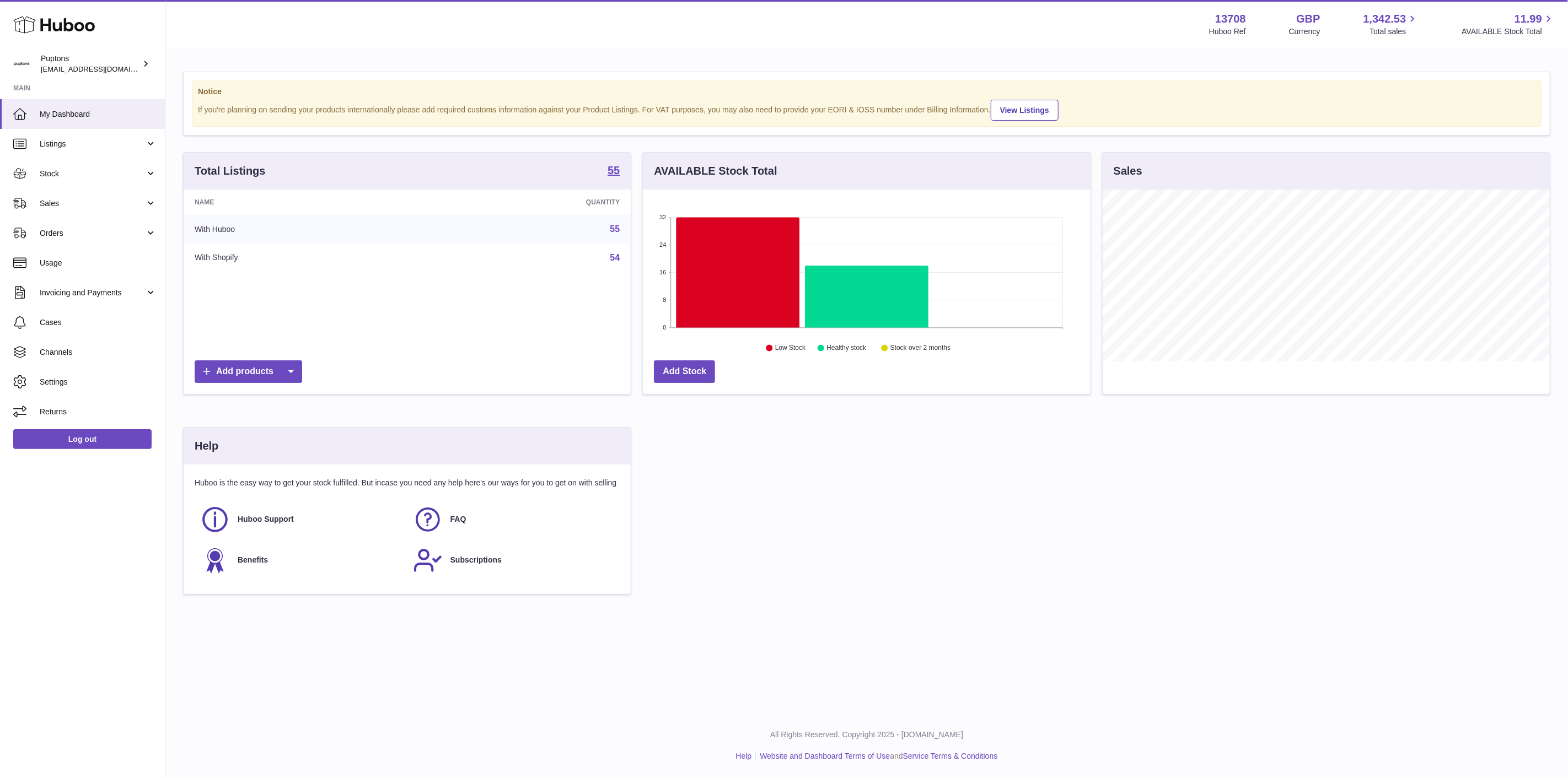
scroll to position [172, 447]
click at [63, 218] on link "Orders" at bounding box center [82, 233] width 165 height 30
click at [56, 204] on span "Sales" at bounding box center [93, 204] width 106 height 10
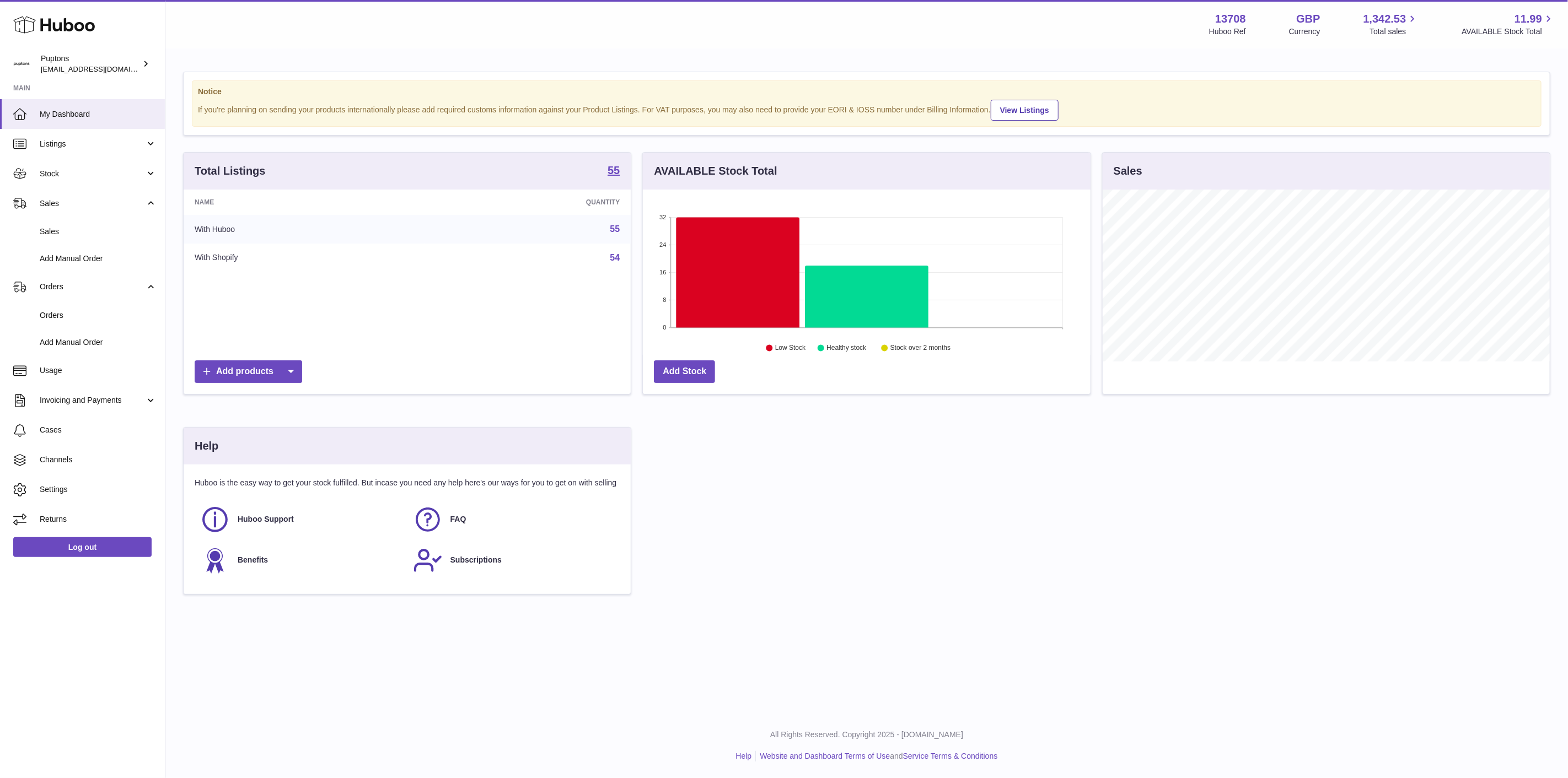
click at [72, 225] on link "Sales" at bounding box center [82, 232] width 165 height 27
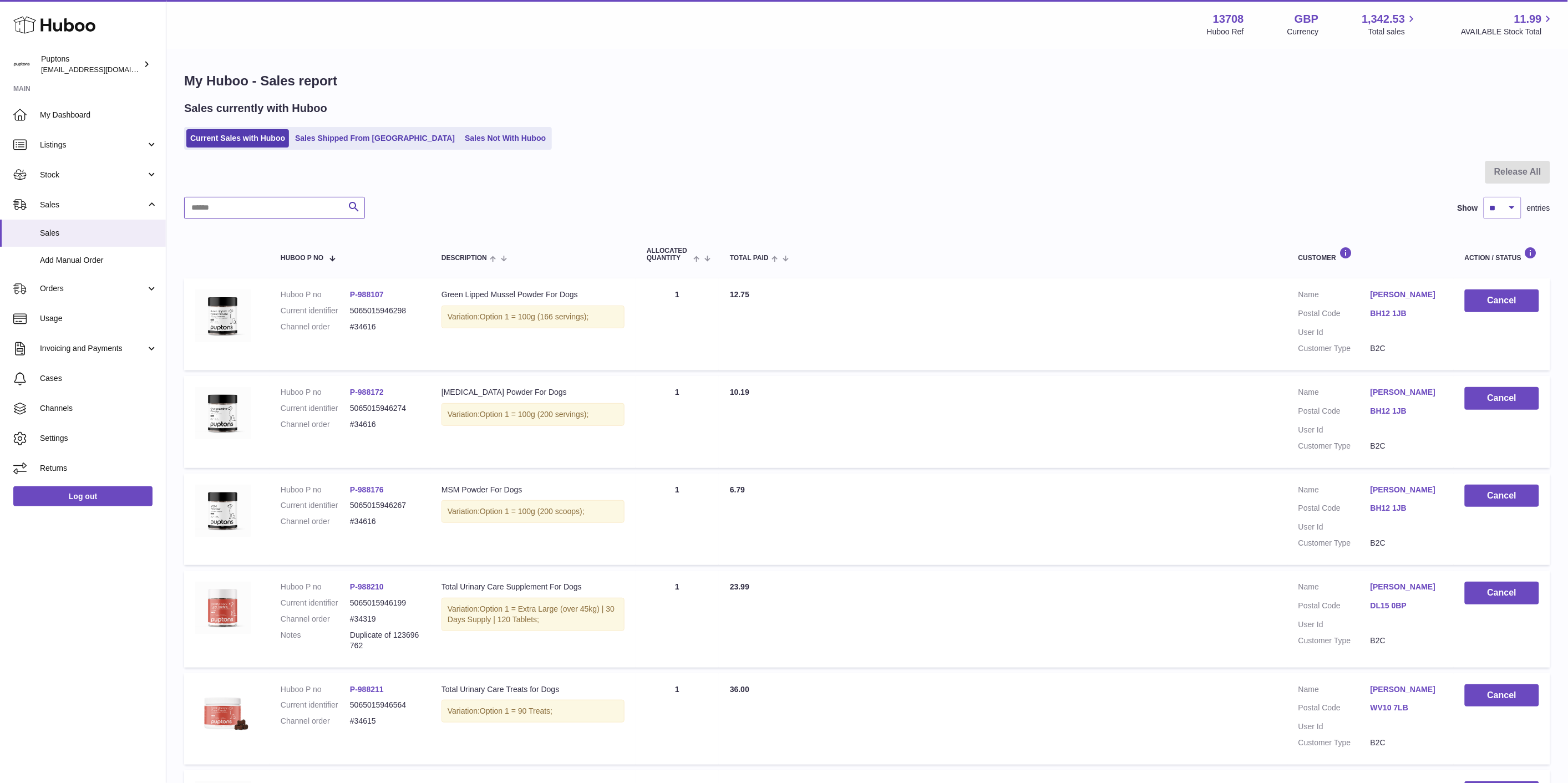
click at [273, 207] on input "text" at bounding box center [274, 208] width 181 height 22
type input "****"
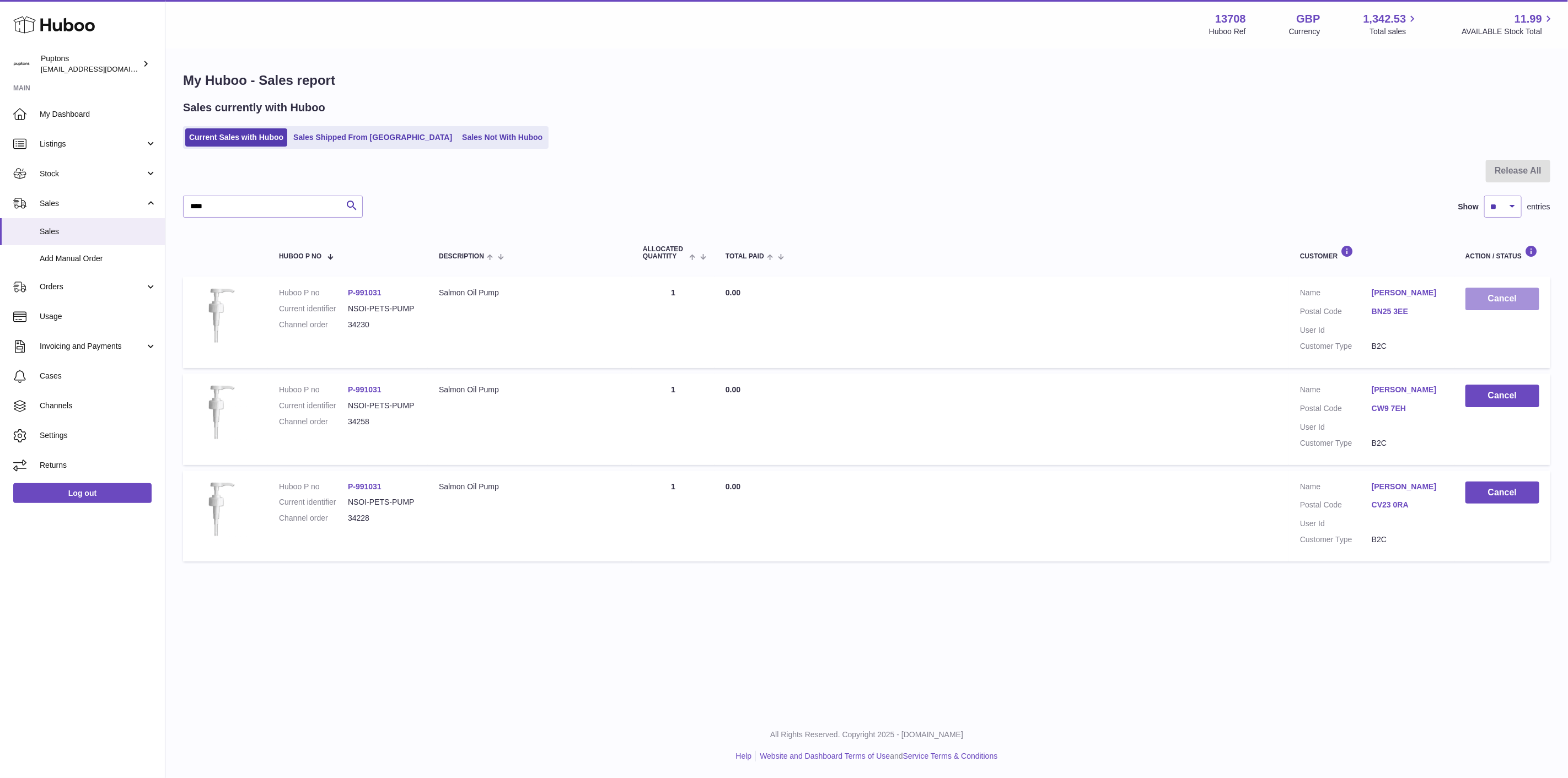
click at [1474, 305] on button "Cancel" at bounding box center [1502, 299] width 74 height 23
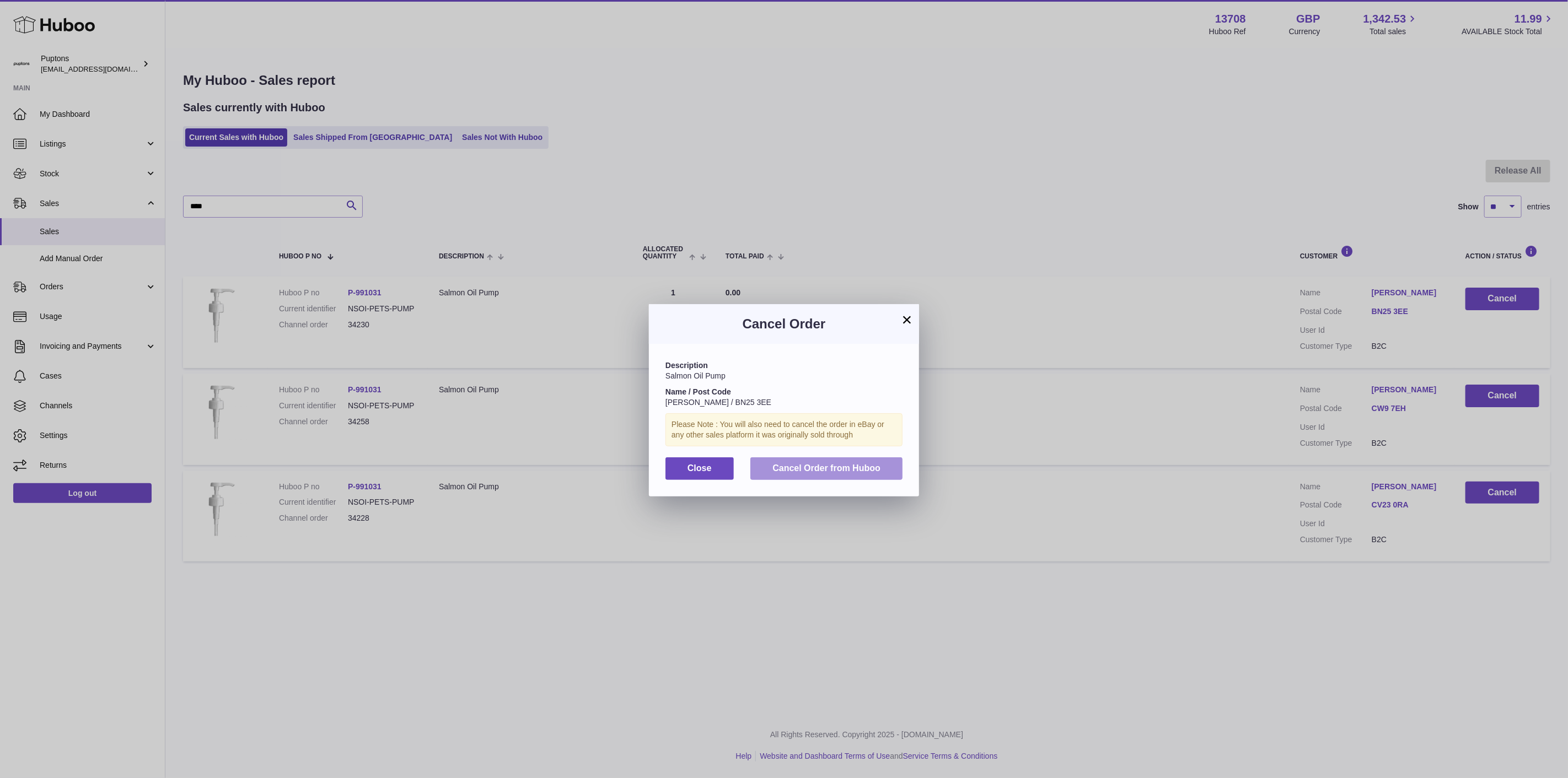
click at [839, 480] on button "Cancel Order from Huboo" at bounding box center [826, 468] width 152 height 23
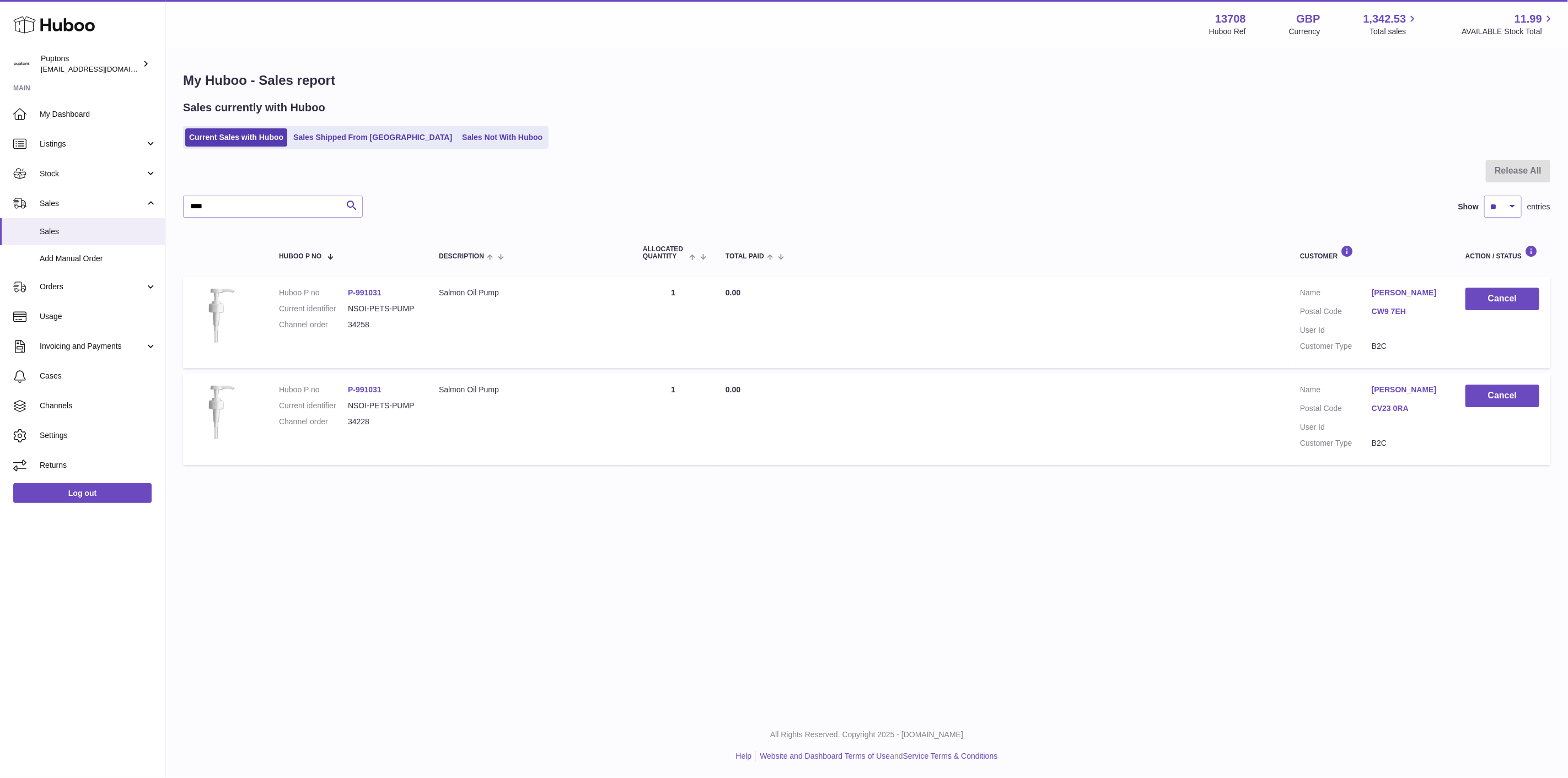
click at [366, 322] on dd "34258" at bounding box center [382, 324] width 69 height 10
copy dd "34258"
click at [1156, 555] on div "Menu Huboo 13708 Huboo Ref GBP Currency 1,342.53 Total sales 11.99 AVAILABLE St…" at bounding box center [867, 356] width 1403 height 713
click at [361, 426] on dd "34228" at bounding box center [382, 422] width 69 height 10
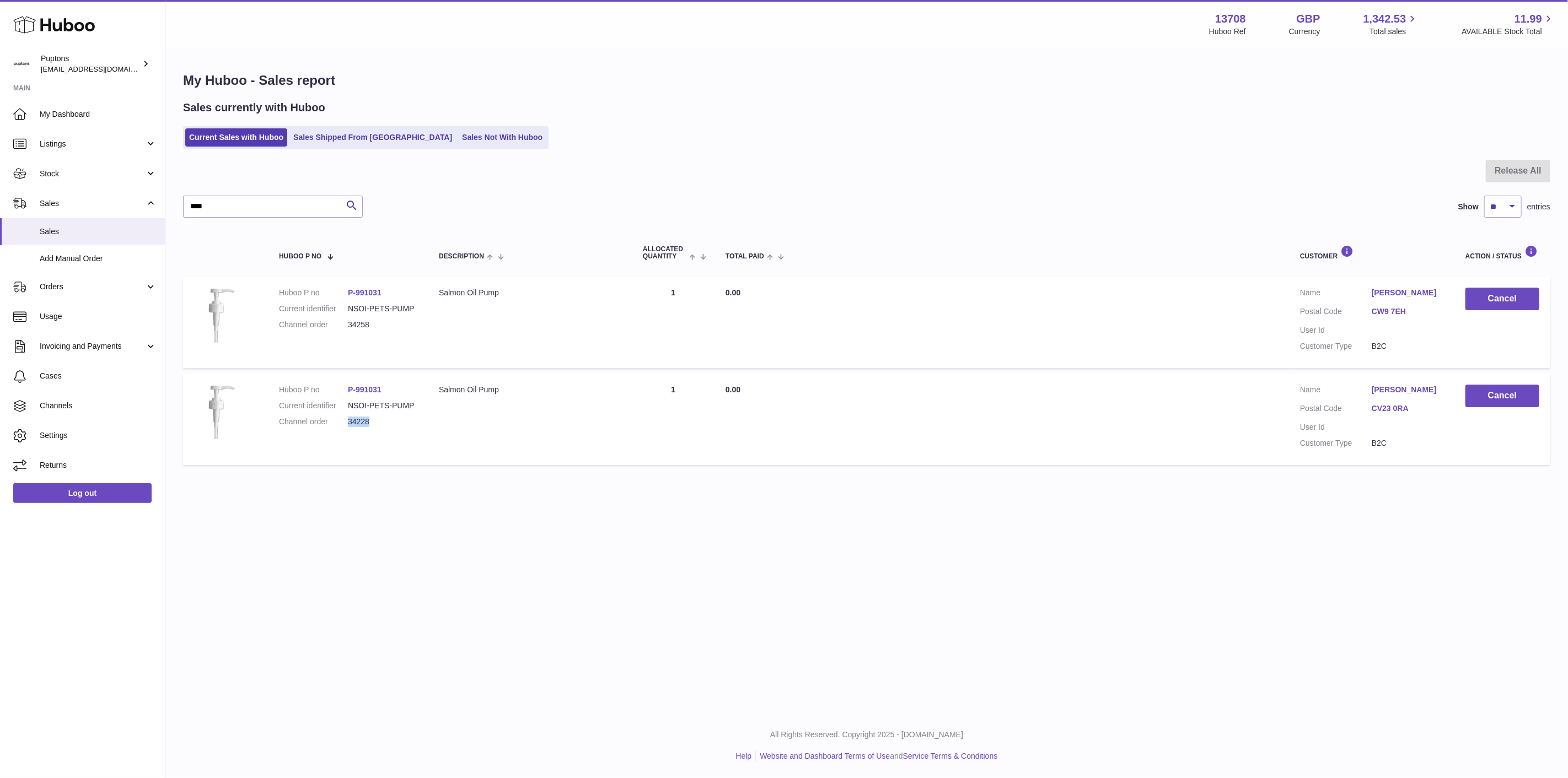
click at [361, 426] on dd "34228" at bounding box center [382, 422] width 69 height 10
copy dd "34228"
click at [368, 324] on dd "34258" at bounding box center [382, 324] width 69 height 10
copy dd "34258"
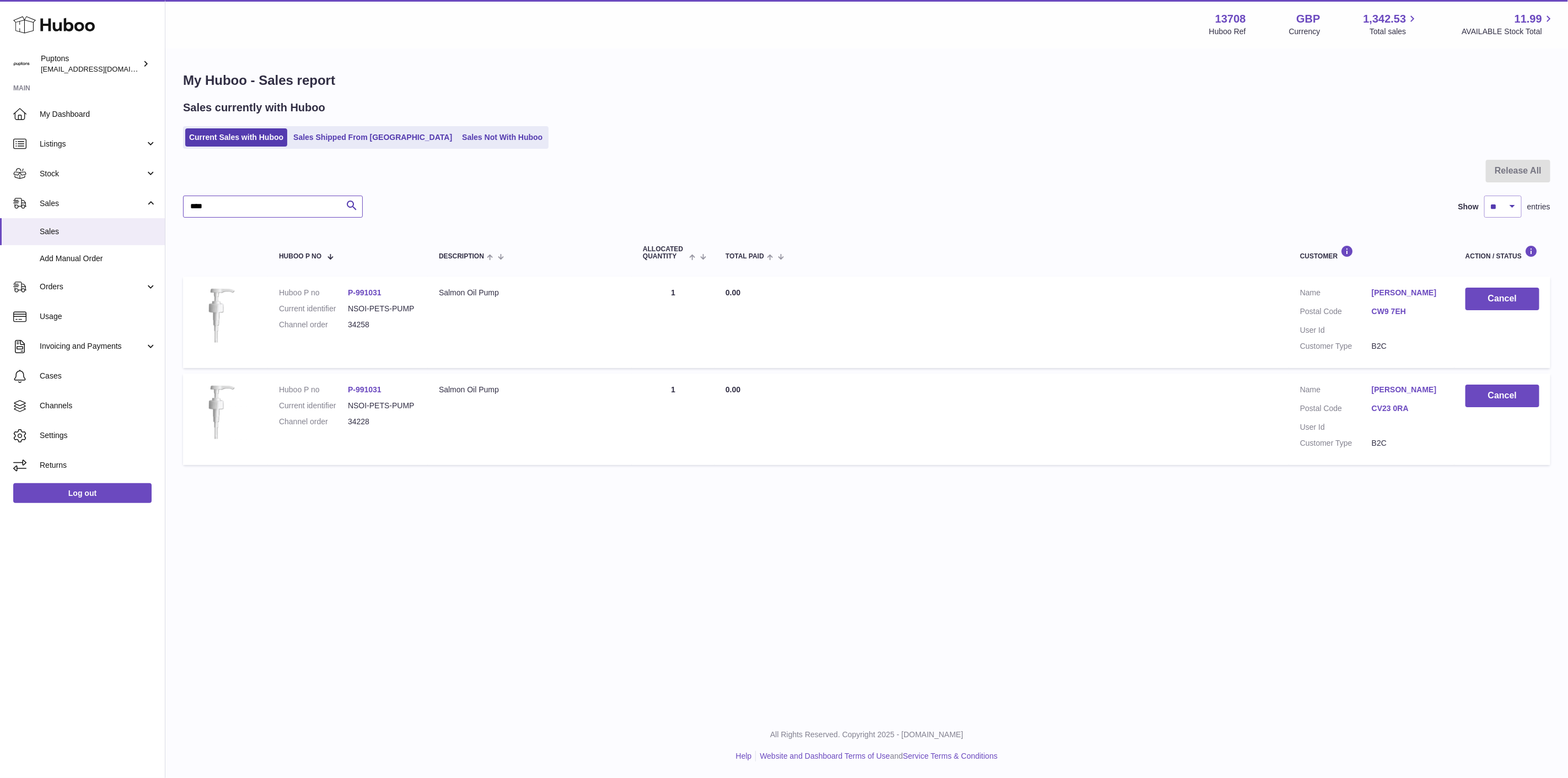
drag, startPoint x: 243, startPoint y: 208, endPoint x: 147, endPoint y: 205, distance: 96.0
click at [147, 205] on div "Huboo Puptons hello@puptons.com Main My Dashboard Listings Not with Huboo Listi…" at bounding box center [784, 389] width 1568 height 778
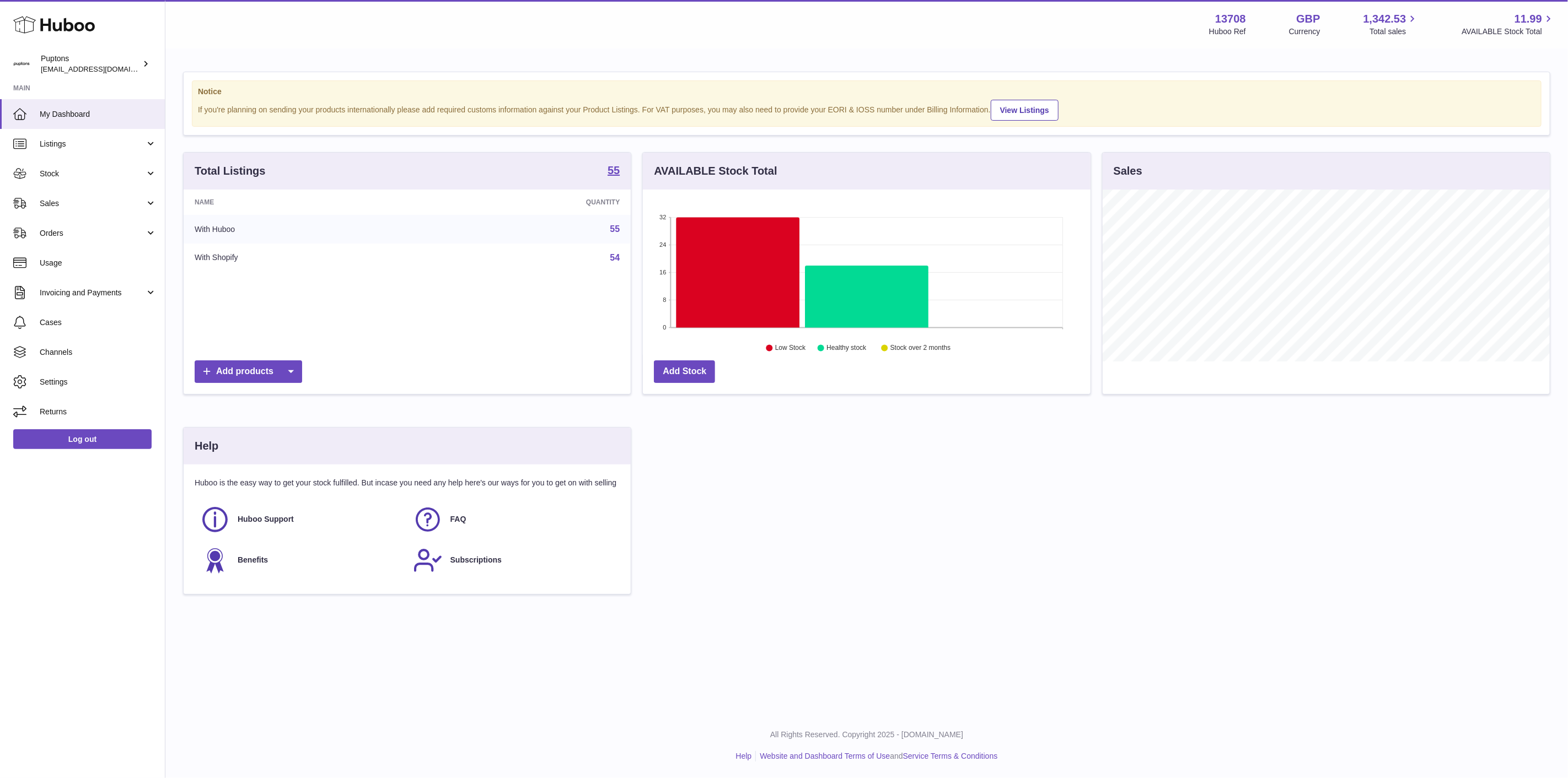
scroll to position [172, 447]
click at [76, 200] on span "Sales" at bounding box center [93, 204] width 106 height 10
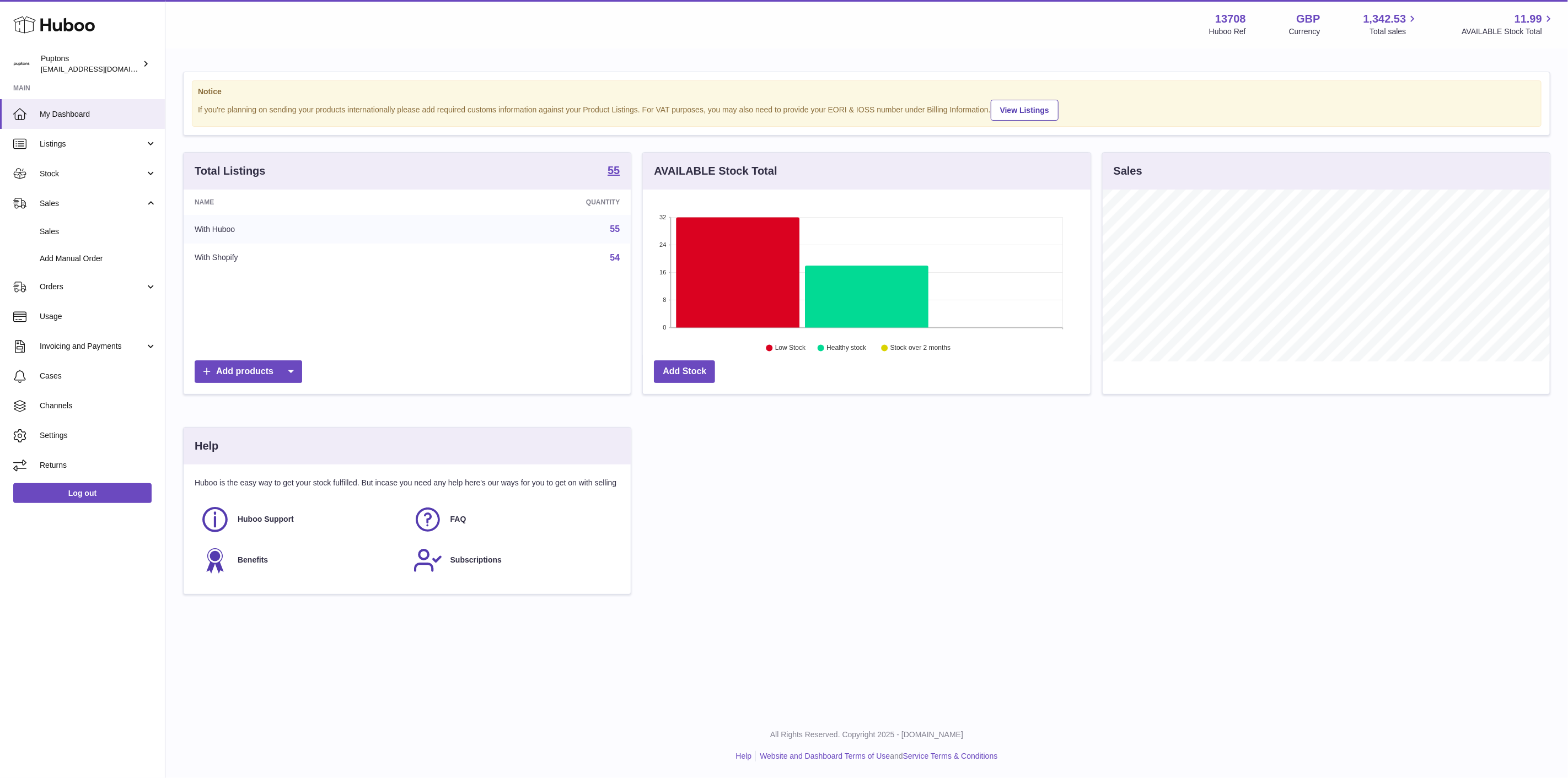
click at [85, 258] on span "Add Manual Order" at bounding box center [98, 258] width 117 height 10
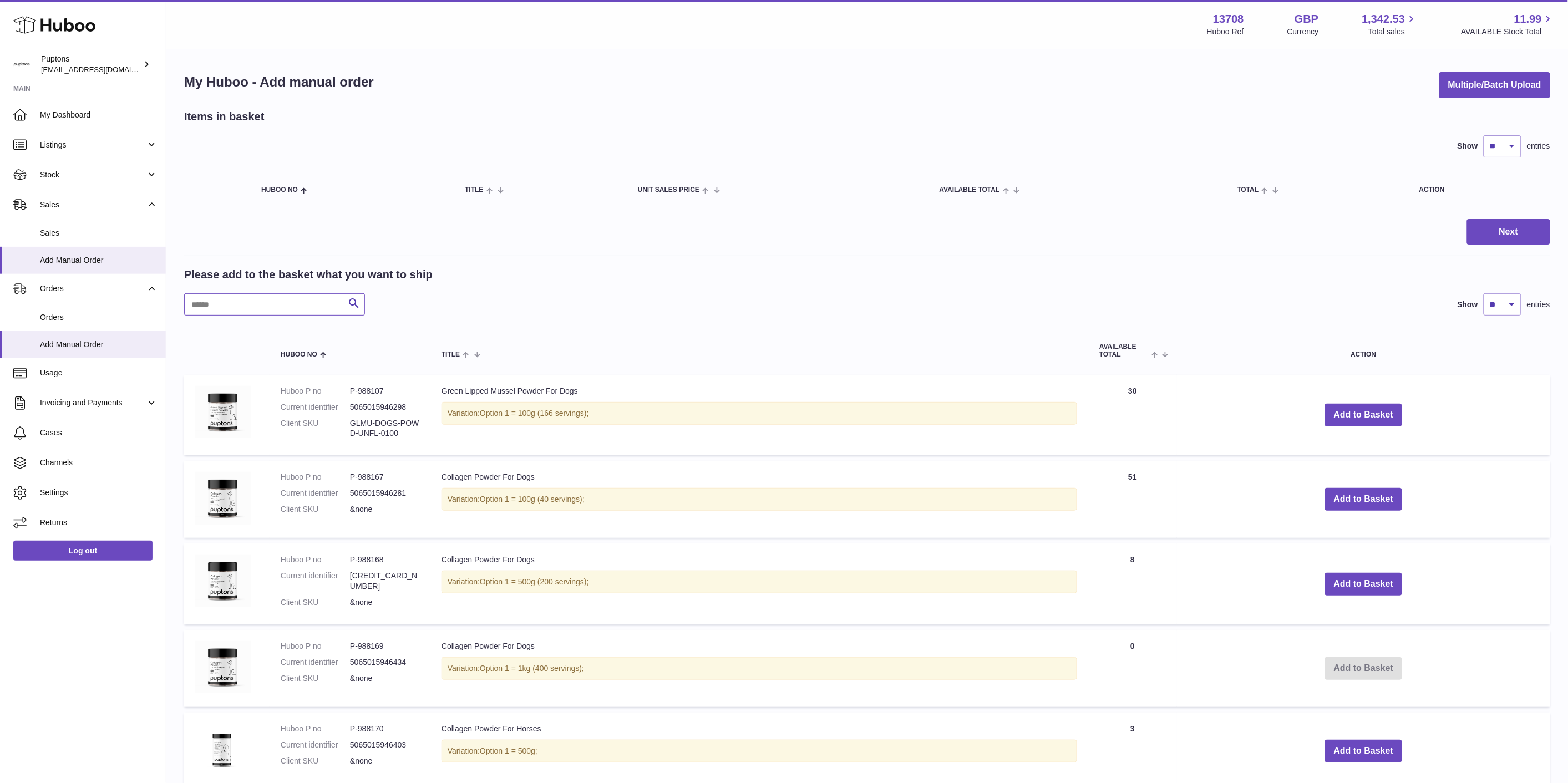
click at [280, 309] on input "text" at bounding box center [274, 304] width 181 height 22
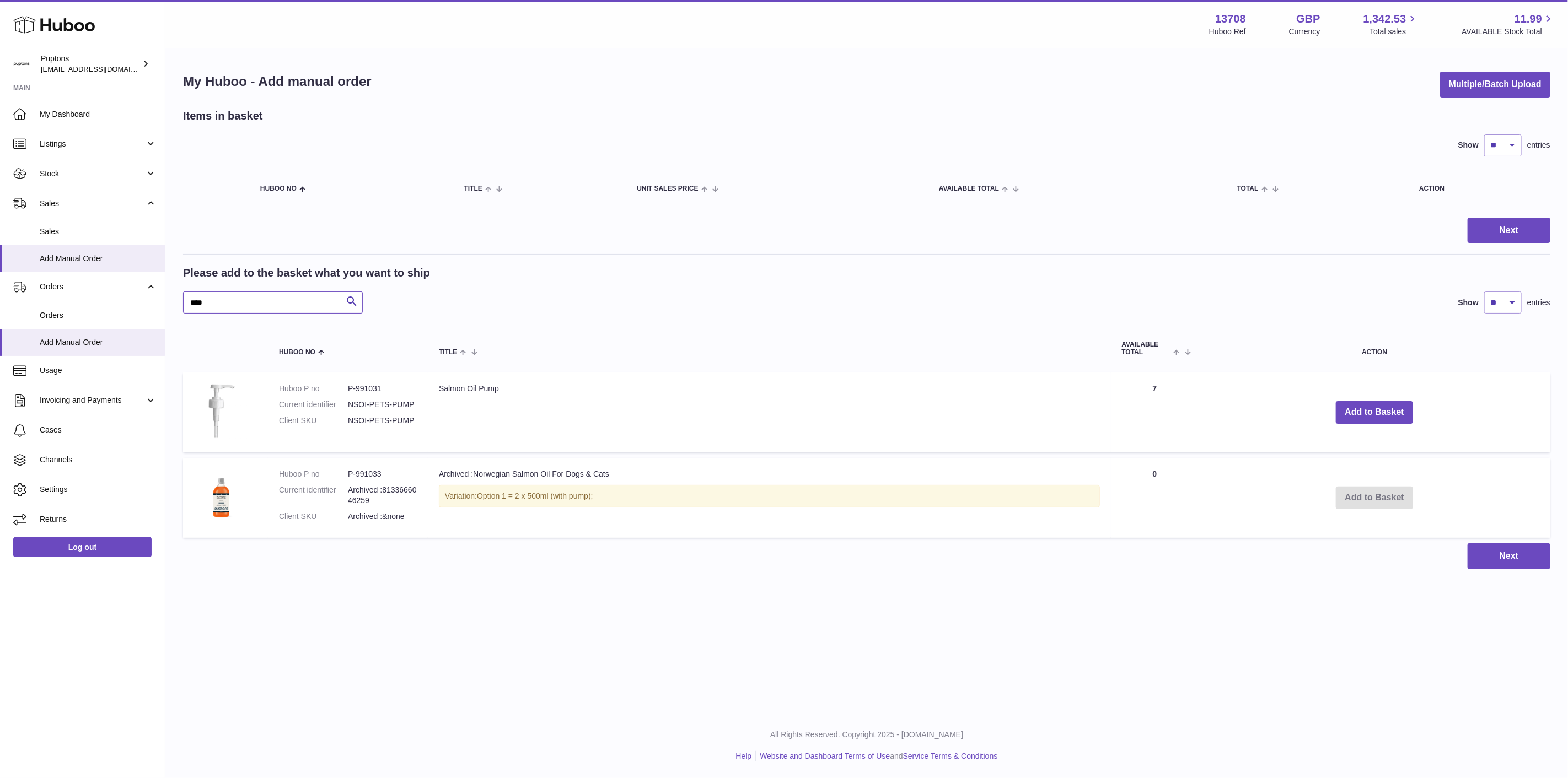
type input "****"
click at [1392, 416] on button "Add to Basket" at bounding box center [1375, 412] width 77 height 23
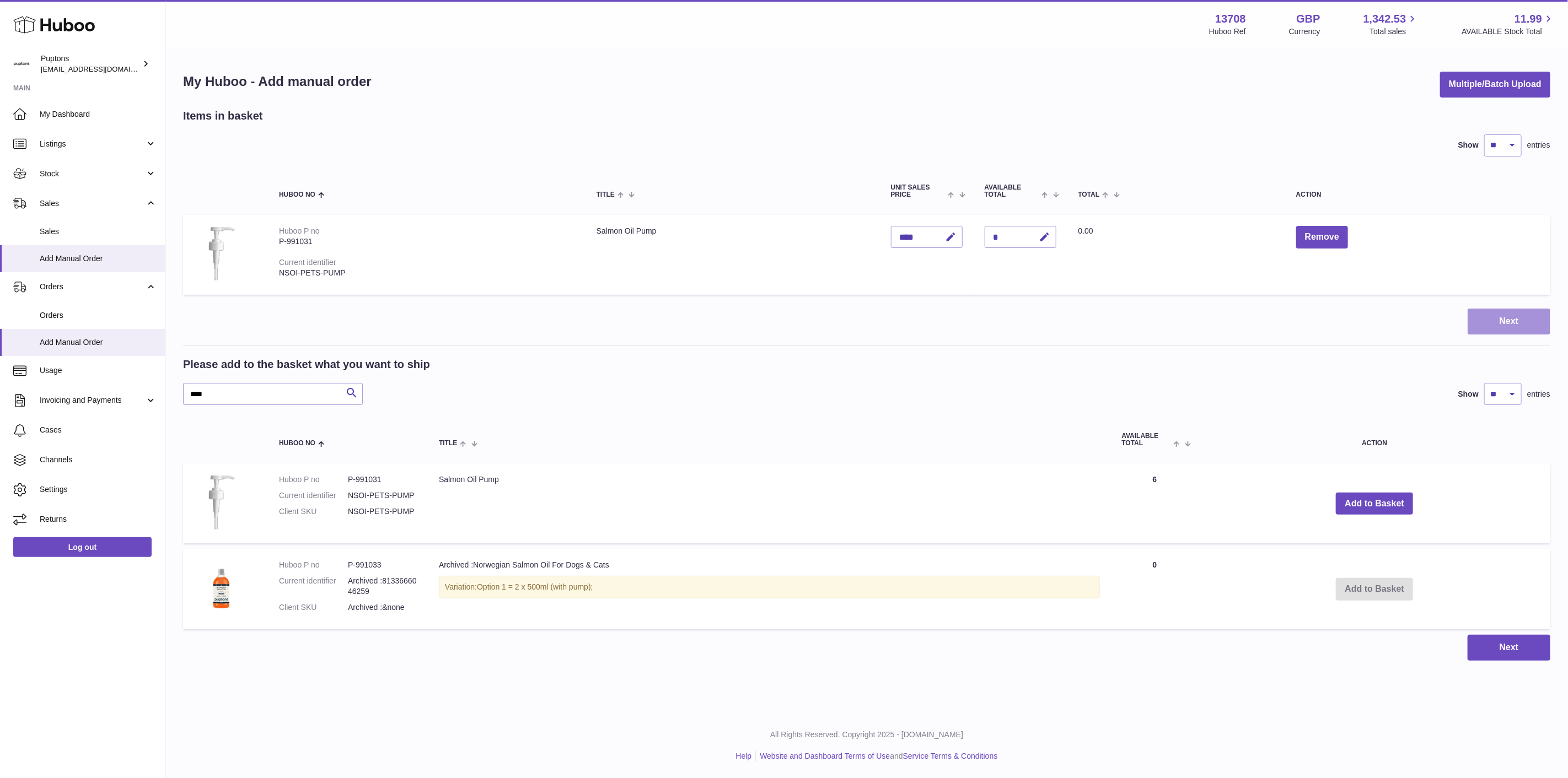
click at [1519, 316] on button "Next" at bounding box center [1509, 321] width 83 height 26
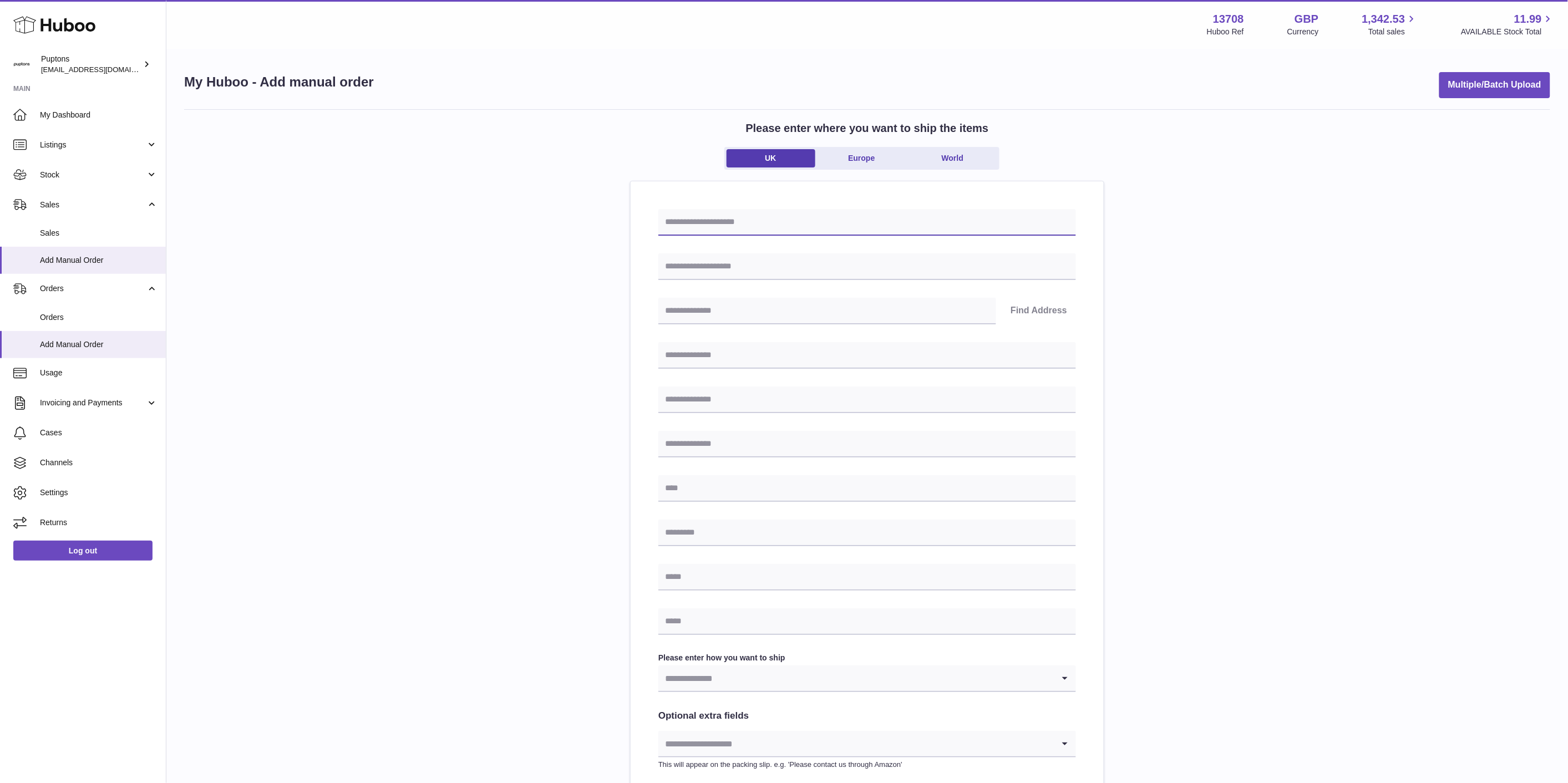
click at [721, 226] on input "text" at bounding box center [867, 222] width 418 height 27
drag, startPoint x: 713, startPoint y: 209, endPoint x: 717, endPoint y: 228, distance: 19.4
click at [713, 209] on input "text" at bounding box center [867, 222] width 418 height 27
paste input "*****"
type input "*****"
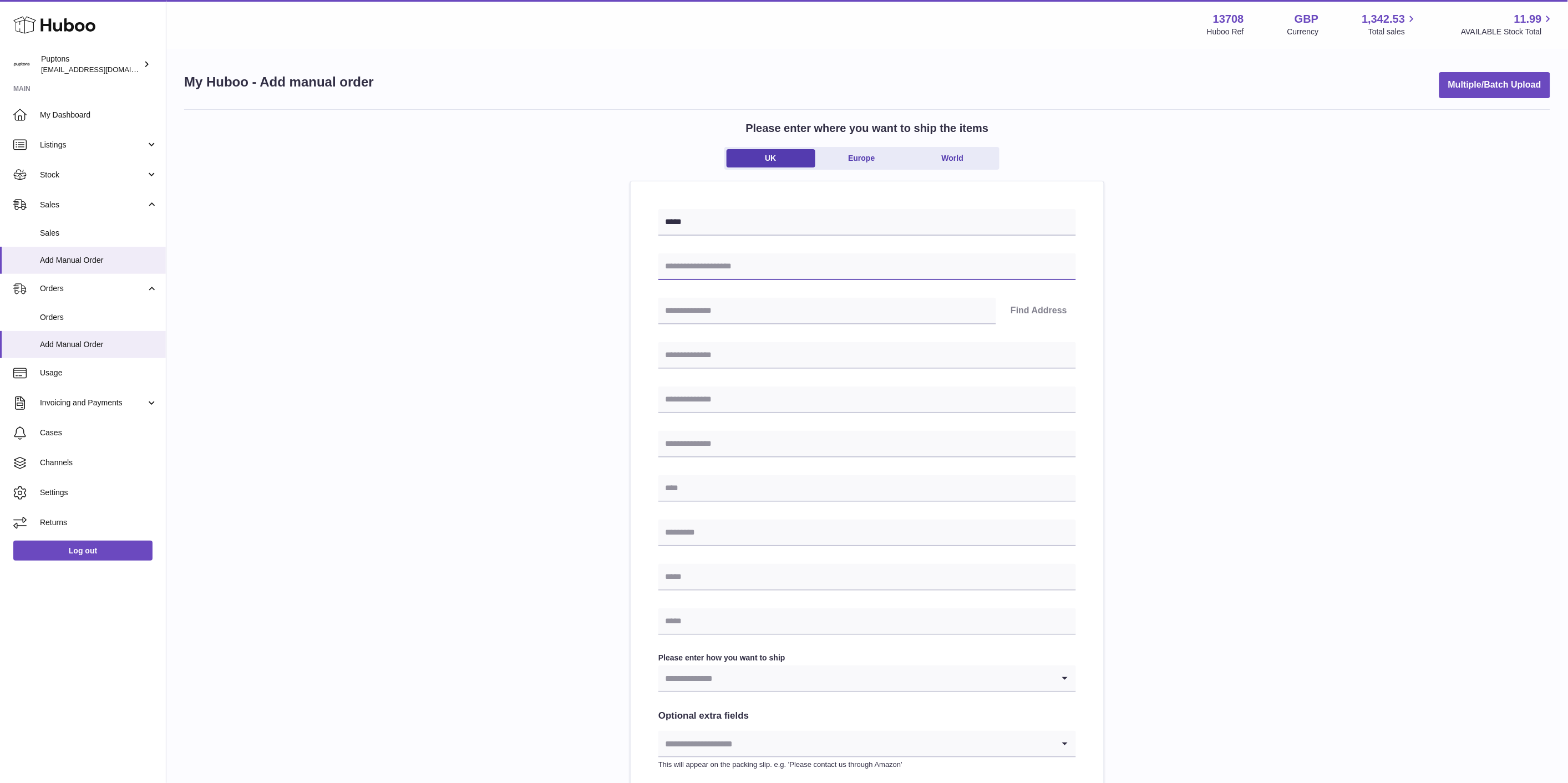
click at [669, 265] on input "text" at bounding box center [867, 267] width 418 height 27
drag, startPoint x: 710, startPoint y: 669, endPoint x: 710, endPoint y: 661, distance: 8.0
click at [710, 669] on input "Search for option" at bounding box center [856, 678] width 396 height 25
click at [700, 624] on input "text" at bounding box center [867, 621] width 418 height 27
click at [691, 530] on input "text" at bounding box center [867, 532] width 418 height 27
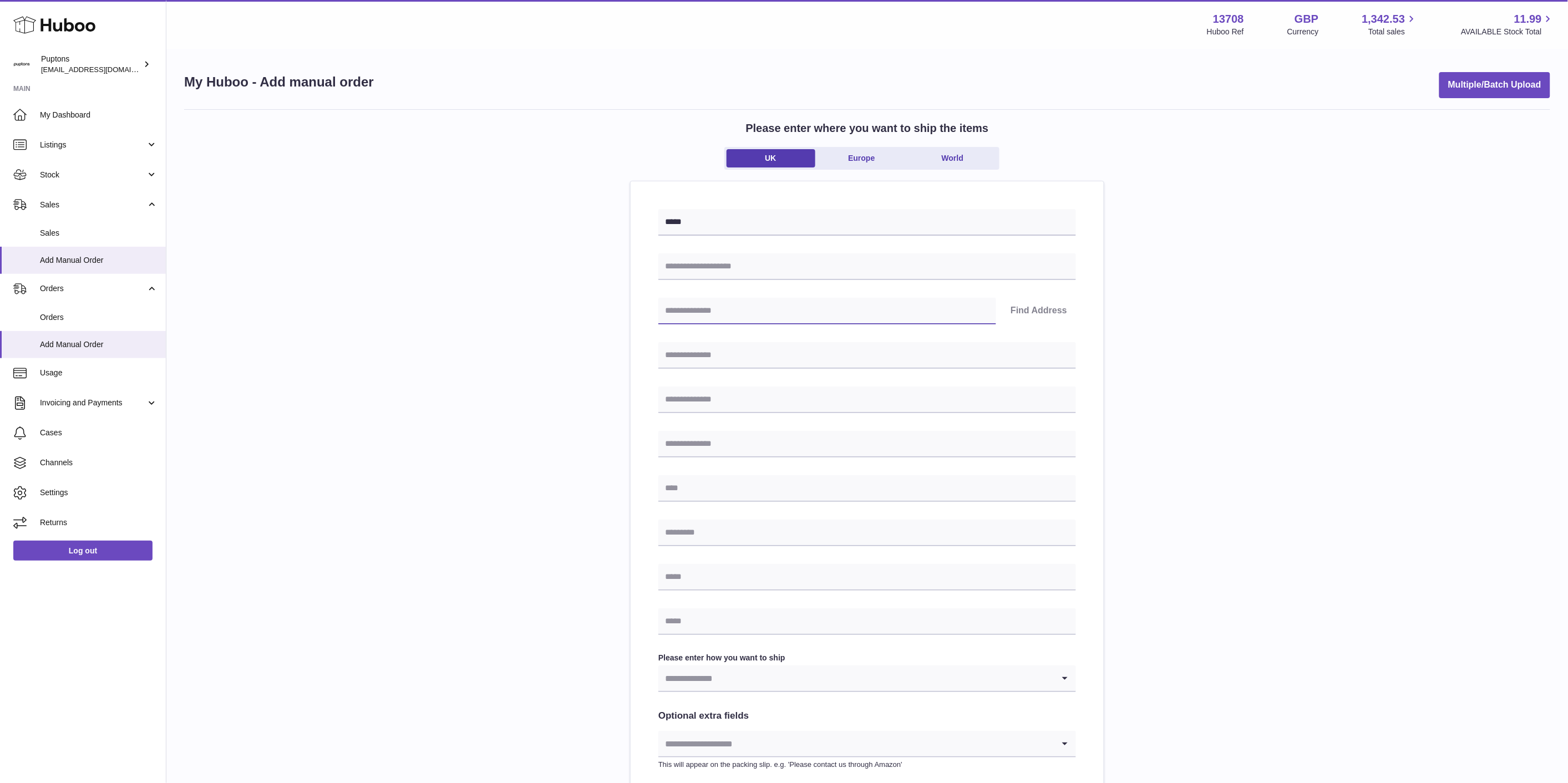
click at [691, 315] on input "text" at bounding box center [827, 311] width 338 height 27
paste input "********"
type input "********"
drag, startPoint x: 1046, startPoint y: 299, endPoint x: 1039, endPoint y: 307, distance: 10.6
click at [1045, 299] on button "Find Address" at bounding box center [1039, 311] width 74 height 27
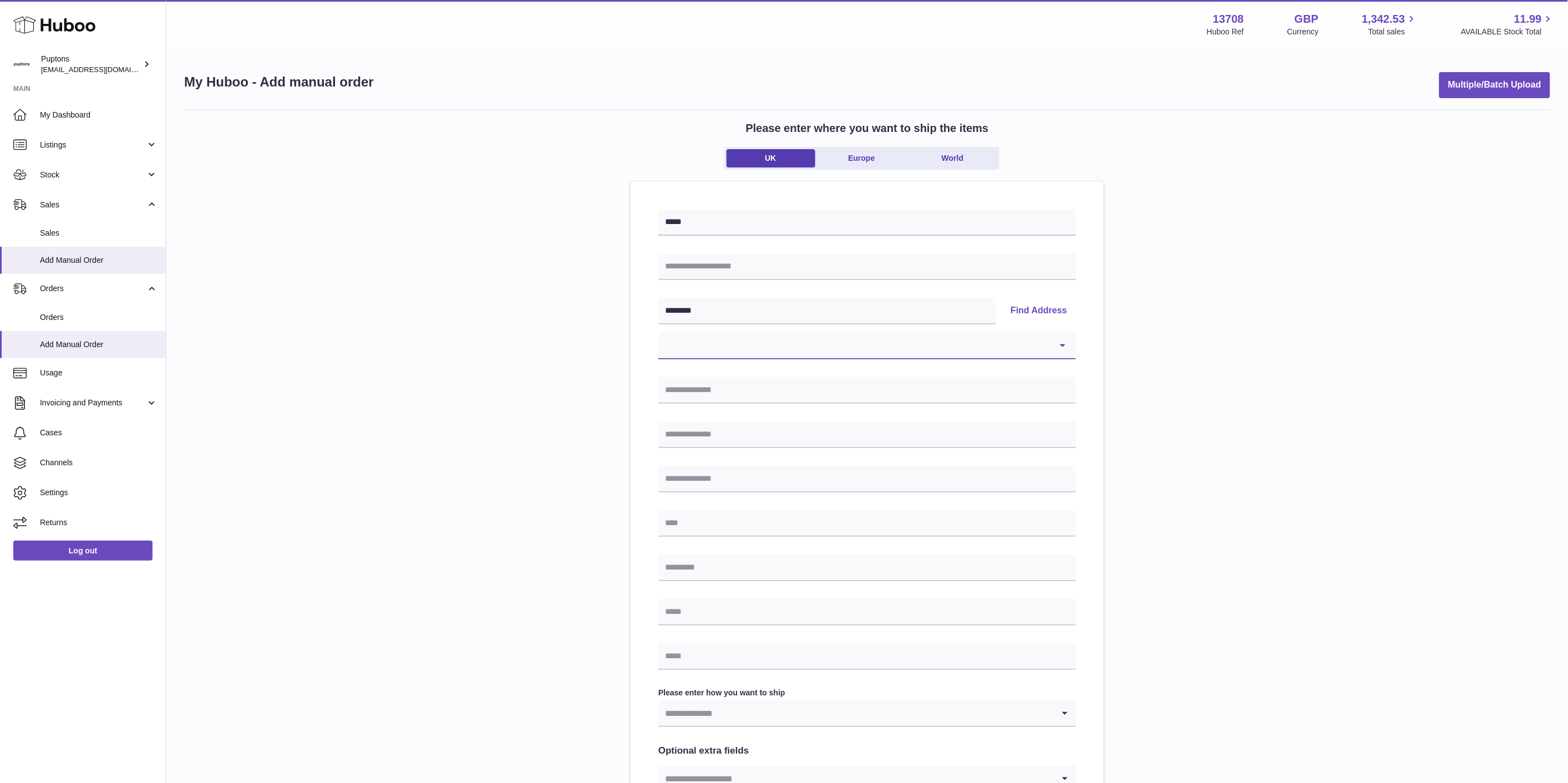
click at [802, 342] on select "**********" at bounding box center [867, 346] width 418 height 27
select select "**"
click at [658, 333] on select "**********" at bounding box center [867, 346] width 418 height 27
type input "**********"
type input "*******"
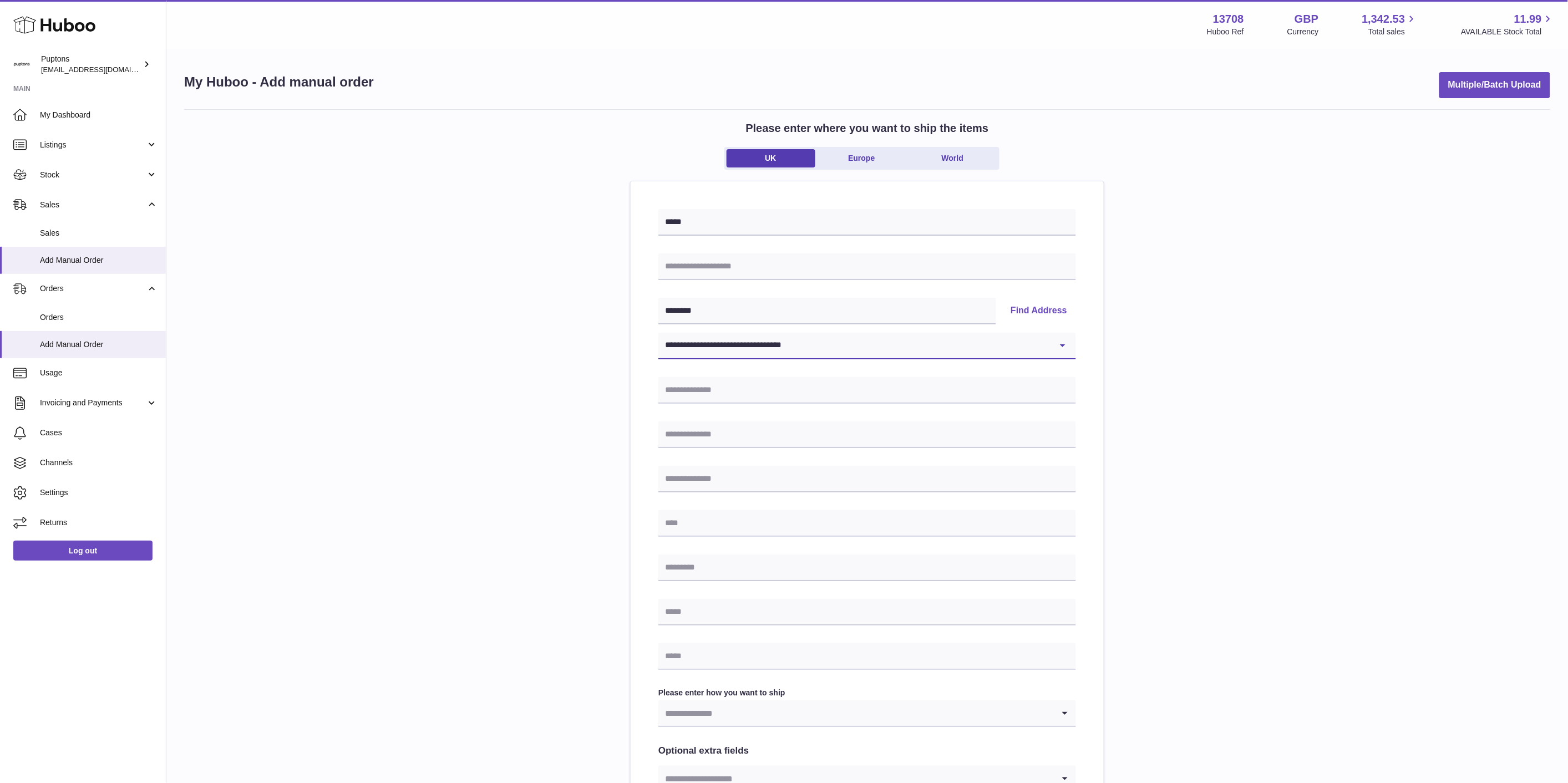
type input "********"
drag, startPoint x: 1307, startPoint y: 441, endPoint x: 1104, endPoint y: 391, distance: 209.1
click at [1298, 429] on div "**********" at bounding box center [867, 513] width 1366 height 808
drag, startPoint x: 679, startPoint y: 268, endPoint x: 291, endPoint y: 430, distance: 420.5
click at [679, 268] on input "text" at bounding box center [867, 267] width 418 height 27
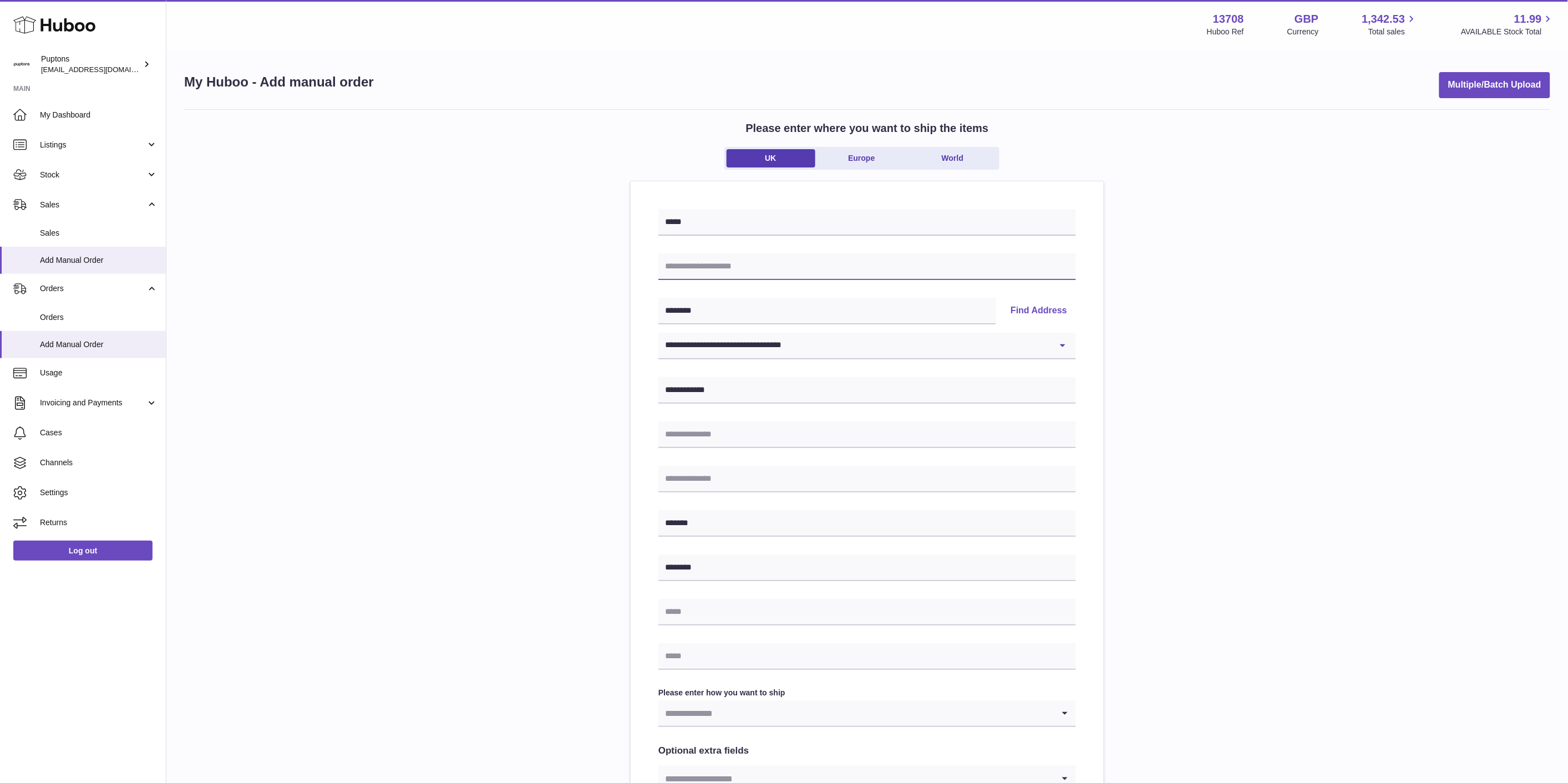
drag, startPoint x: 681, startPoint y: 268, endPoint x: 715, endPoint y: 273, distance: 34.4
click at [681, 268] on input "text" at bounding box center [867, 267] width 418 height 27
paste input "**********"
type input "**********"
click at [1203, 267] on div "**********" at bounding box center [867, 513] width 1366 height 808
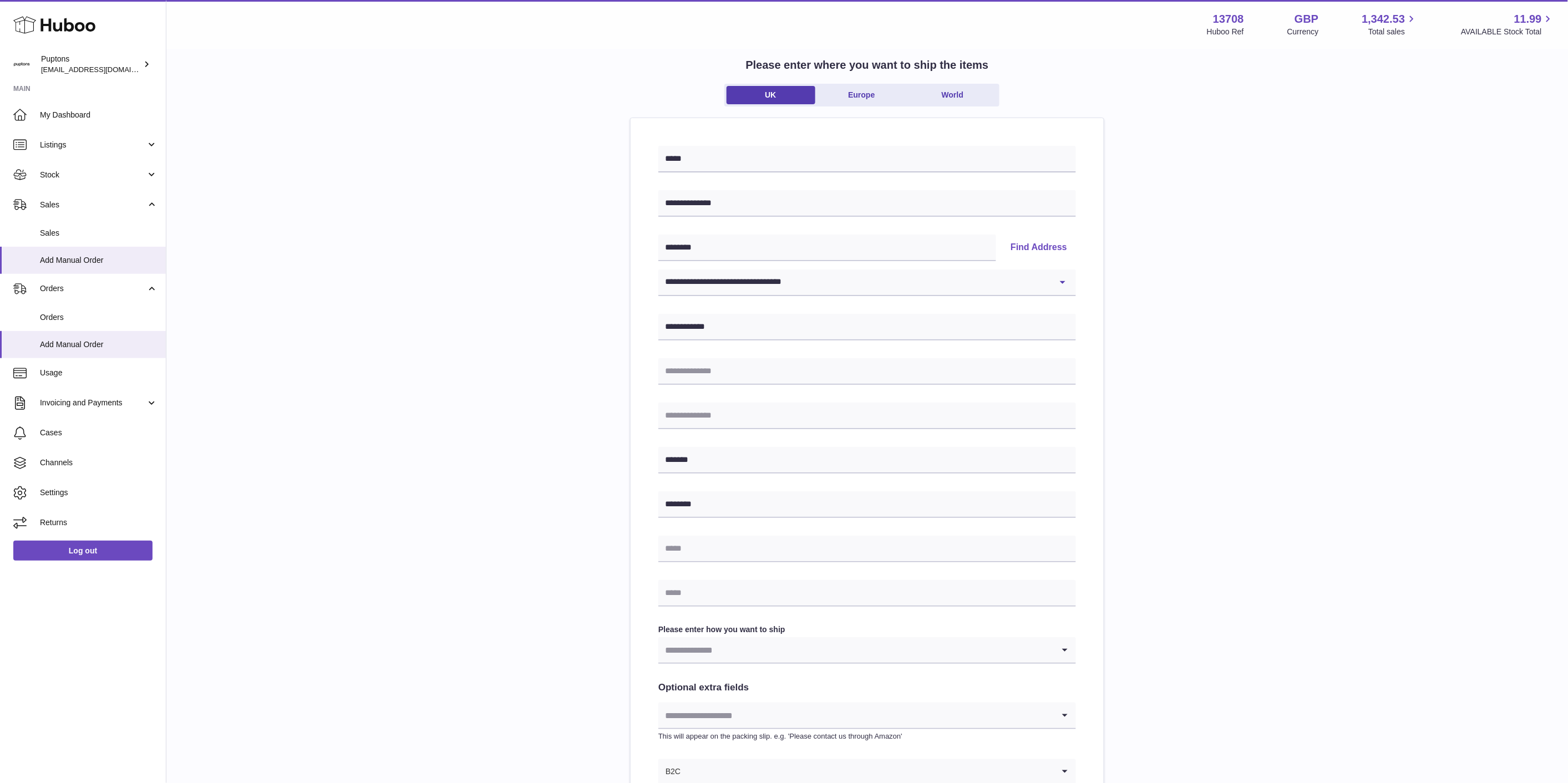
scroll to position [123, 0]
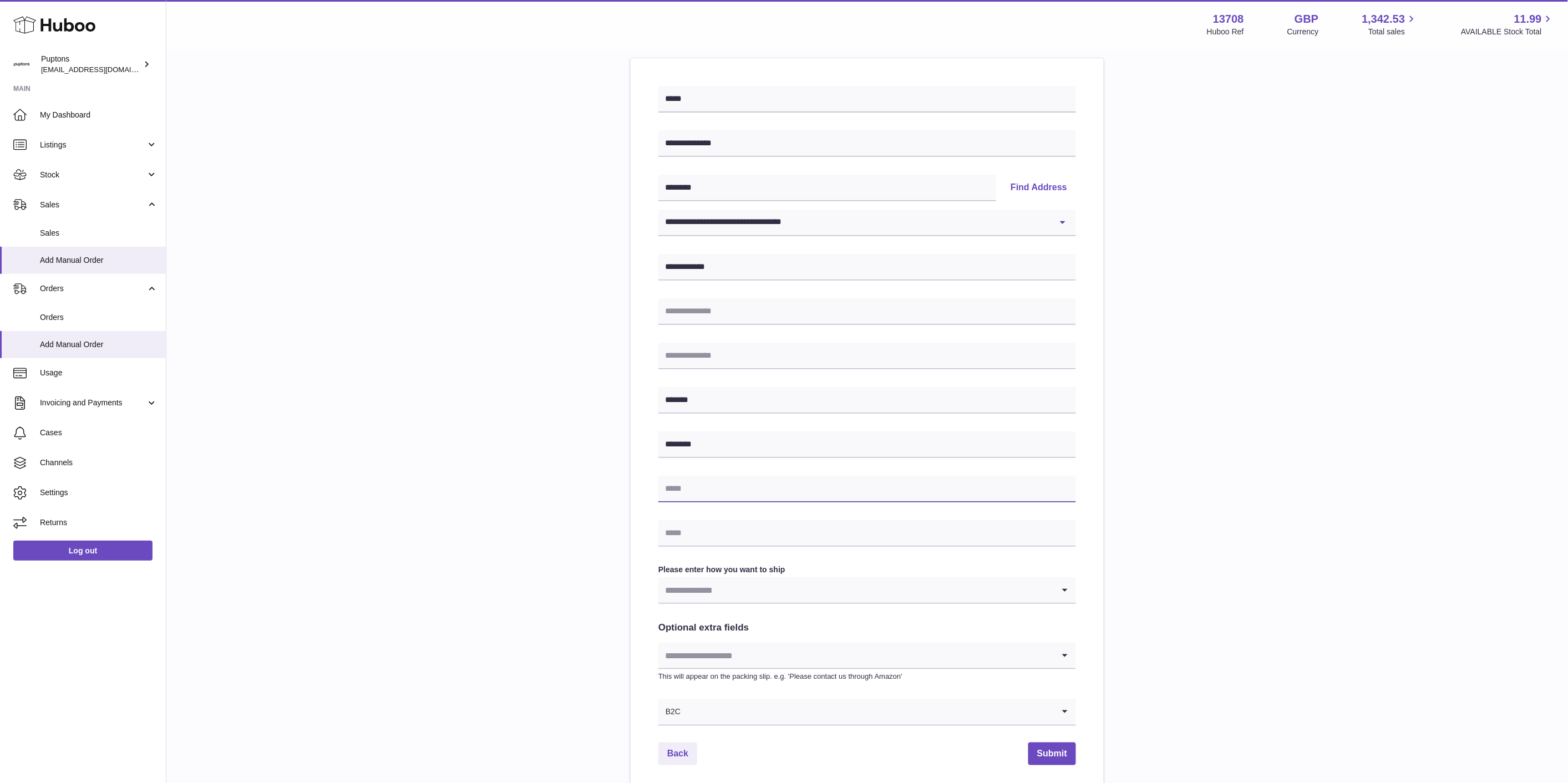
click at [703, 481] on input "text" at bounding box center [867, 489] width 418 height 27
type input "*"
click at [1456, 468] on div "**********" at bounding box center [867, 390] width 1366 height 808
click at [808, 540] on input "text" at bounding box center [867, 533] width 418 height 27
drag, startPoint x: 701, startPoint y: 525, endPoint x: 714, endPoint y: 540, distance: 19.8
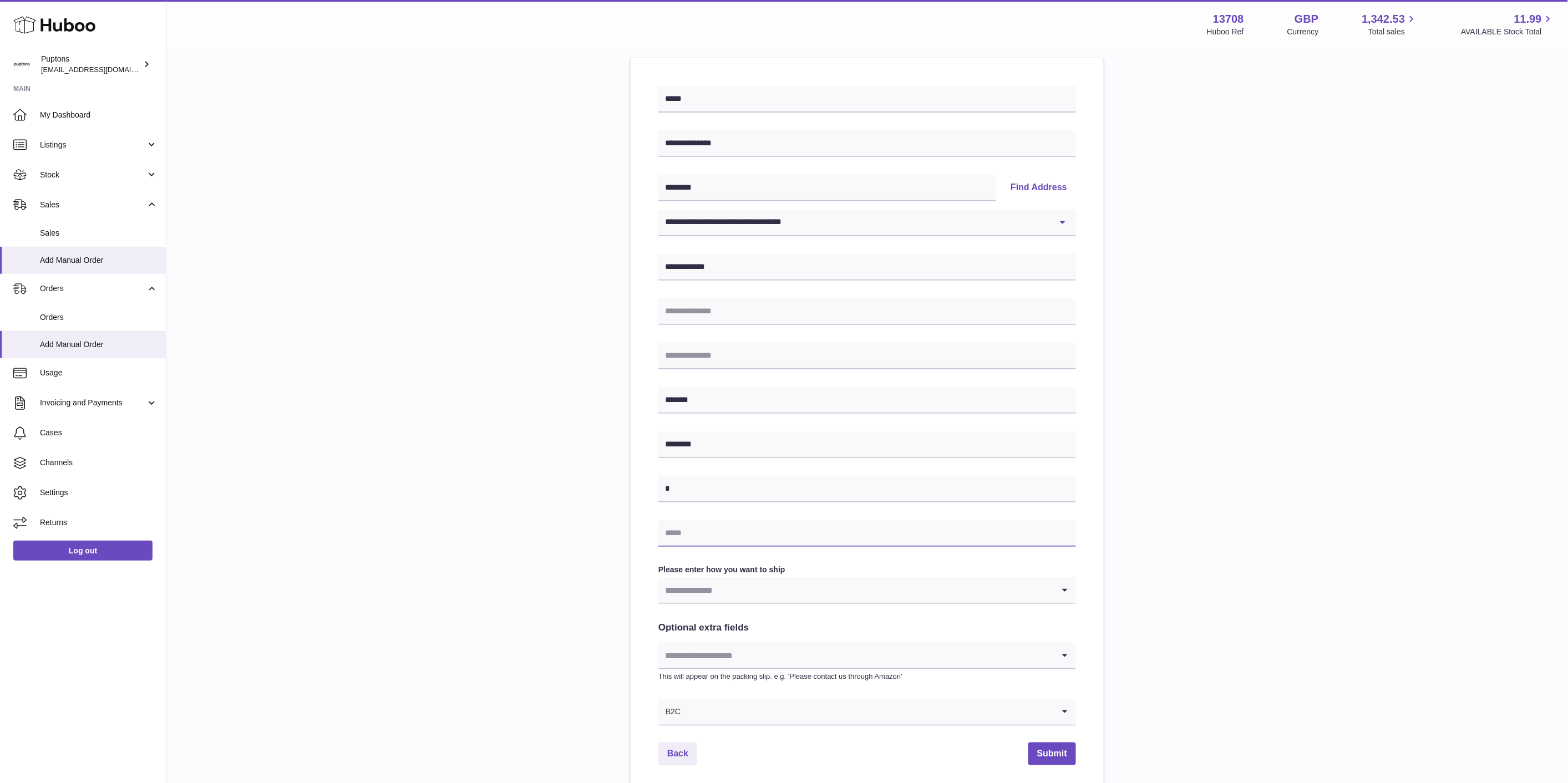
click at [701, 525] on input "text" at bounding box center [867, 533] width 418 height 27
drag, startPoint x: 641, startPoint y: 595, endPoint x: 650, endPoint y: 590, distance: 10.3
click at [645, 590] on div "**********" at bounding box center [867, 425] width 473 height 735
click at [677, 529] on input "text" at bounding box center [867, 533] width 418 height 27
paste input "**********"
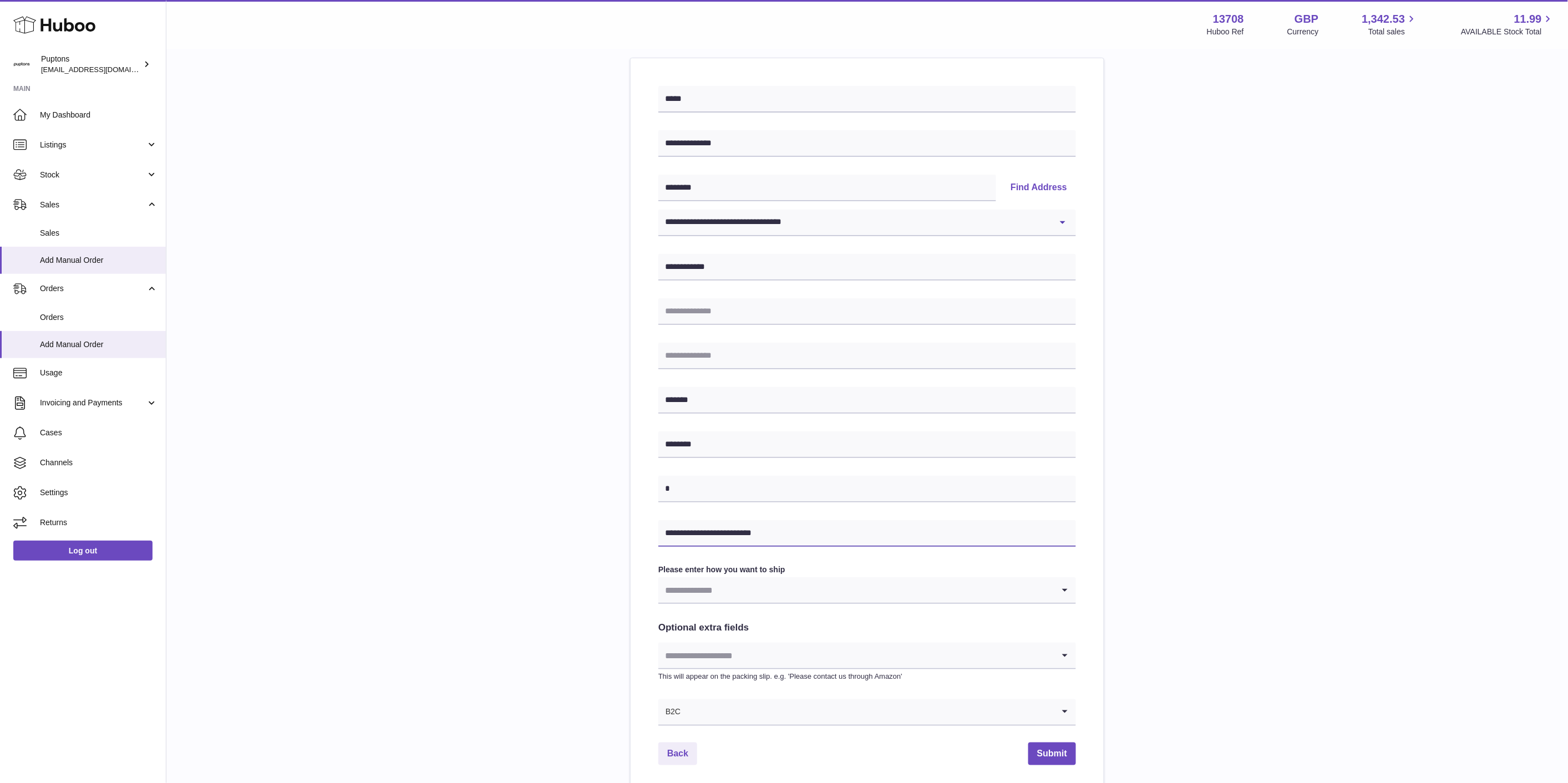
type input "**********"
click at [694, 592] on input "Search for option" at bounding box center [856, 590] width 396 height 25
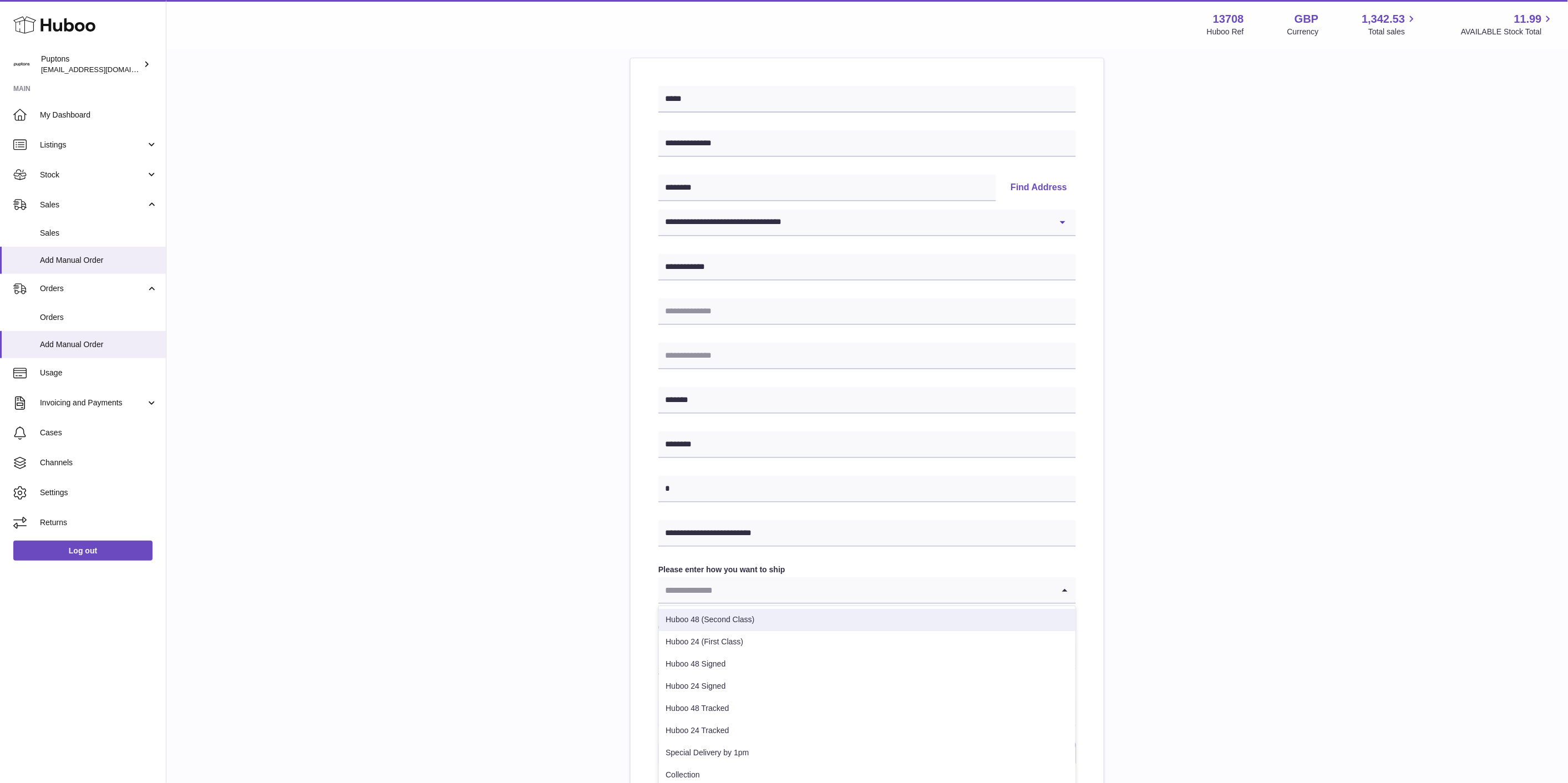
click at [708, 624] on li "Huboo 48 (Second Class)" at bounding box center [867, 620] width 417 height 22
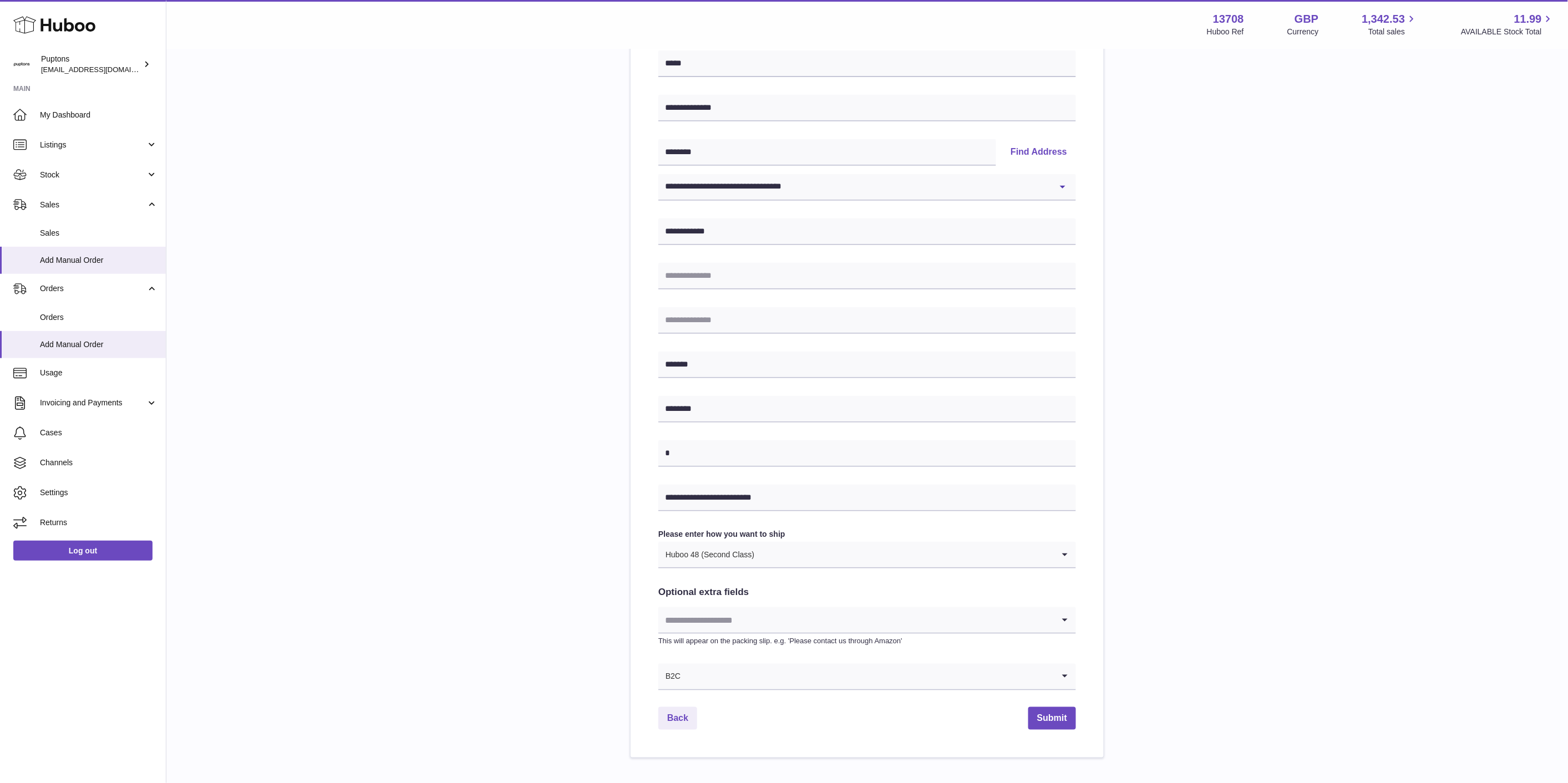
scroll to position [221, 0]
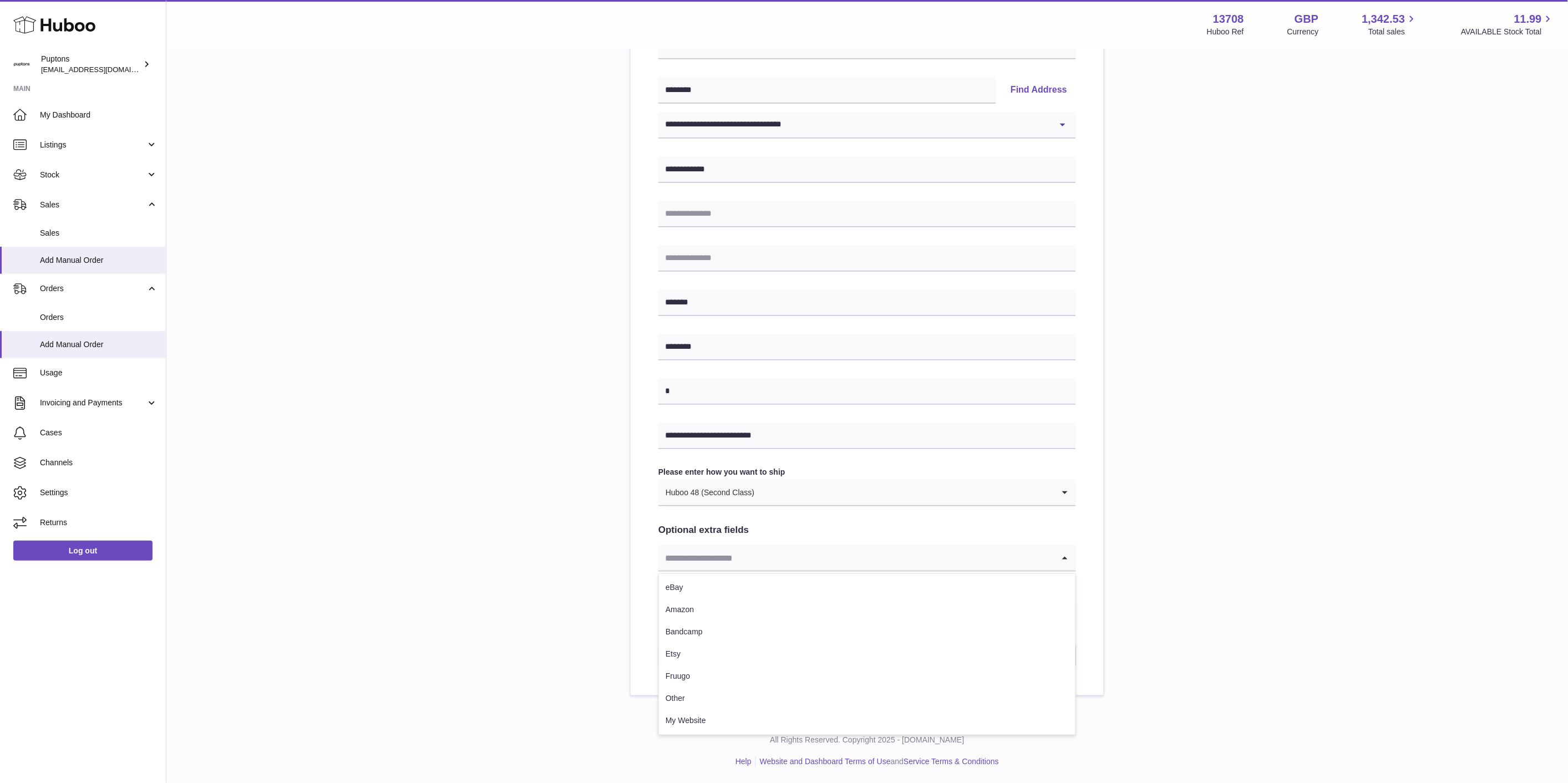
drag, startPoint x: 751, startPoint y: 561, endPoint x: 745, endPoint y: 563, distance: 6.3
click at [749, 561] on input "Search for option" at bounding box center [856, 558] width 396 height 25
click at [708, 724] on li "My Website" at bounding box center [867, 721] width 417 height 22
click at [1045, 656] on button "Submit" at bounding box center [1052, 656] width 48 height 23
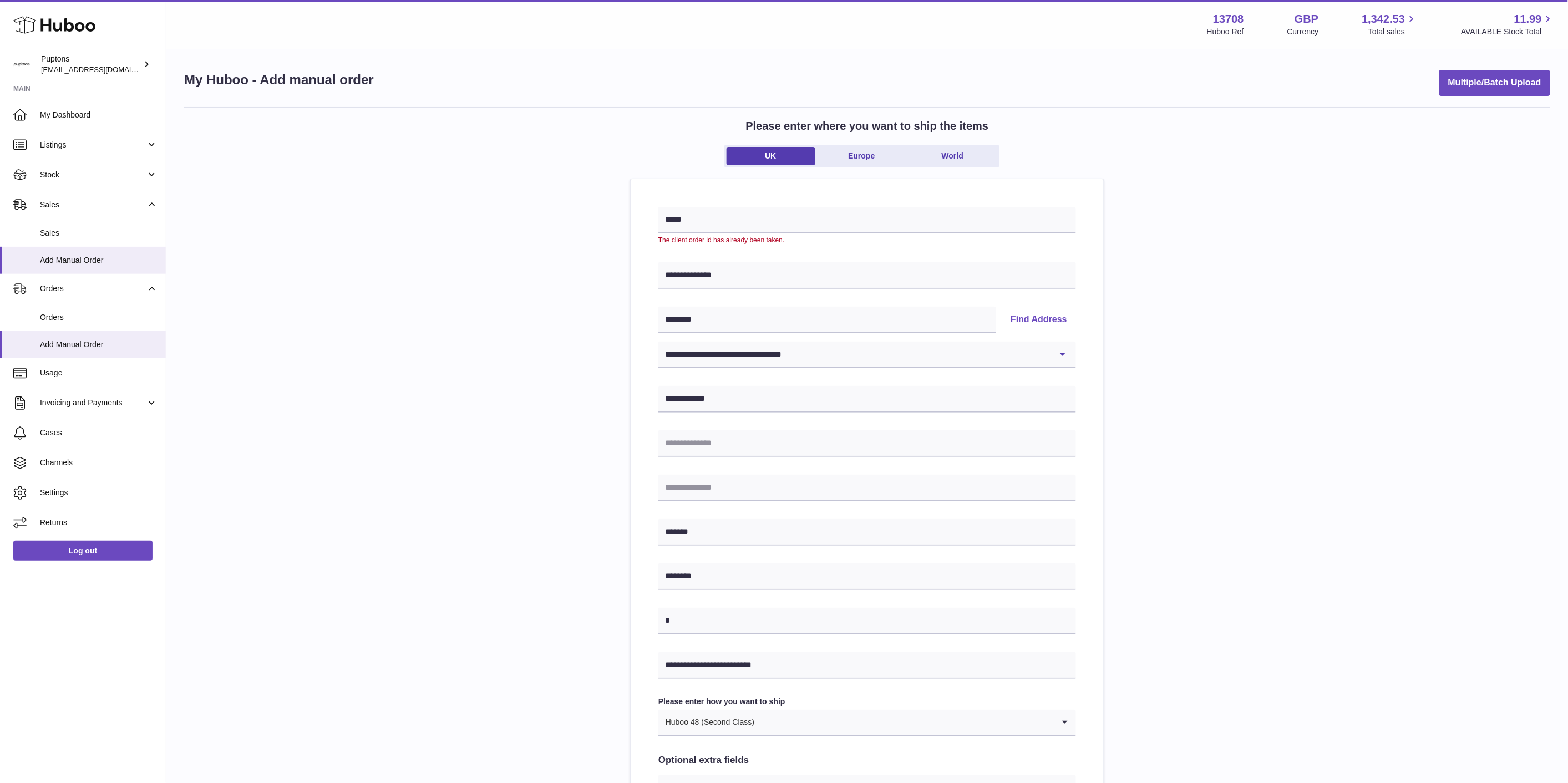
scroll to position [0, 0]
click at [697, 226] on input "*****" at bounding box center [867, 222] width 418 height 27
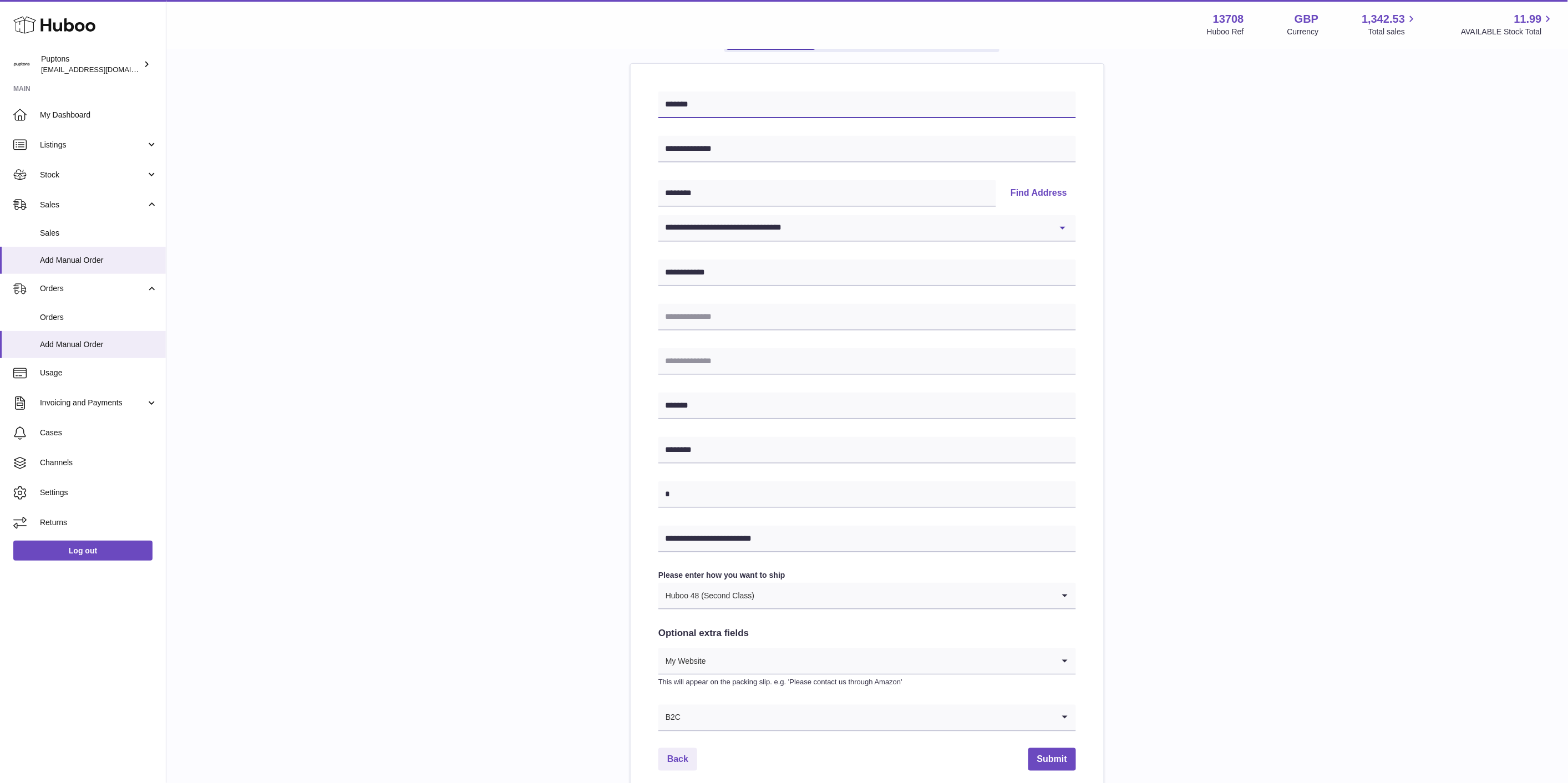
scroll to position [221, 0]
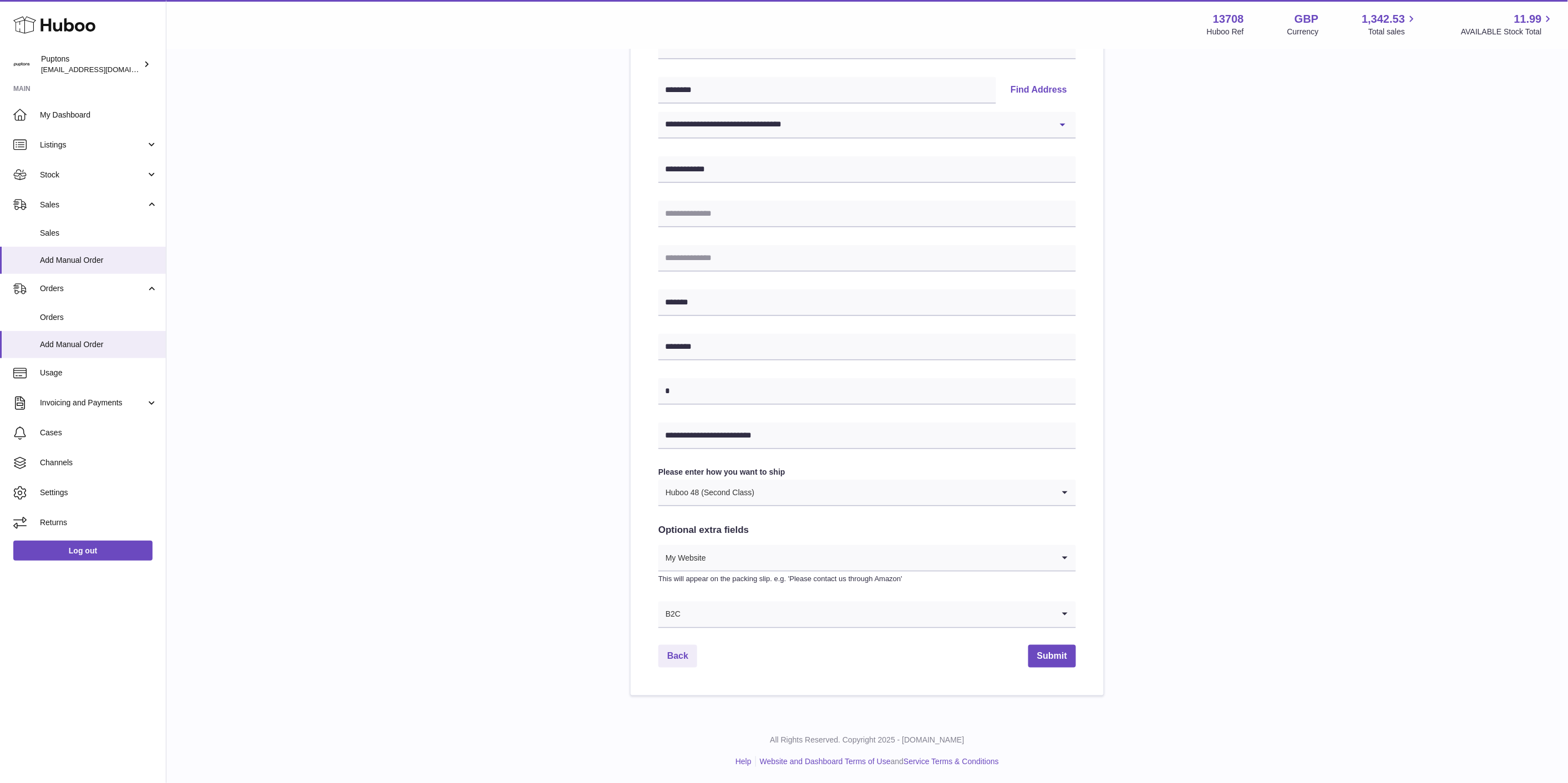
type input "*******"
drag, startPoint x: 1040, startPoint y: 667, endPoint x: 1040, endPoint y: 656, distance: 11.0
click at [1040, 666] on div "**********" at bounding box center [867, 328] width 473 height 735
click at [1043, 657] on button "Submit" at bounding box center [1052, 656] width 48 height 23
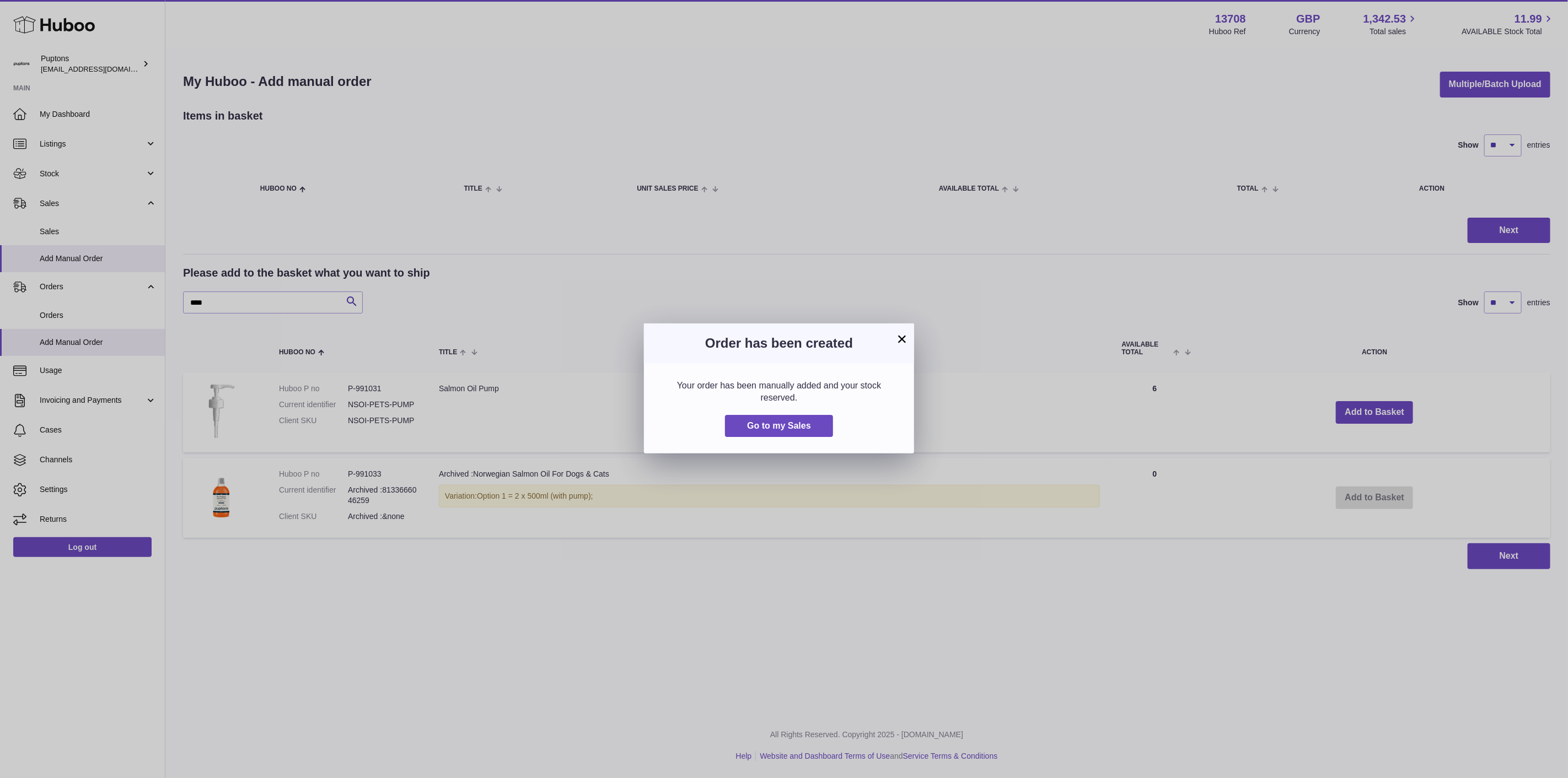
drag, startPoint x: 902, startPoint y: 341, endPoint x: 880, endPoint y: 344, distance: 22.2
click at [902, 340] on button "×" at bounding box center [902, 339] width 13 height 13
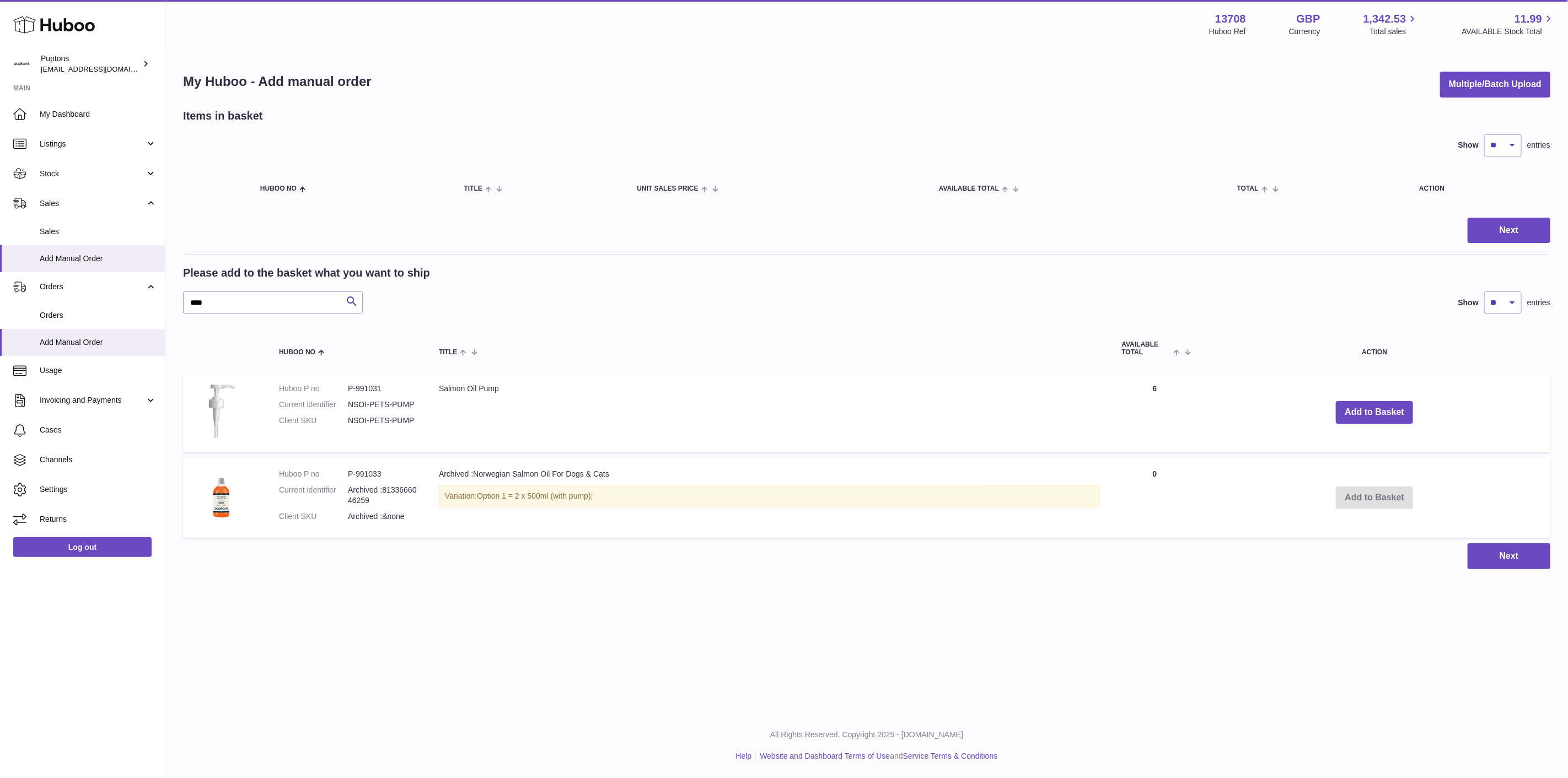
click at [79, 234] on span "Sales" at bounding box center [98, 231] width 117 height 10
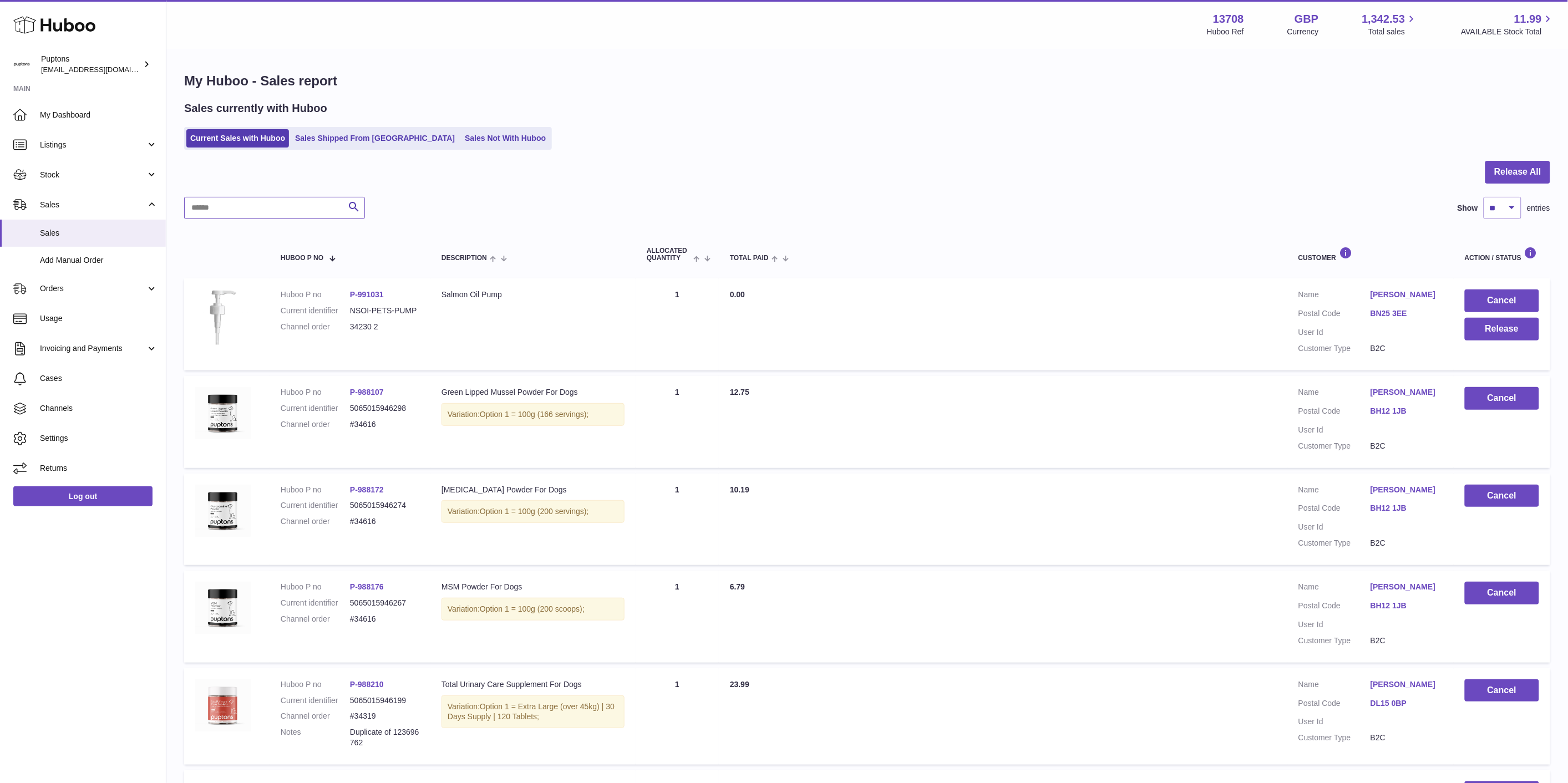
click at [259, 207] on input "text" at bounding box center [274, 208] width 181 height 22
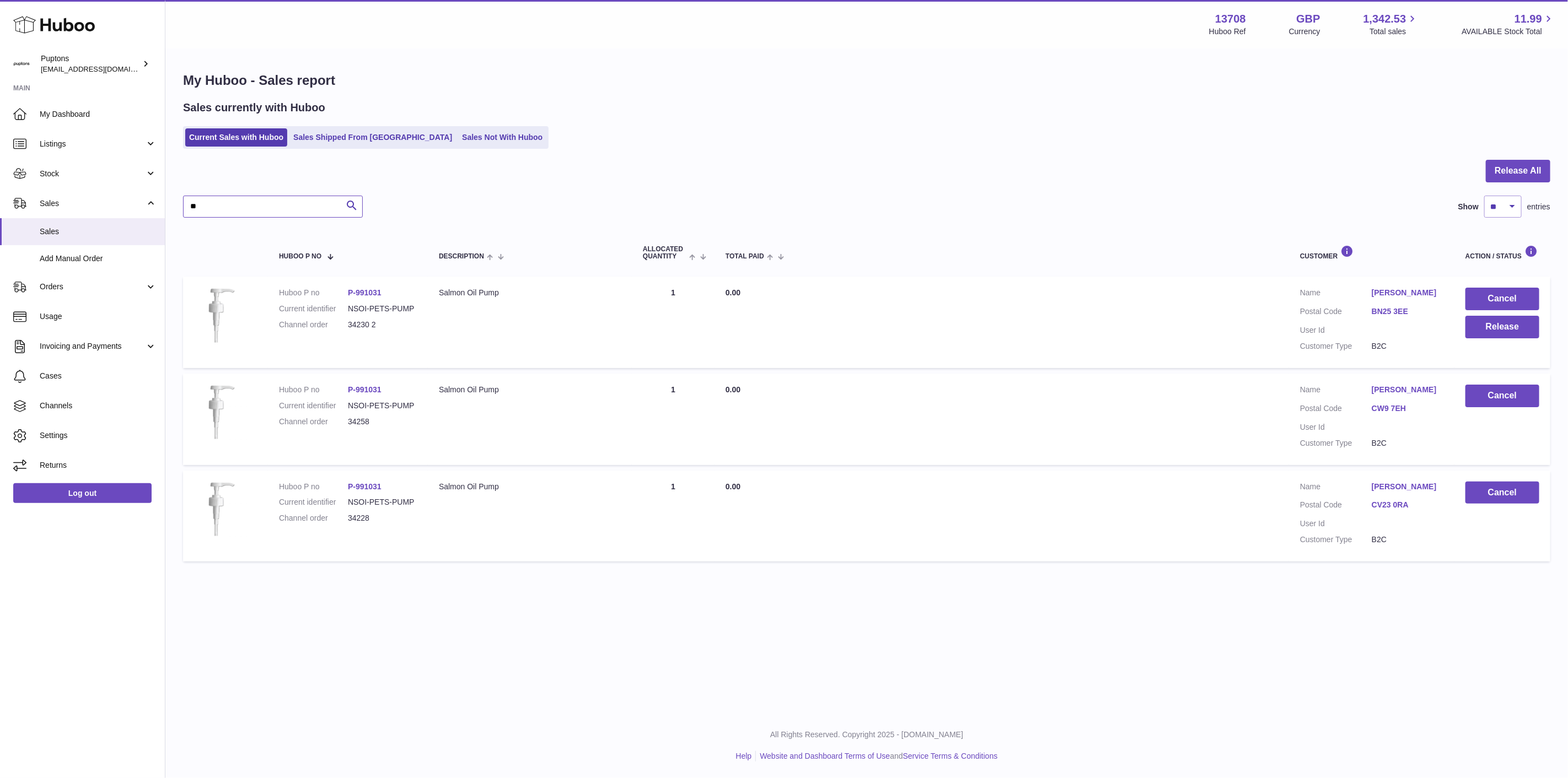
type input "*"
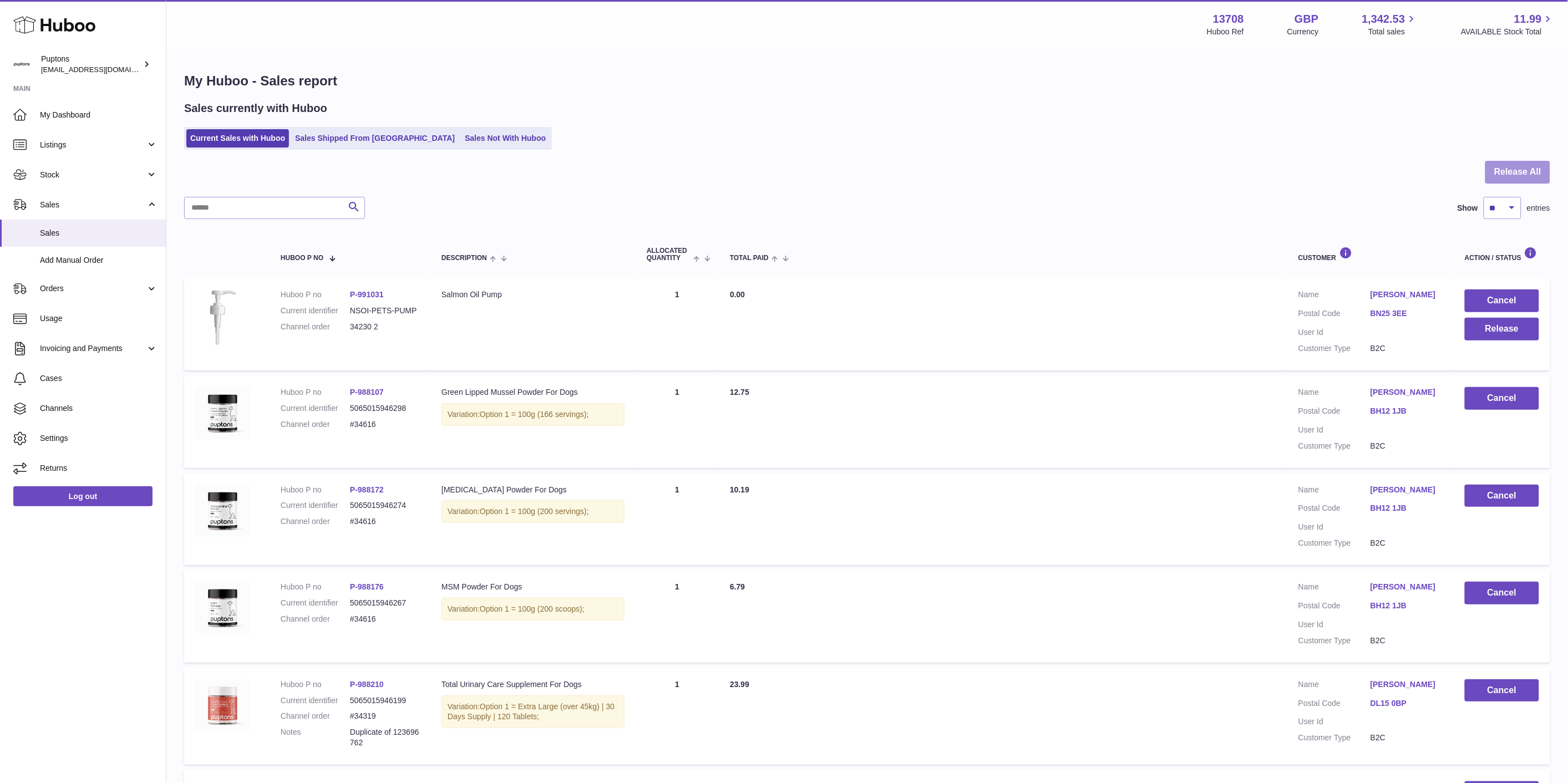
click at [1516, 179] on button "Release All" at bounding box center [1517, 172] width 65 height 23
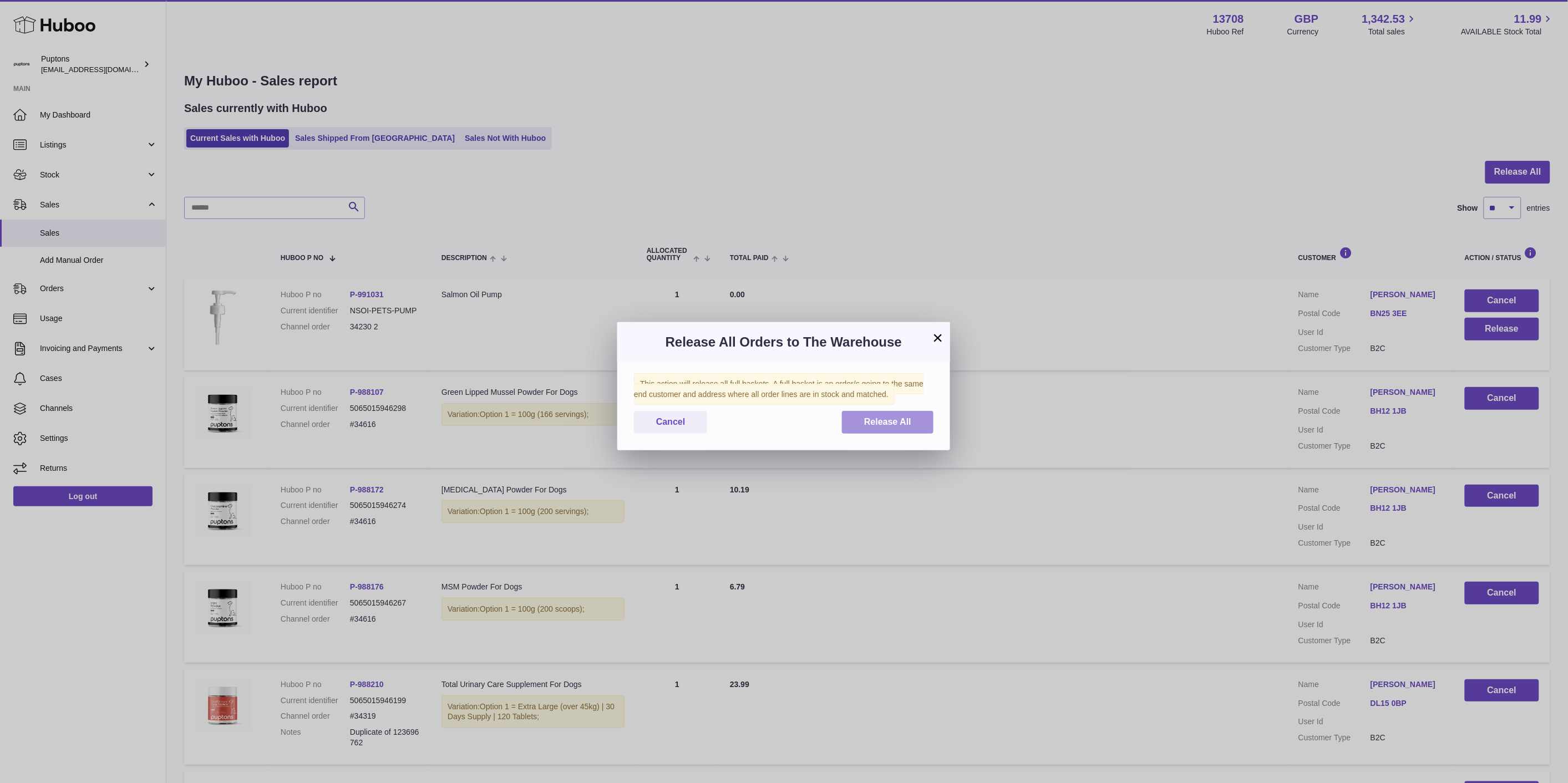
click at [889, 426] on span "Release All" at bounding box center [887, 421] width 47 height 9
